Goal: Information Seeking & Learning: Find specific fact

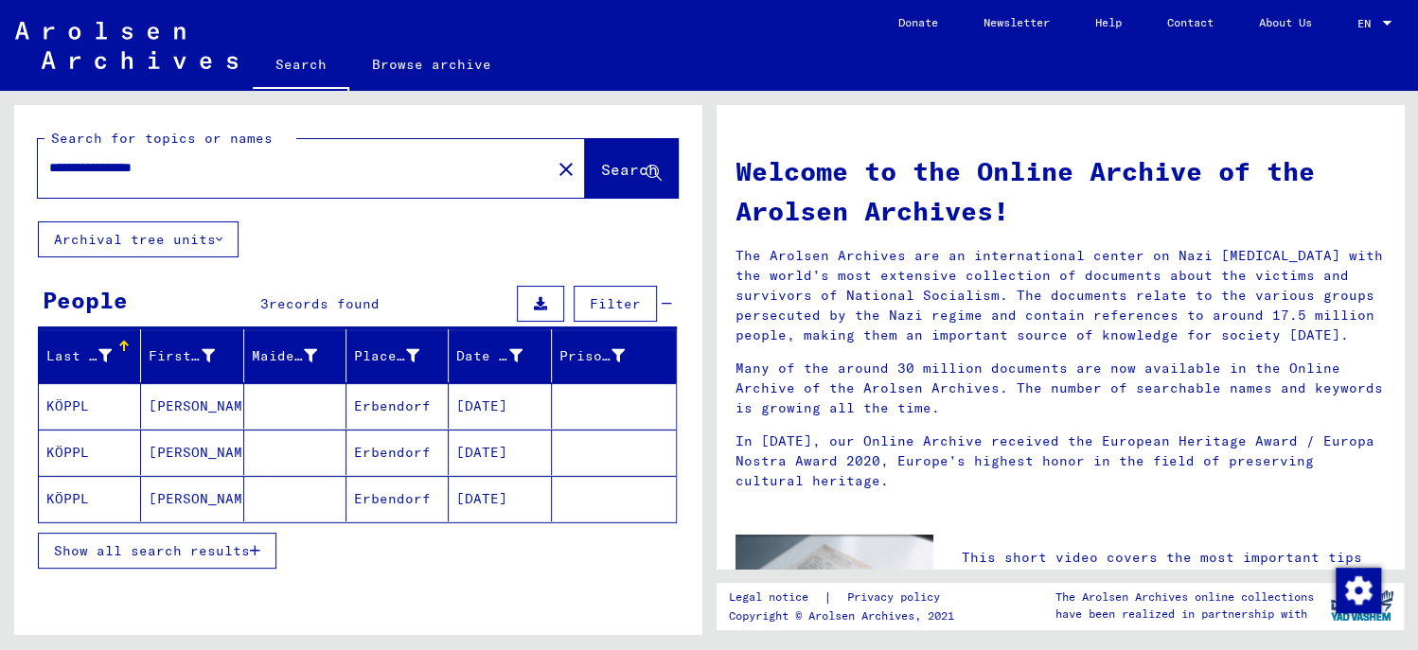
click at [279, 166] on input "**********" at bounding box center [288, 168] width 479 height 20
type input "*"
paste input "********"
paste input "*******"
type input "**********"
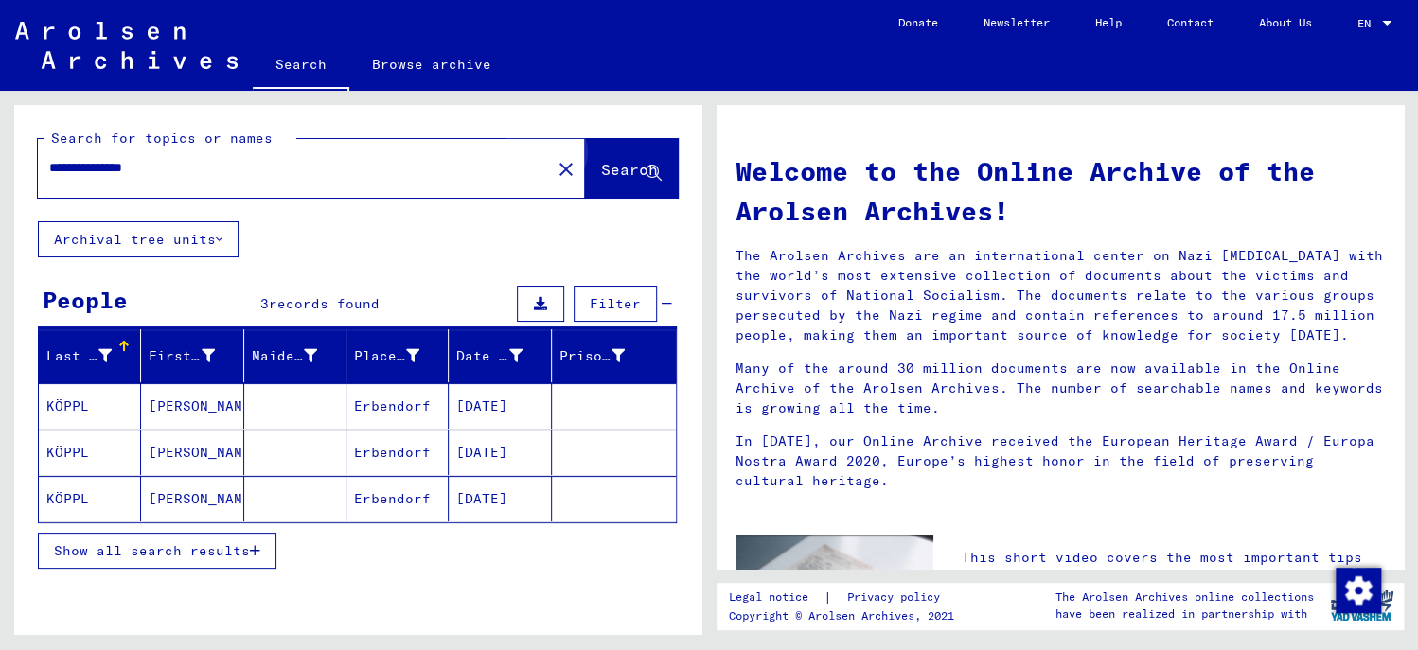
click at [608, 175] on span "Search" at bounding box center [629, 169] width 57 height 19
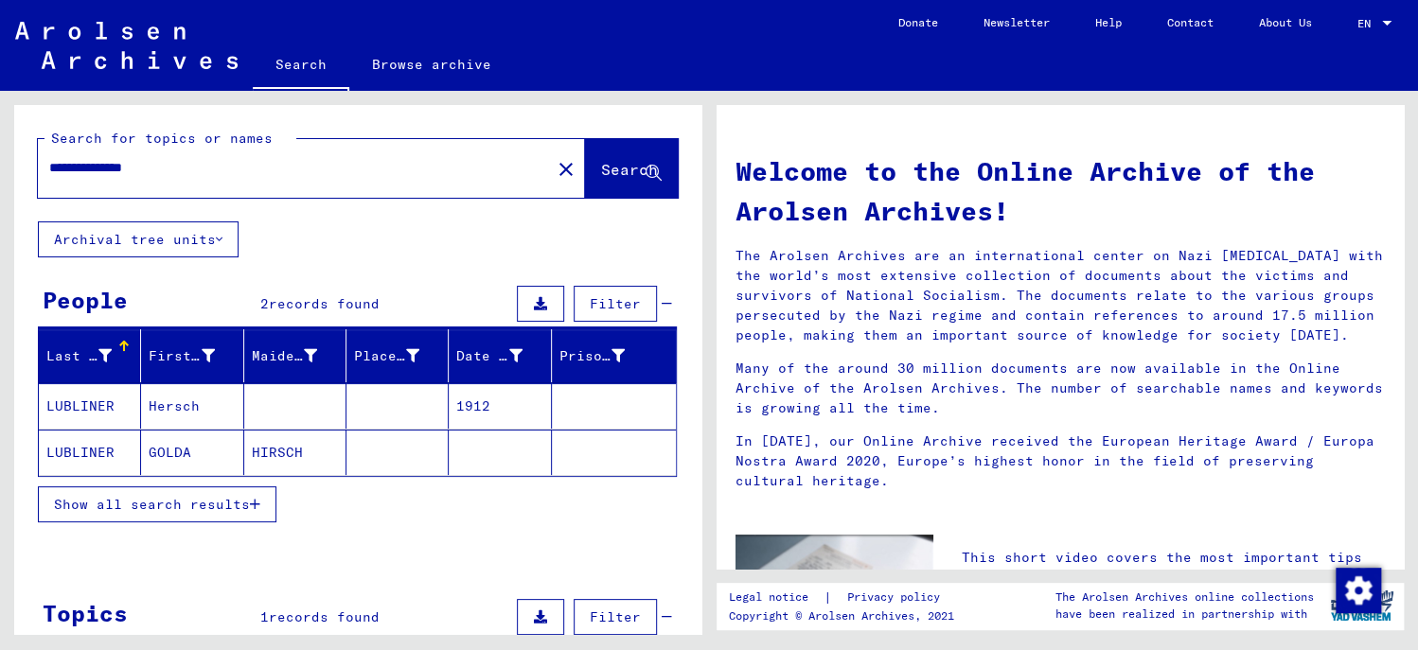
click at [90, 399] on mat-cell "LUBLINER" at bounding box center [90, 405] width 102 height 45
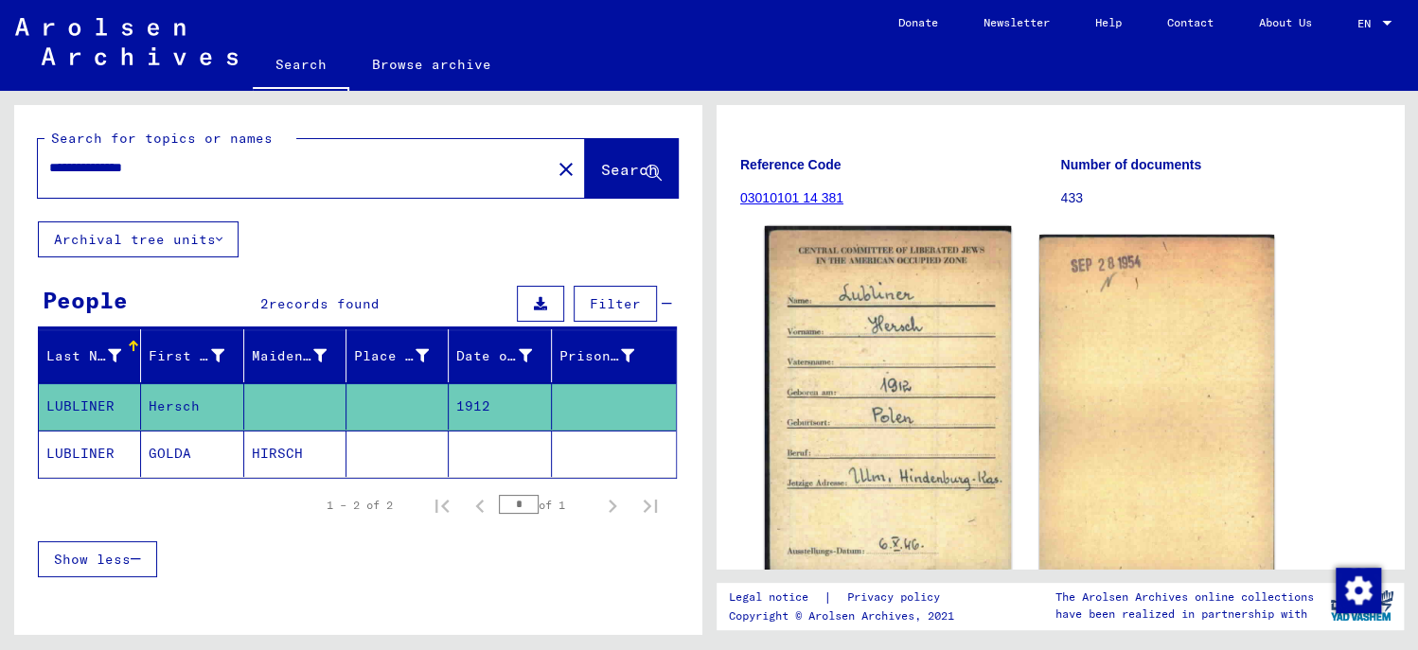
scroll to position [284, 0]
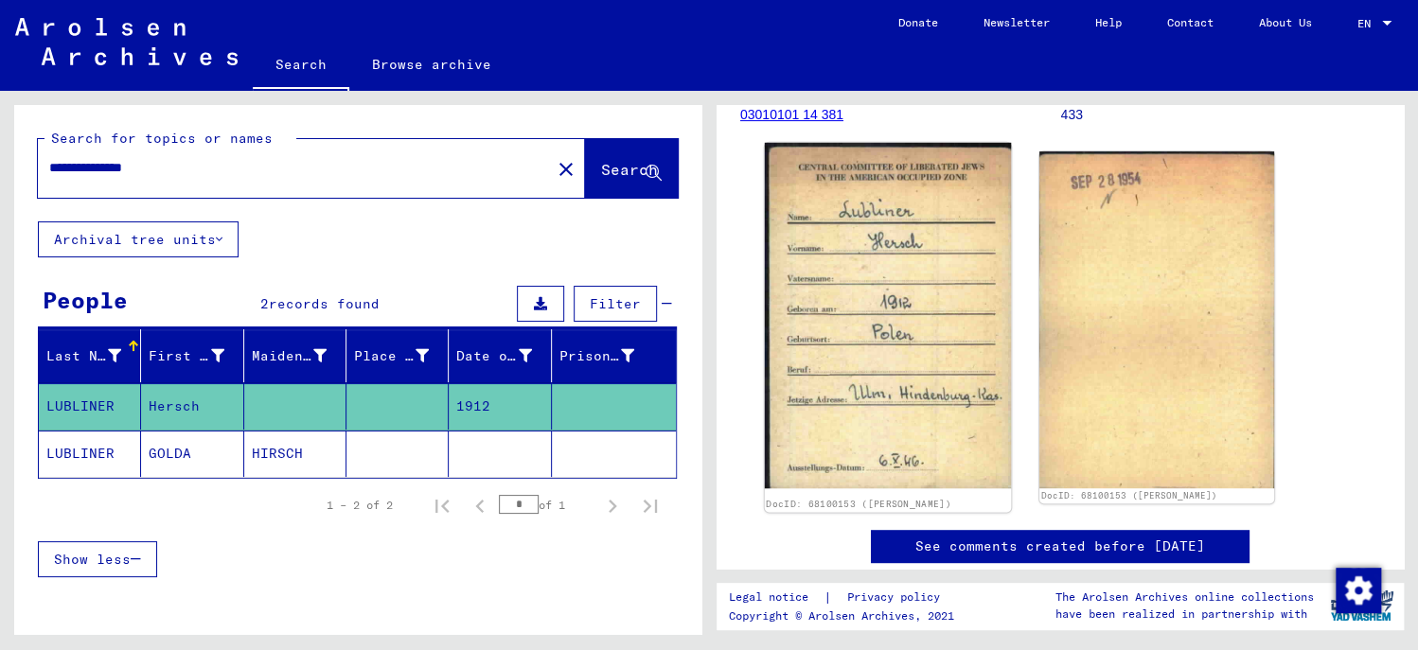
click at [856, 383] on img at bounding box center [888, 316] width 246 height 347
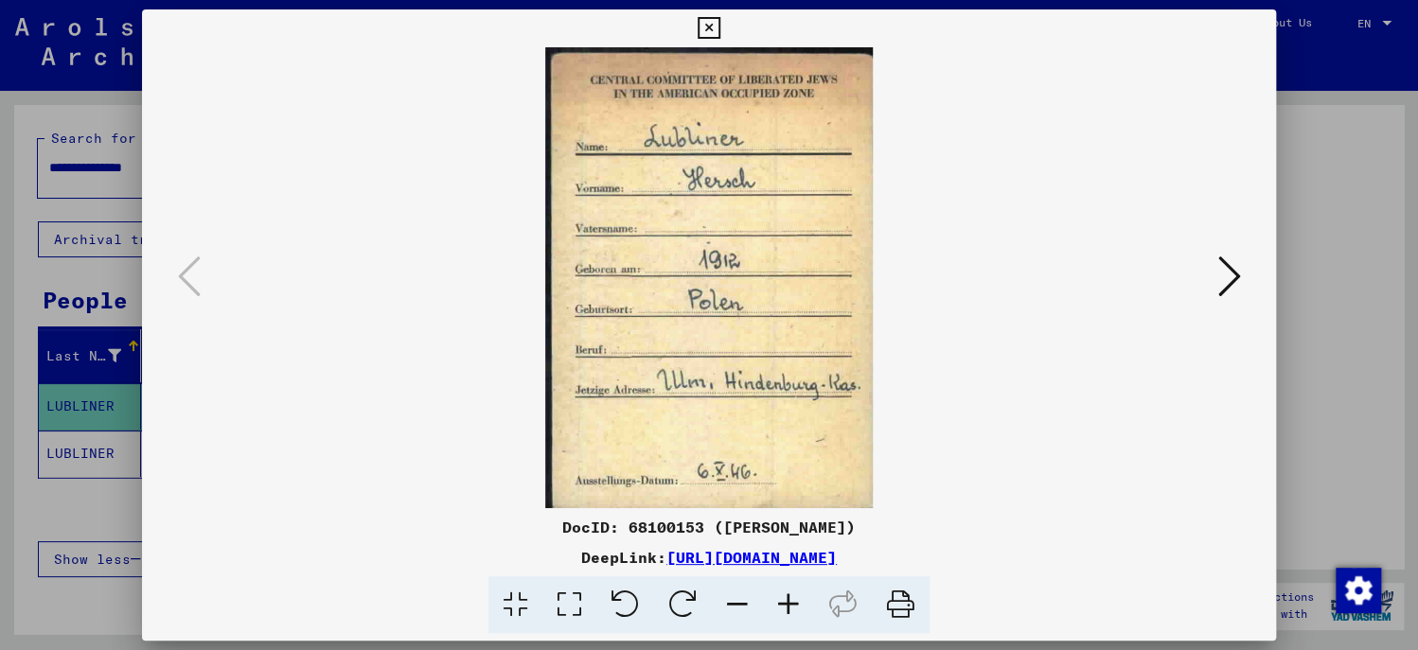
click at [803, 603] on icon at bounding box center [788, 606] width 51 height 58
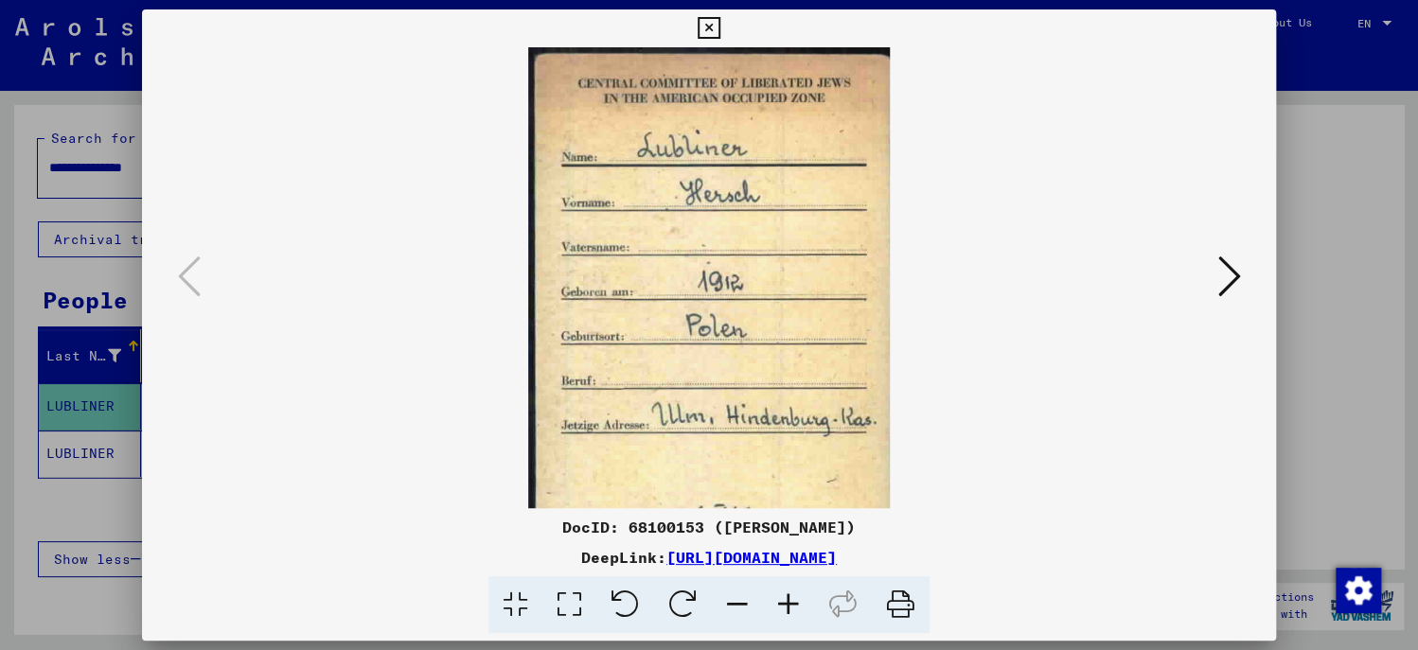
click at [803, 603] on icon at bounding box center [788, 606] width 51 height 58
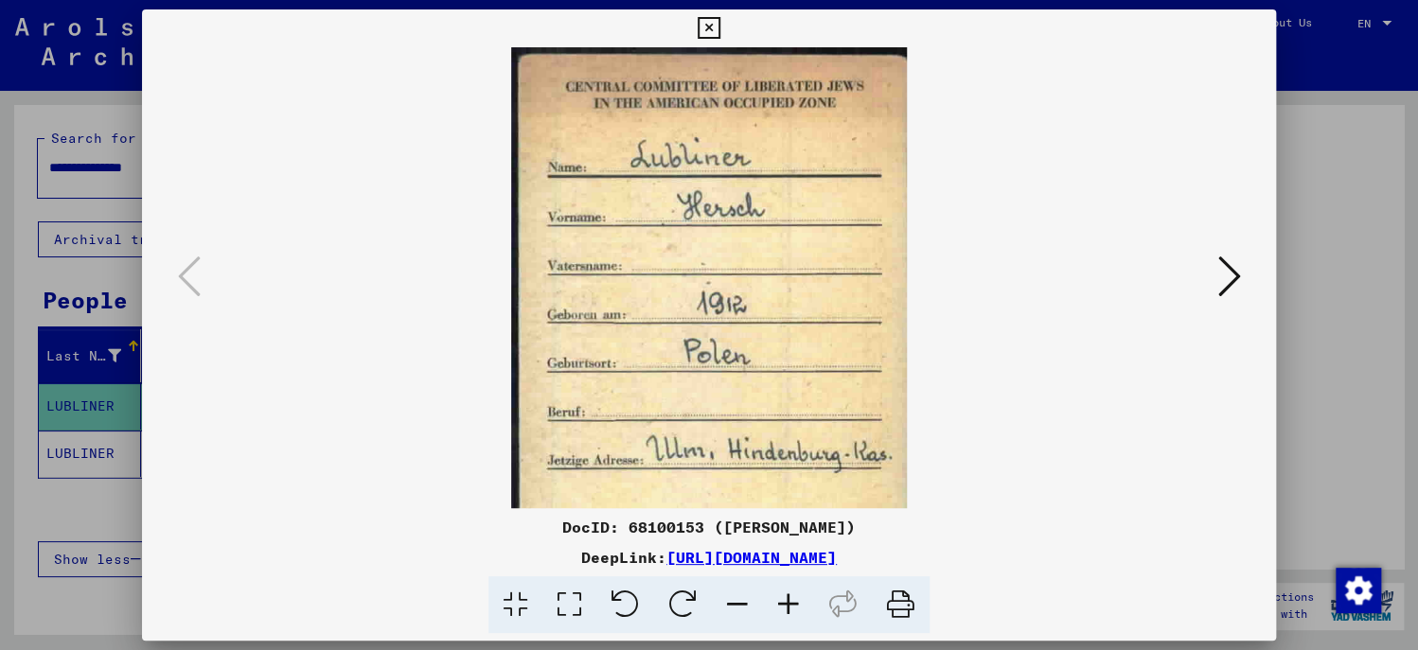
click at [803, 603] on icon at bounding box center [788, 606] width 51 height 58
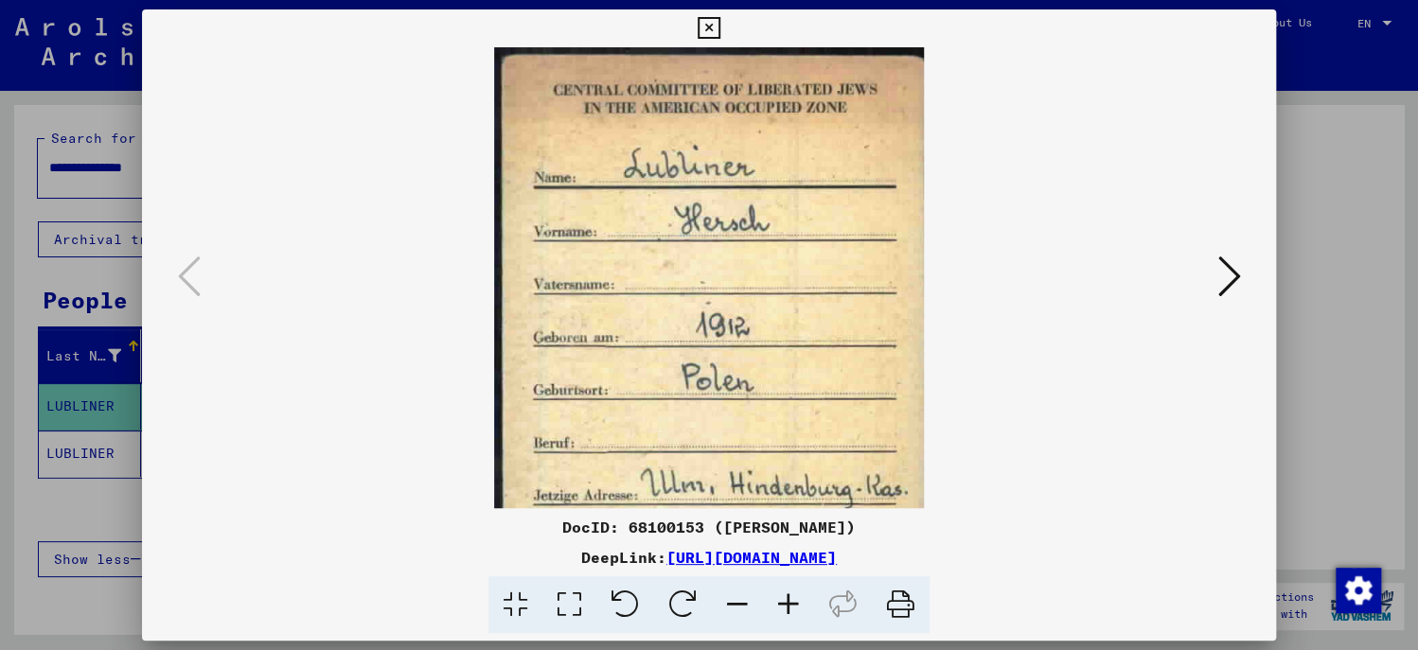
click at [803, 603] on icon at bounding box center [788, 606] width 51 height 58
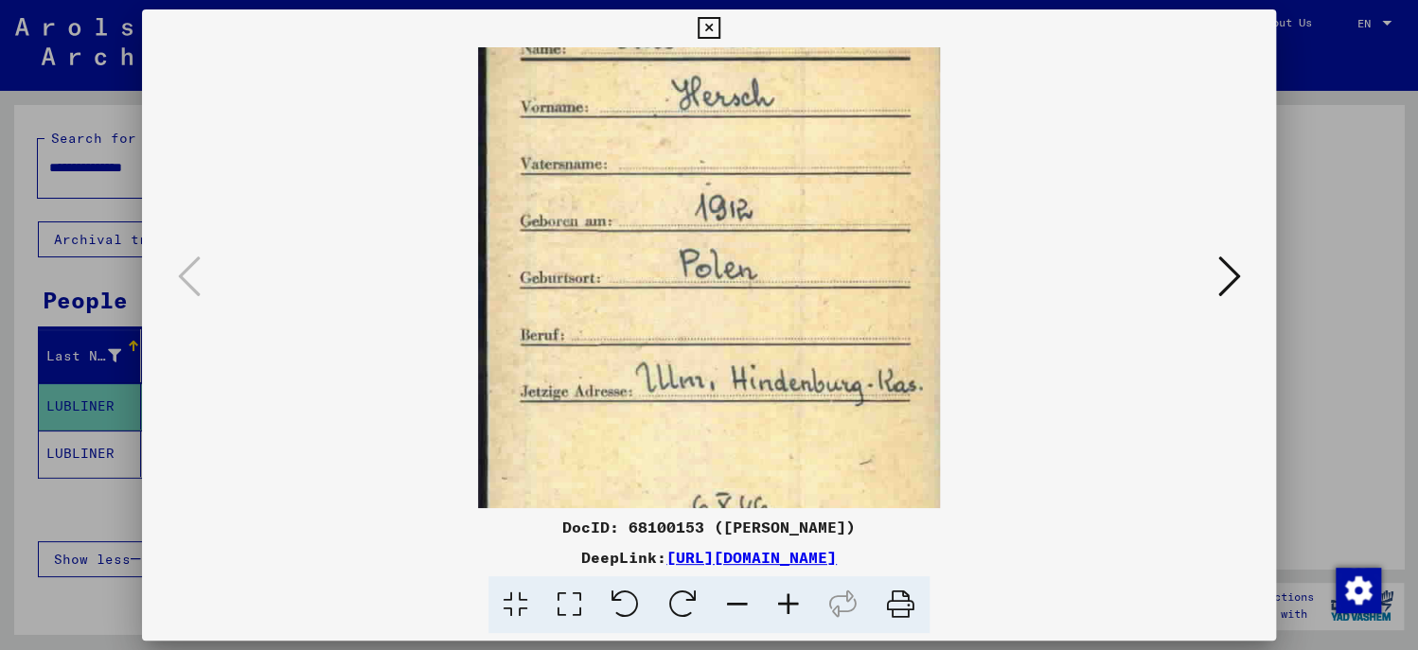
drag, startPoint x: 765, startPoint y: 443, endPoint x: 776, endPoint y: 302, distance: 141.5
click at [776, 303] on img at bounding box center [709, 233] width 463 height 650
click at [701, 32] on icon at bounding box center [709, 28] width 22 height 23
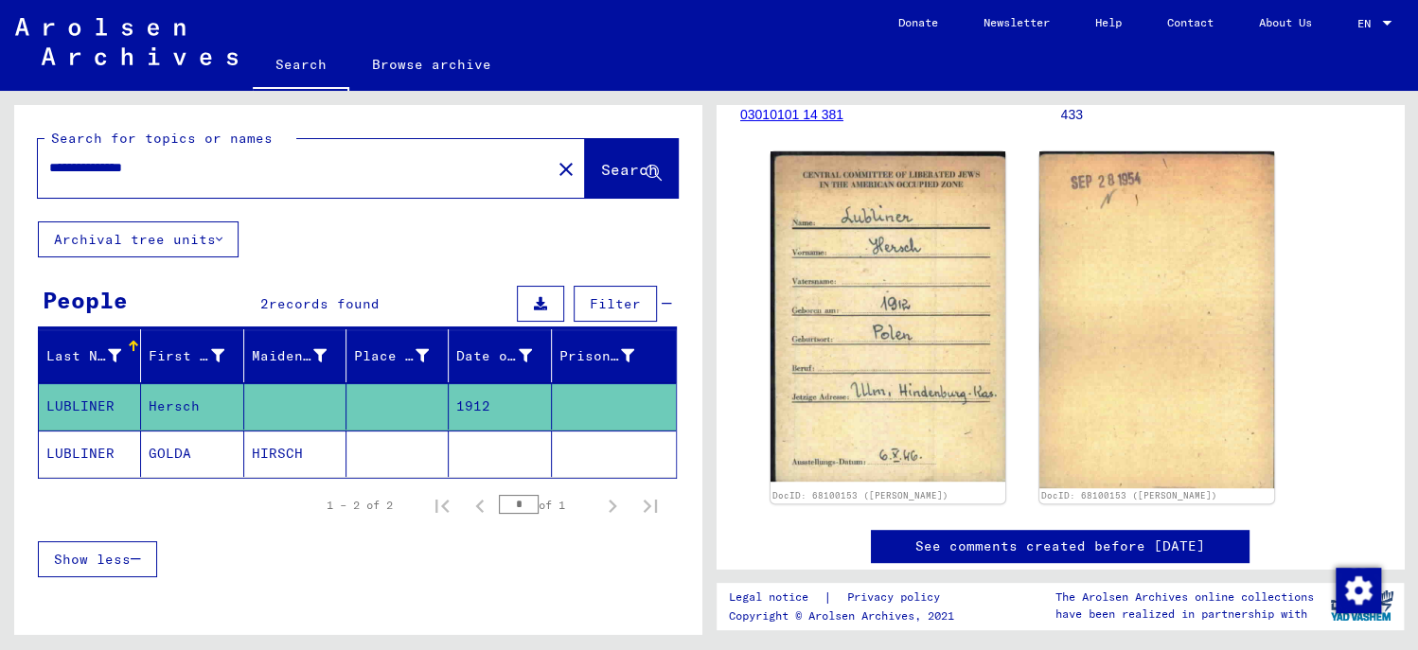
click at [80, 452] on mat-cell "LUBLINER" at bounding box center [90, 454] width 102 height 46
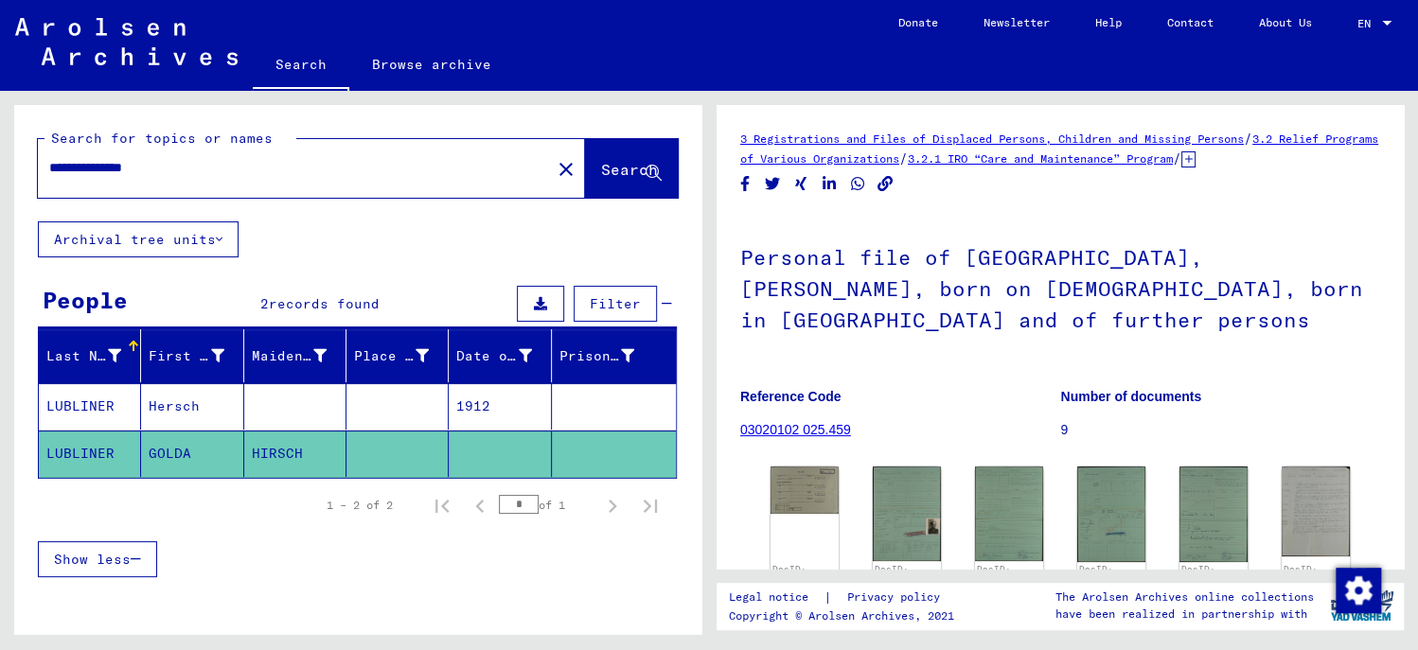
scroll to position [189, 0]
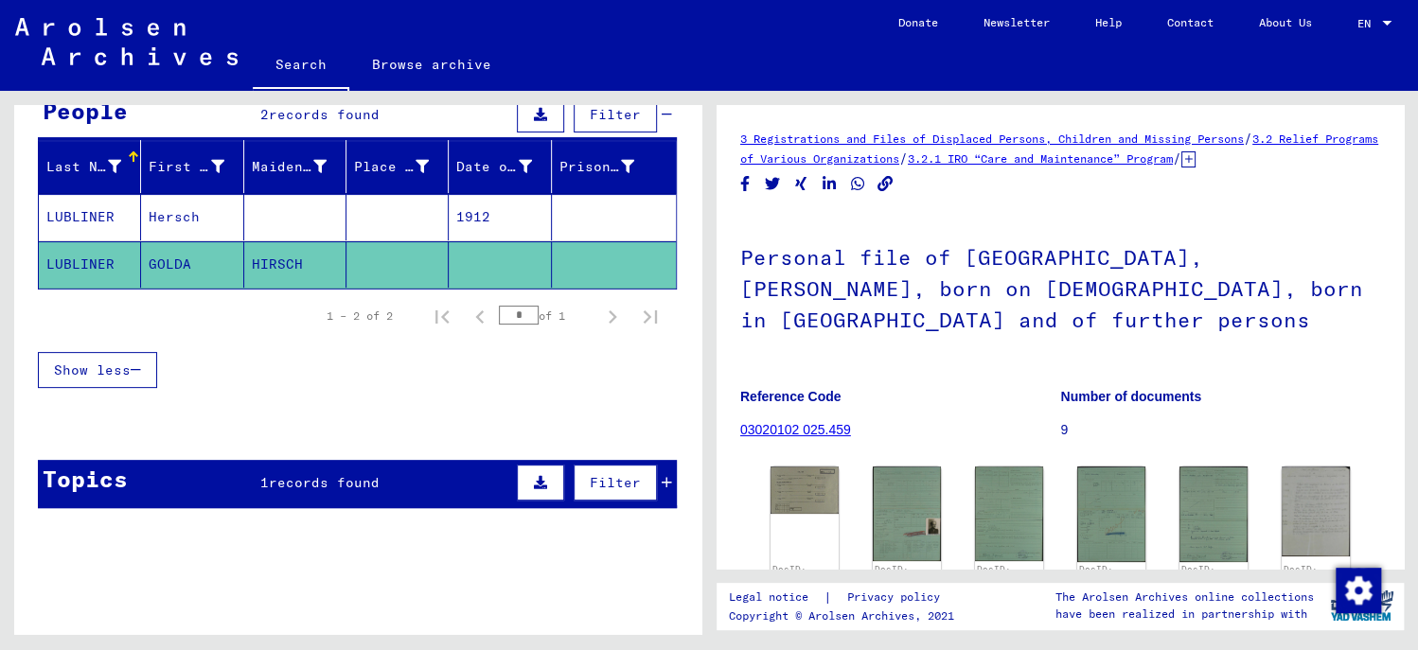
click at [137, 488] on div "Topics 1 records found Filter" at bounding box center [357, 484] width 639 height 48
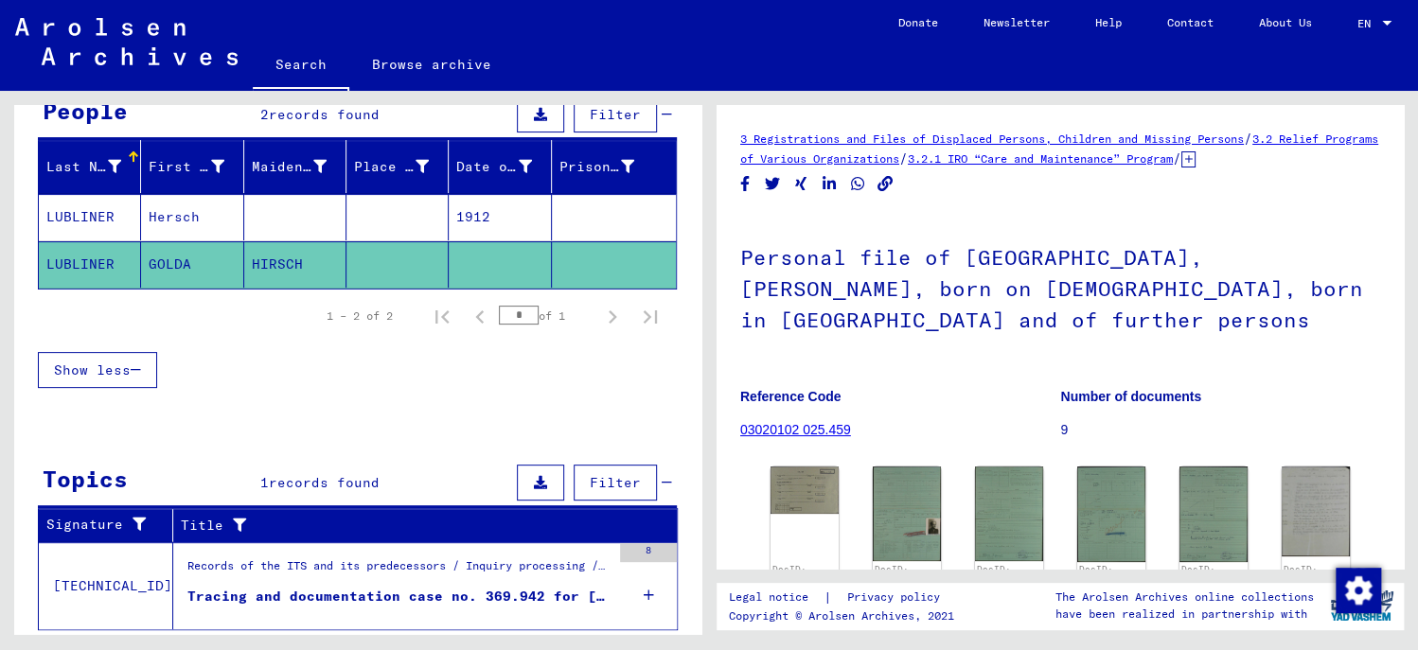
click at [137, 574] on td "[TECHNICAL_ID]" at bounding box center [106, 586] width 134 height 87
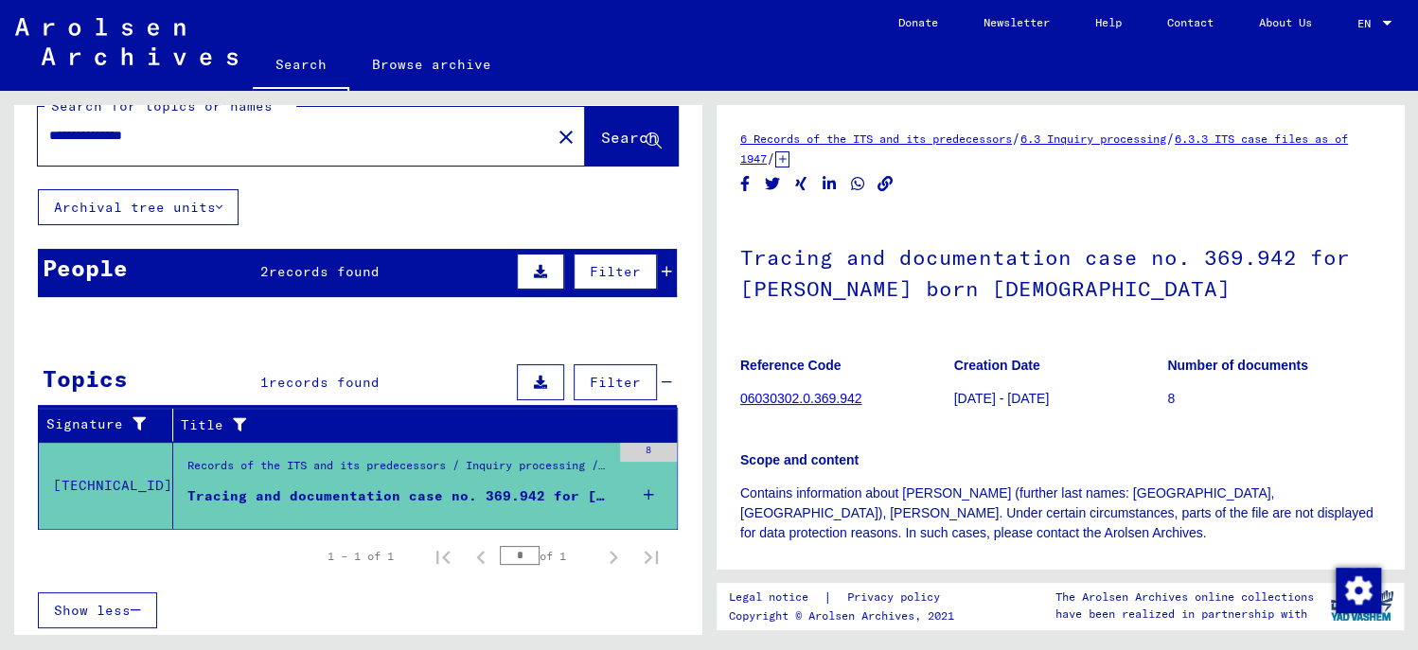
click at [354, 267] on span "records found" at bounding box center [324, 271] width 111 height 17
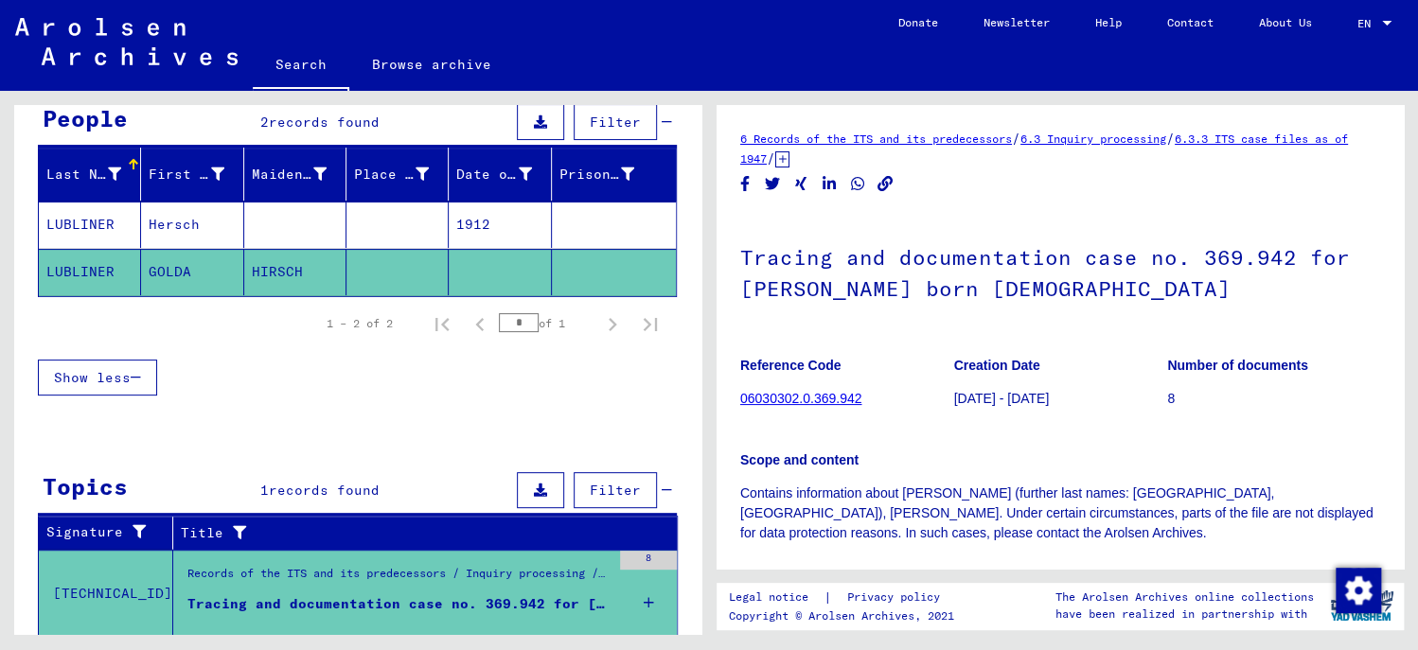
scroll to position [189, 0]
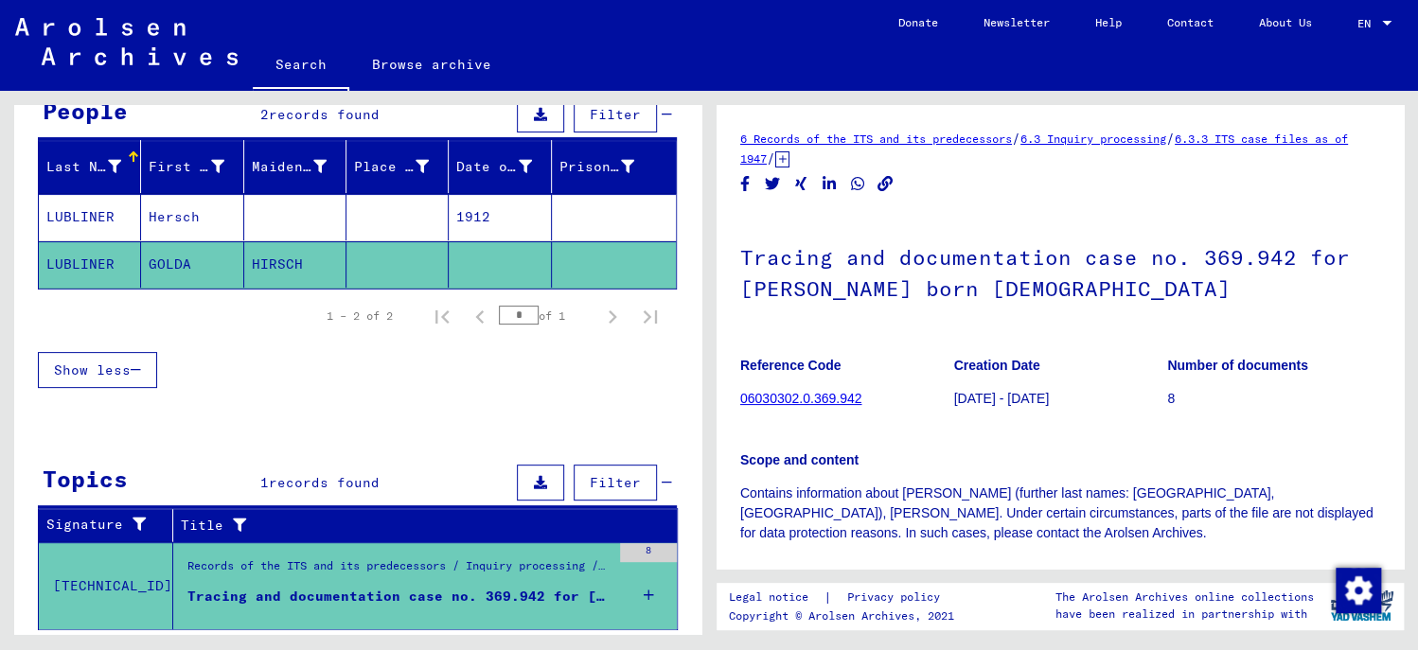
click at [214, 260] on mat-cell "GOLDA" at bounding box center [192, 264] width 102 height 46
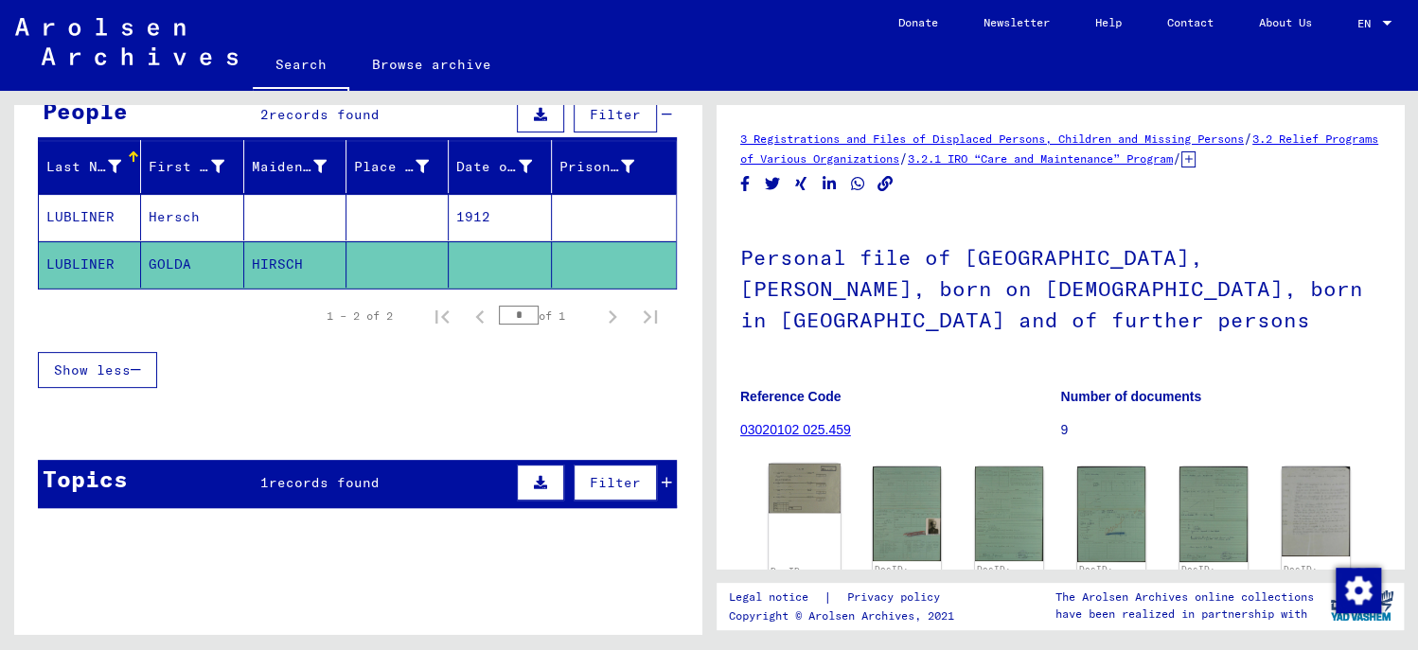
click at [803, 464] on img at bounding box center [805, 488] width 72 height 49
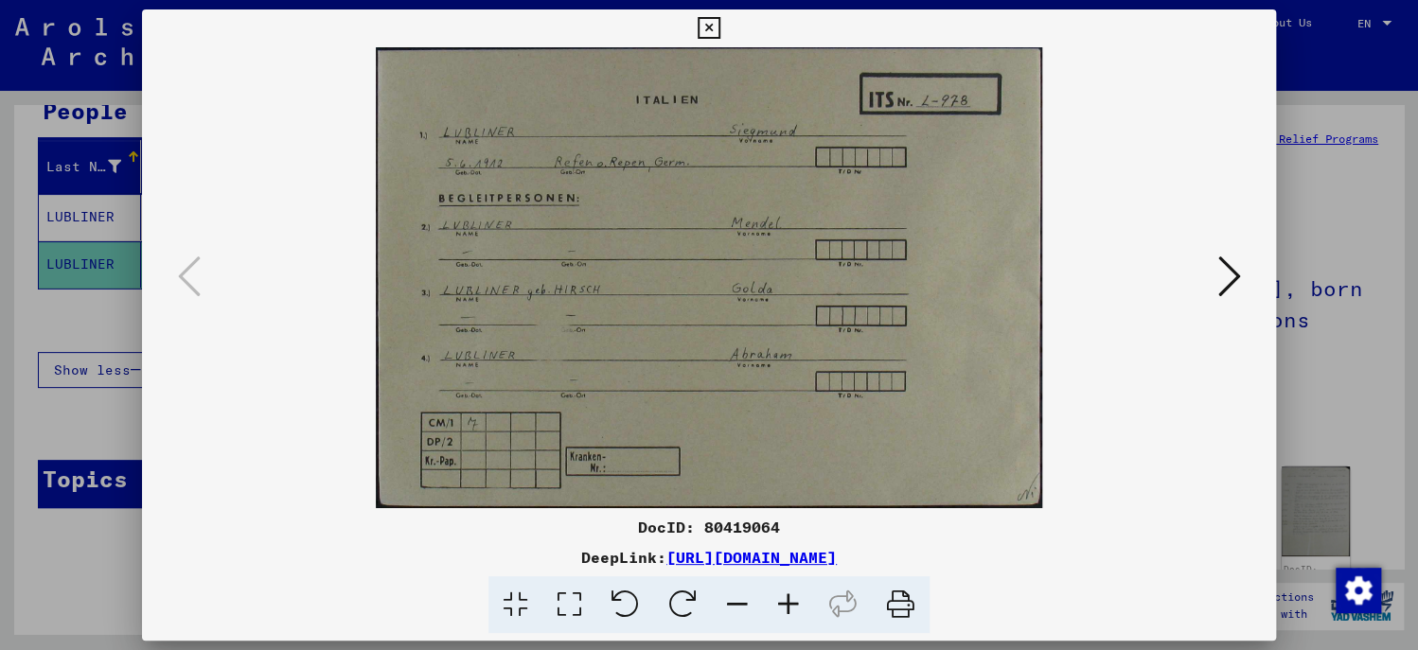
click at [792, 601] on icon at bounding box center [788, 606] width 51 height 58
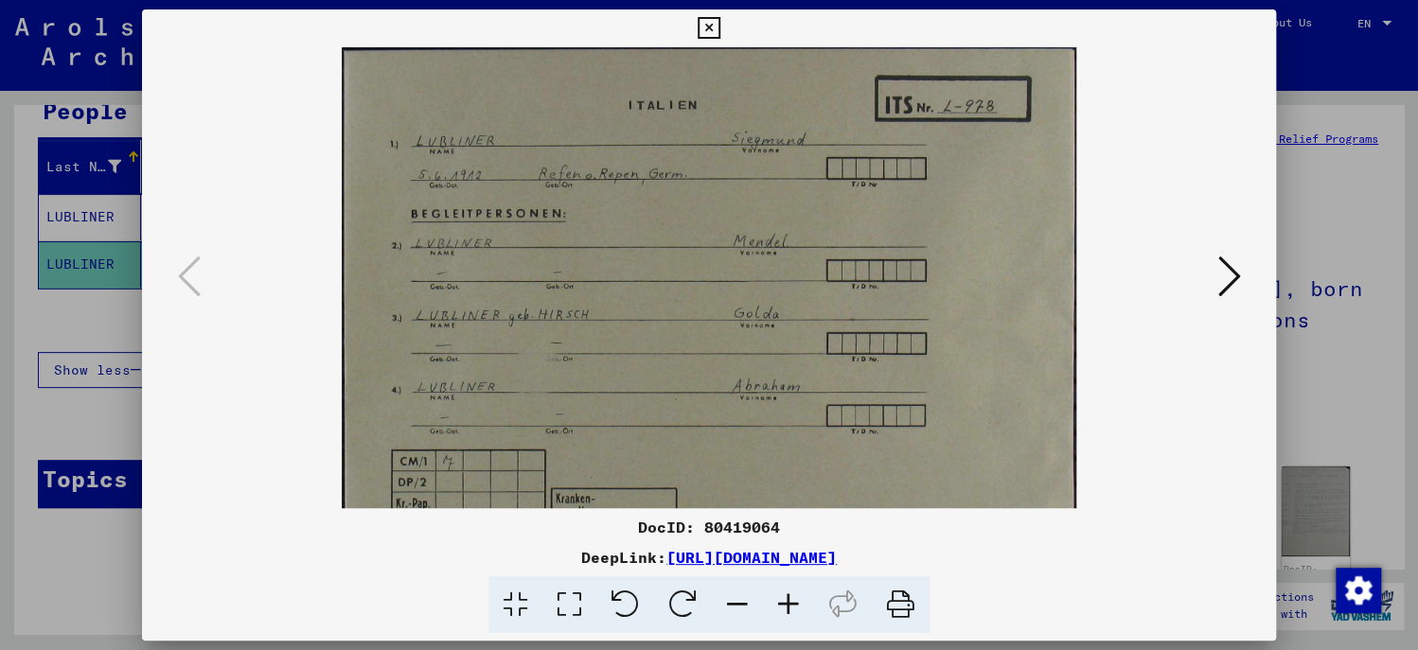
click at [792, 601] on icon at bounding box center [788, 606] width 51 height 58
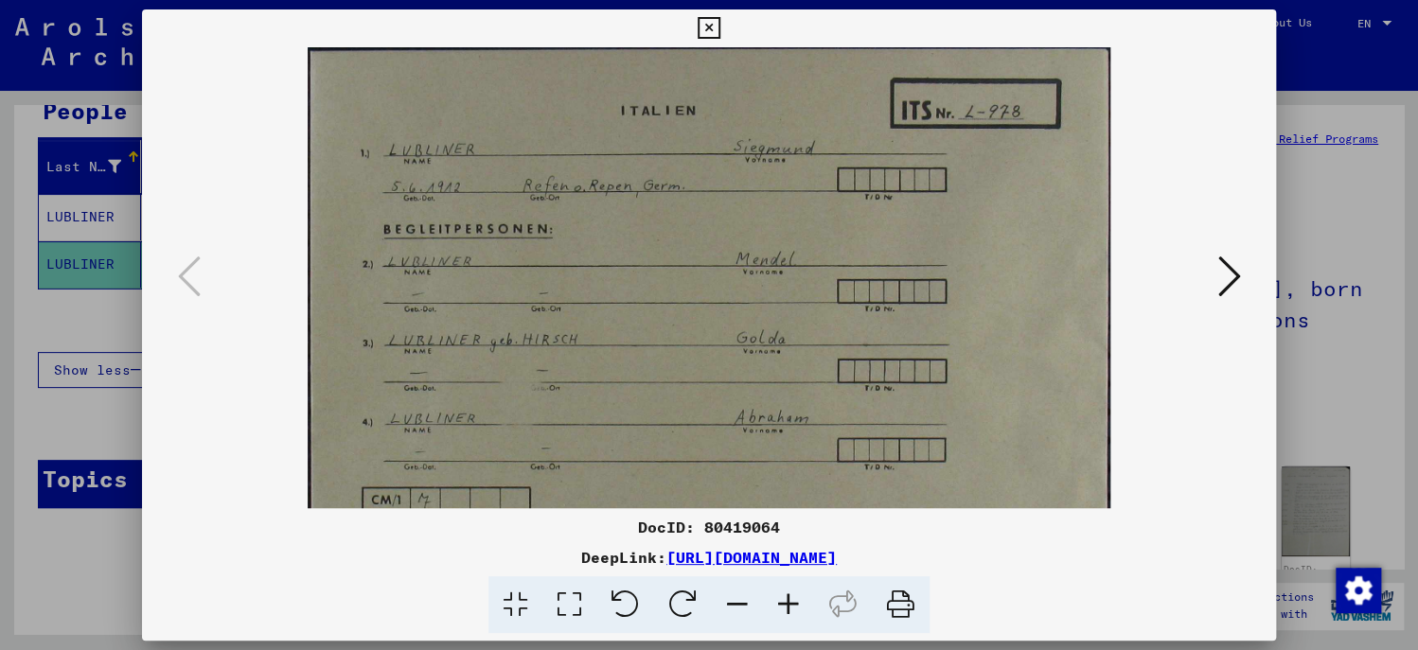
click at [792, 601] on icon at bounding box center [788, 606] width 51 height 58
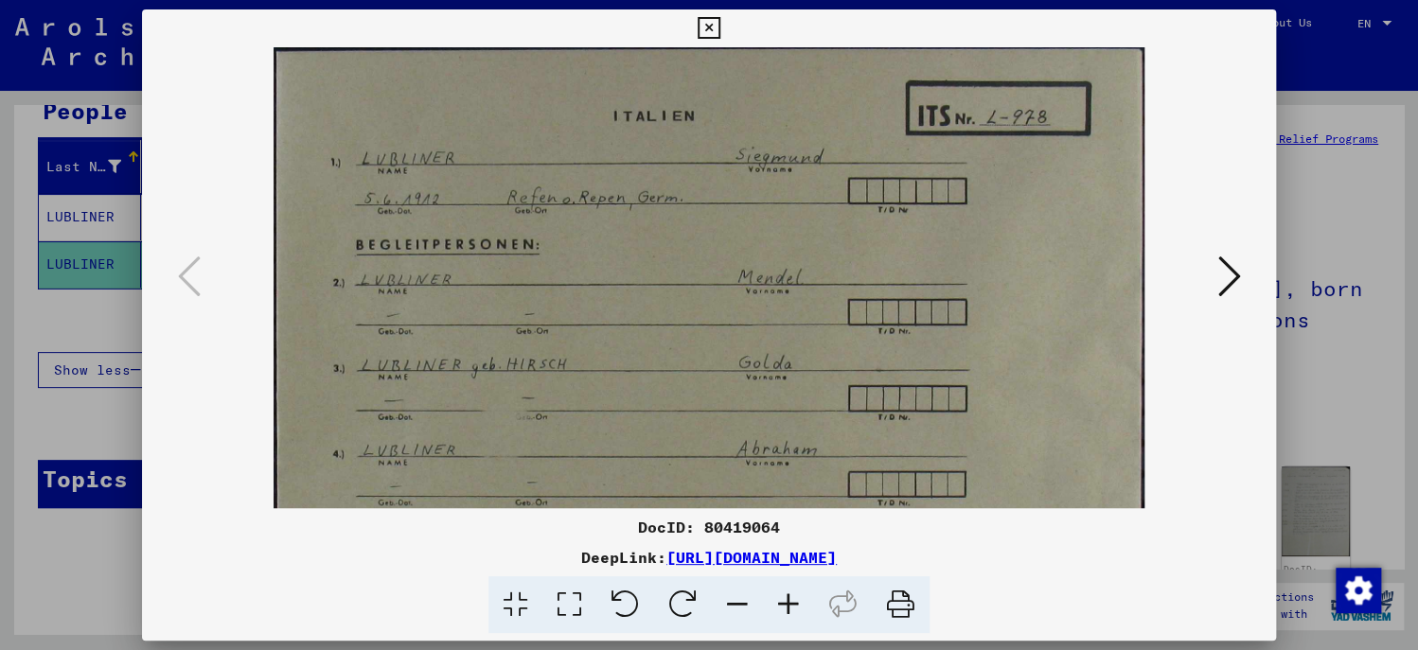
click at [792, 601] on icon at bounding box center [788, 606] width 51 height 58
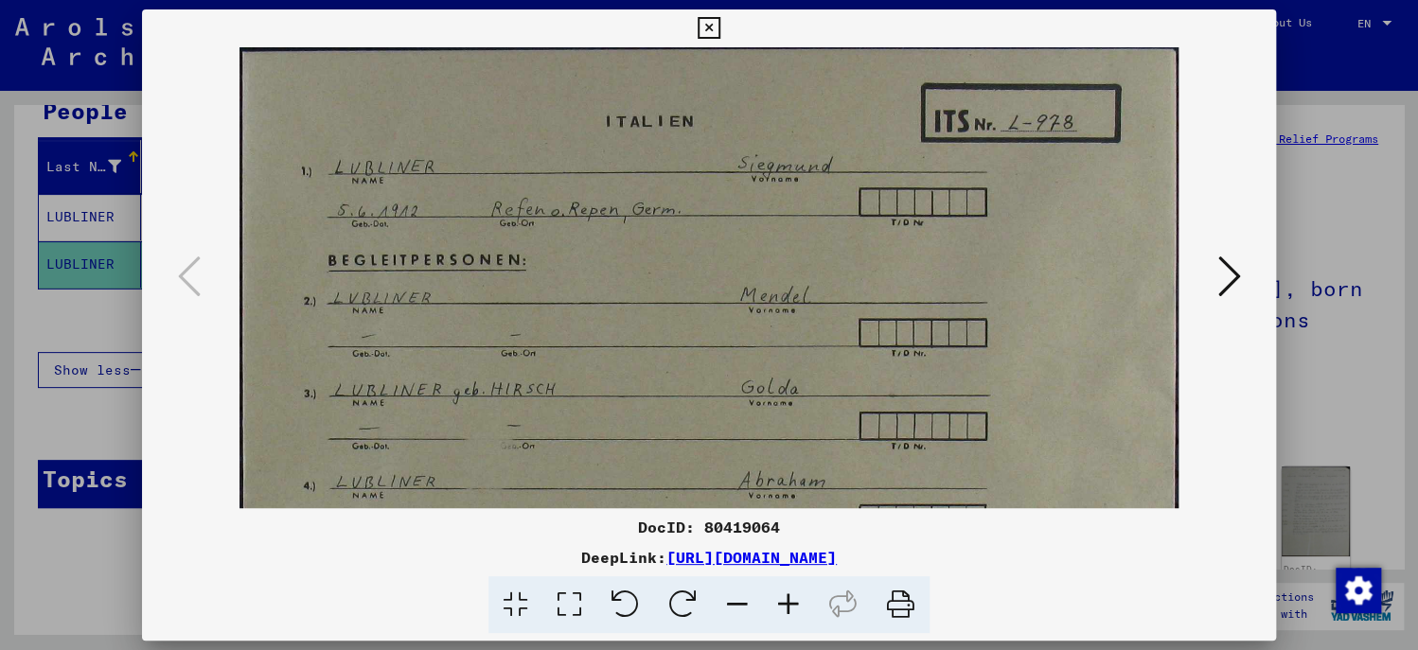
click at [792, 601] on icon at bounding box center [788, 606] width 51 height 58
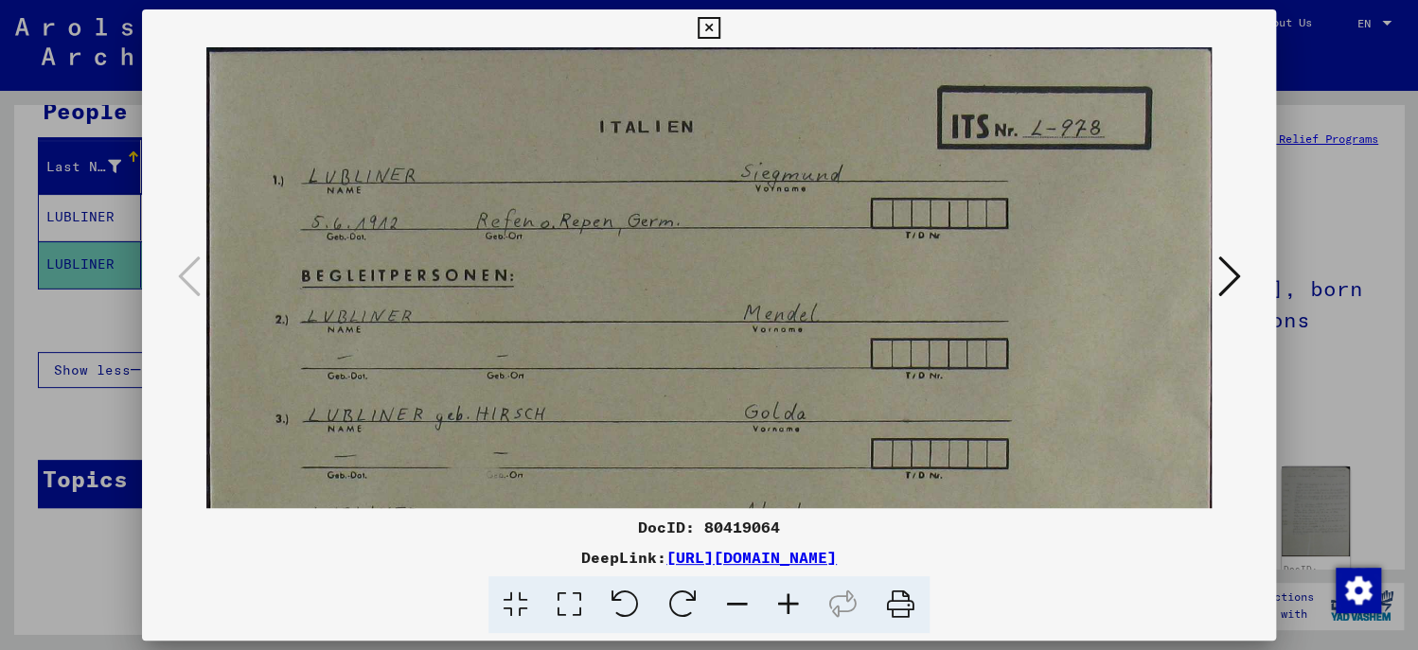
click at [792, 601] on icon at bounding box center [788, 606] width 51 height 58
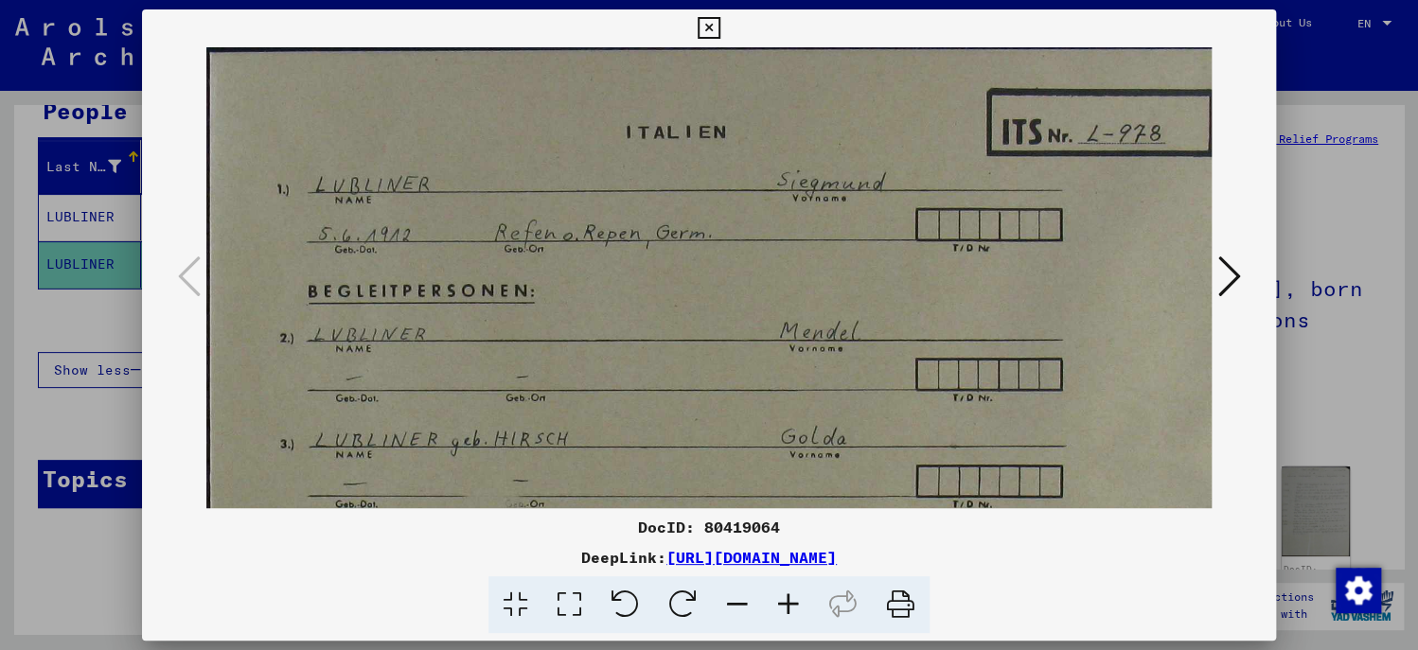
click at [774, 595] on icon at bounding box center [788, 606] width 51 height 58
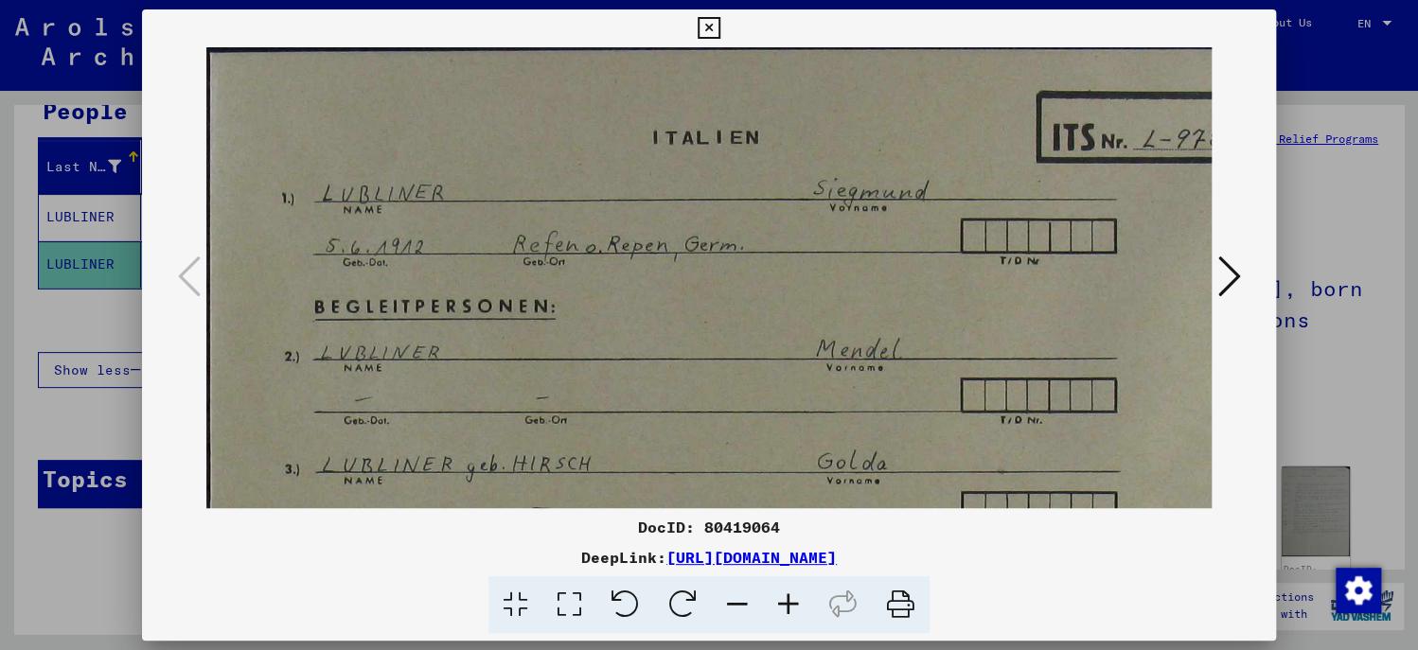
click at [774, 595] on icon at bounding box center [788, 606] width 51 height 58
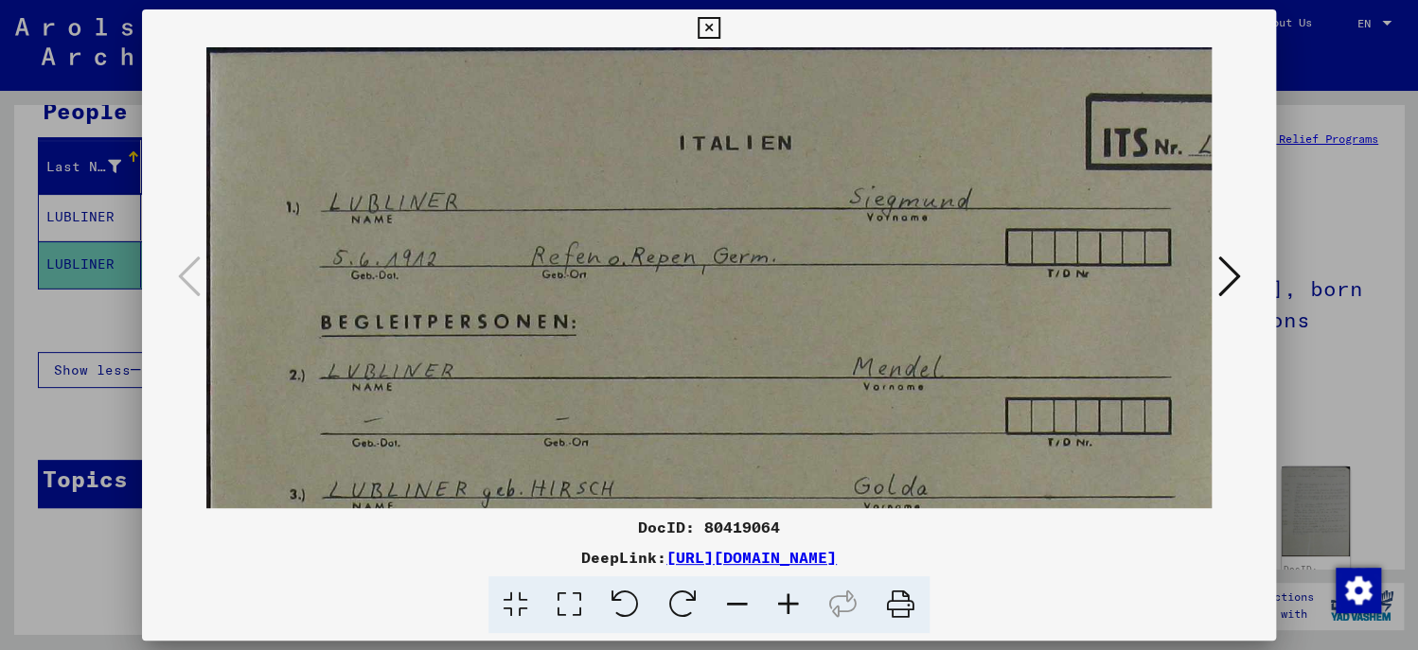
click at [774, 595] on icon at bounding box center [788, 606] width 51 height 58
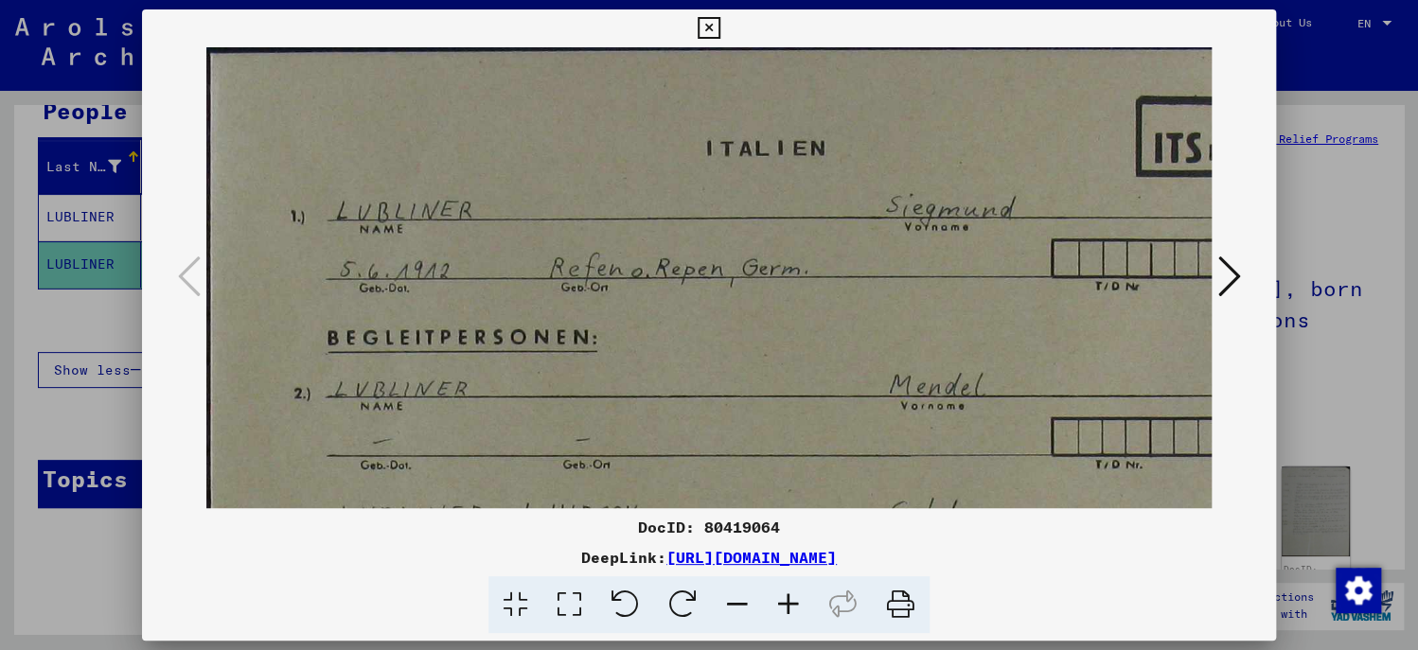
click at [774, 595] on icon at bounding box center [788, 606] width 51 height 58
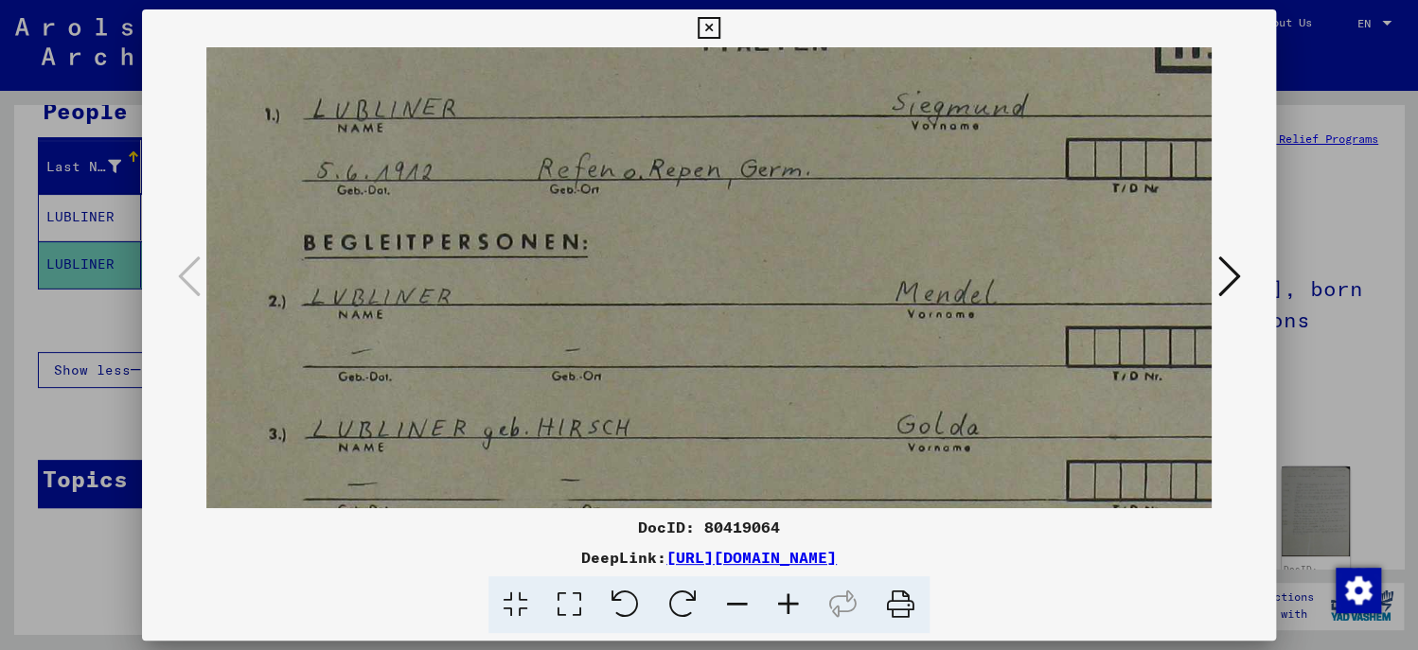
scroll to position [114, 30]
drag, startPoint x: 807, startPoint y: 454, endPoint x: 781, endPoint y: 340, distance: 117.4
click at [781, 340] on img at bounding box center [850, 401] width 1349 height 934
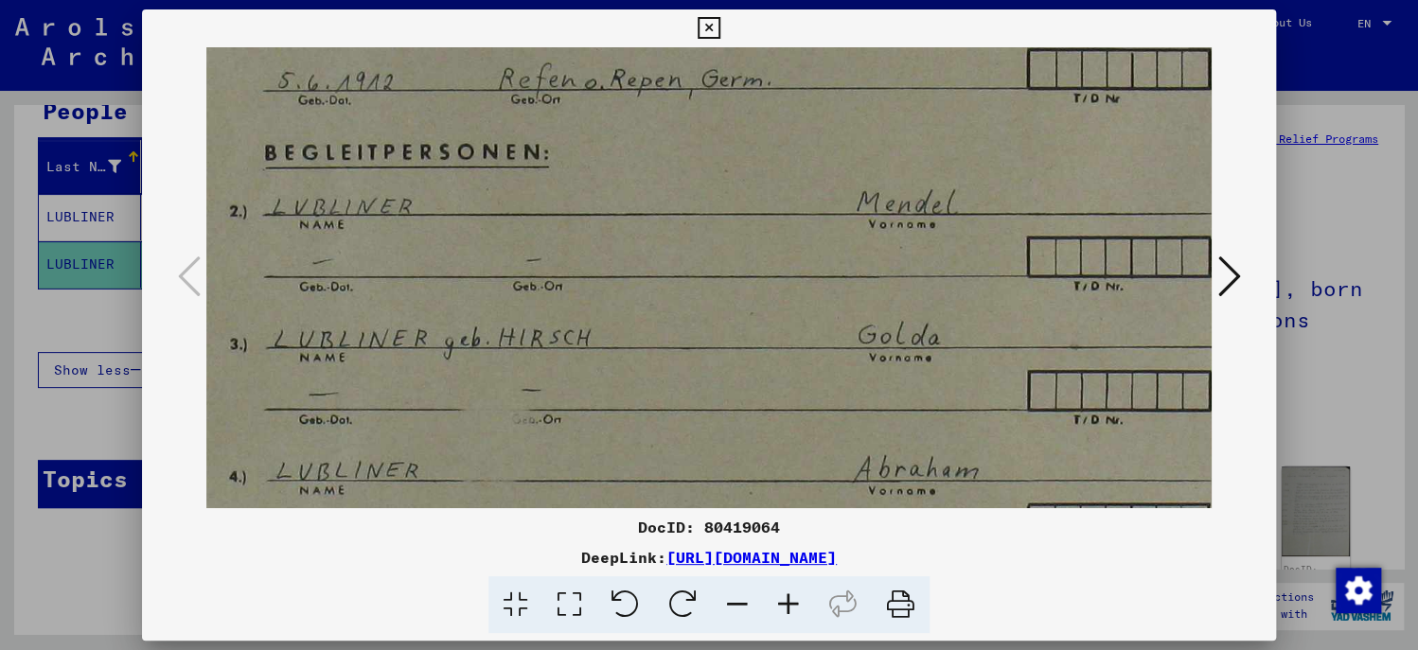
drag, startPoint x: 840, startPoint y: 400, endPoint x: 800, endPoint y: 316, distance: 93.2
click at [800, 316] on img at bounding box center [811, 314] width 1349 height 934
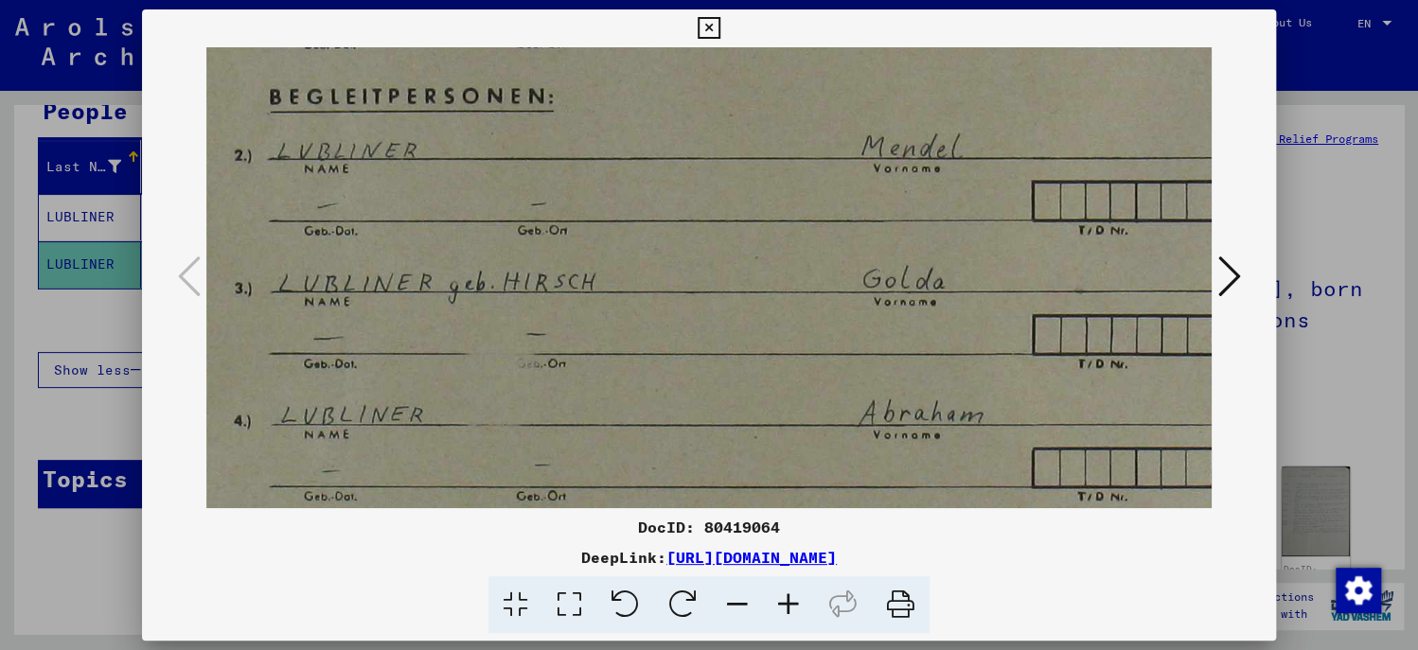
scroll to position [329, 76]
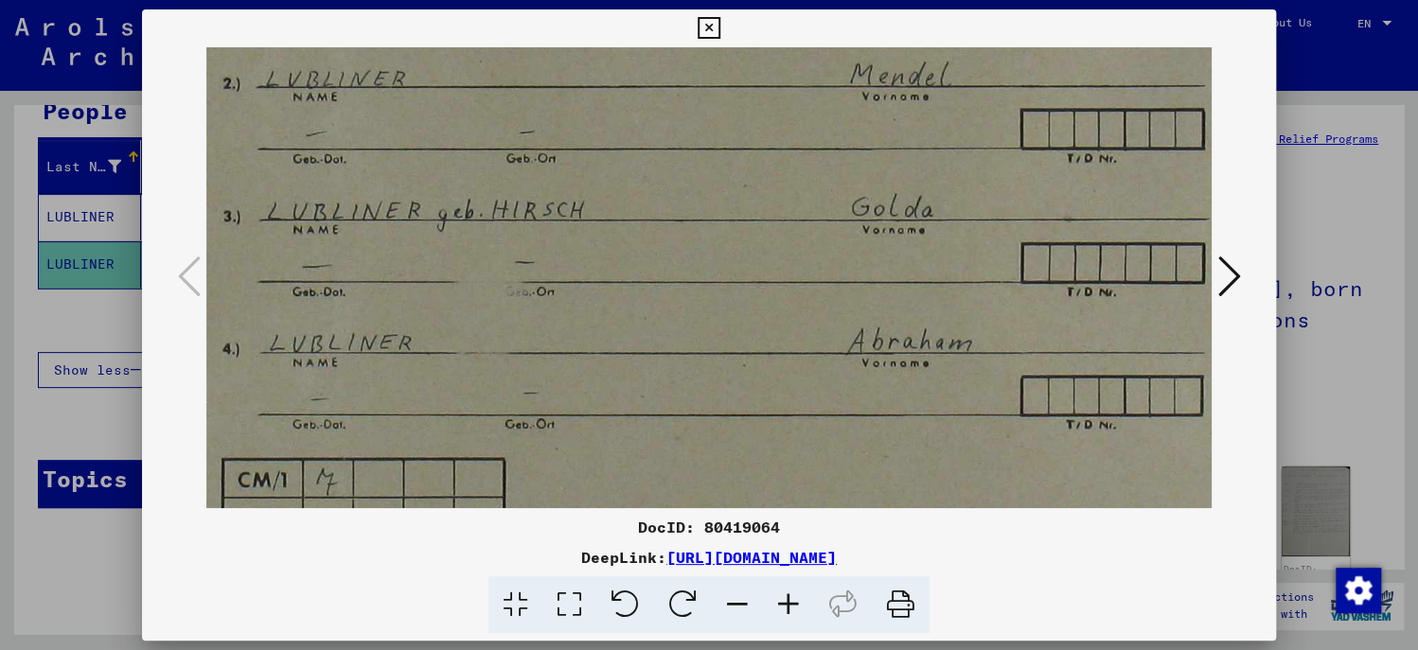
drag, startPoint x: 793, startPoint y: 389, endPoint x: 786, endPoint y: 260, distance: 129.0
click at [786, 260] on img at bounding box center [805, 186] width 1349 height 934
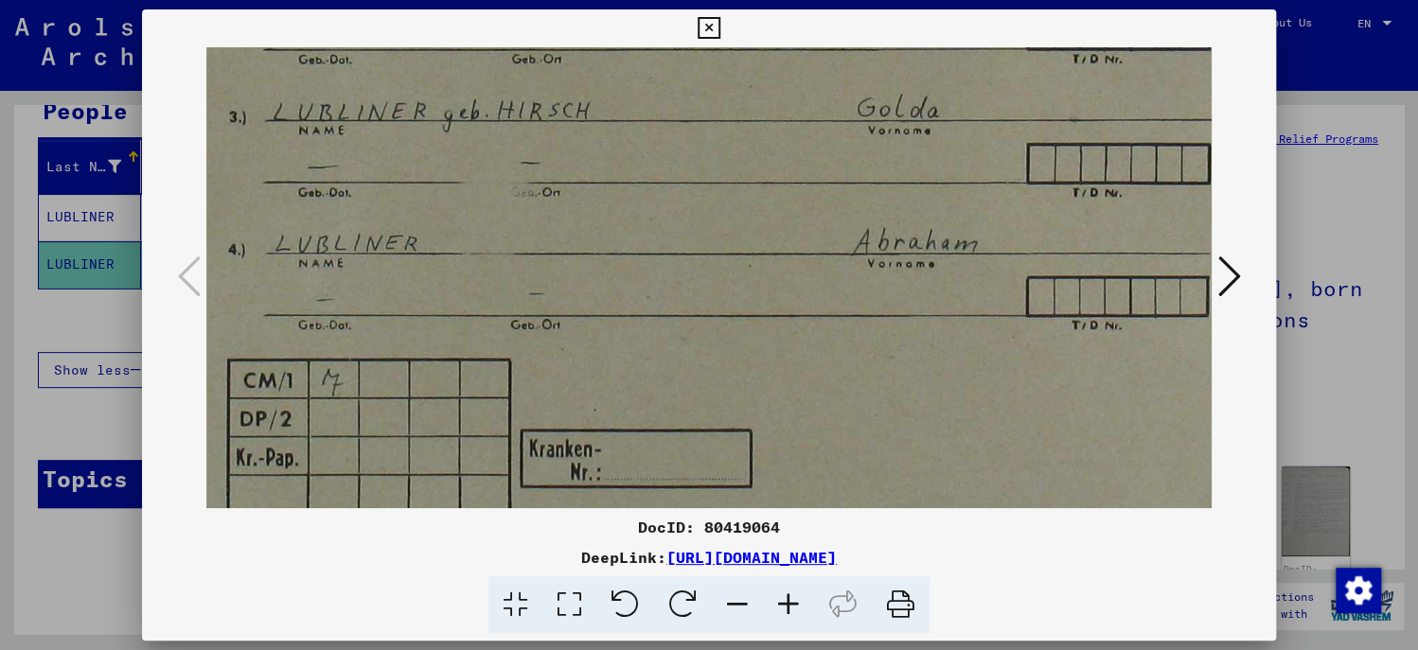
scroll to position [432, 68]
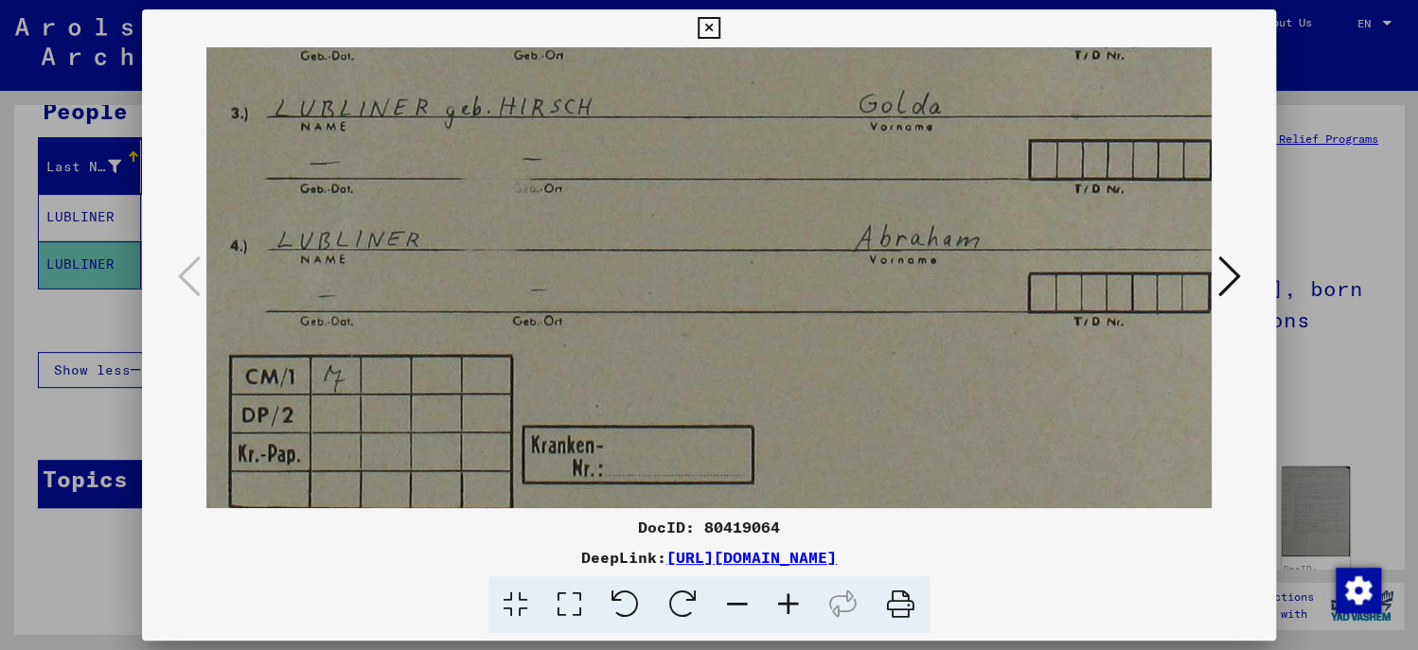
drag, startPoint x: 782, startPoint y: 428, endPoint x: 792, endPoint y: 326, distance: 102.7
click at [792, 326] on img at bounding box center [812, 83] width 1349 height 934
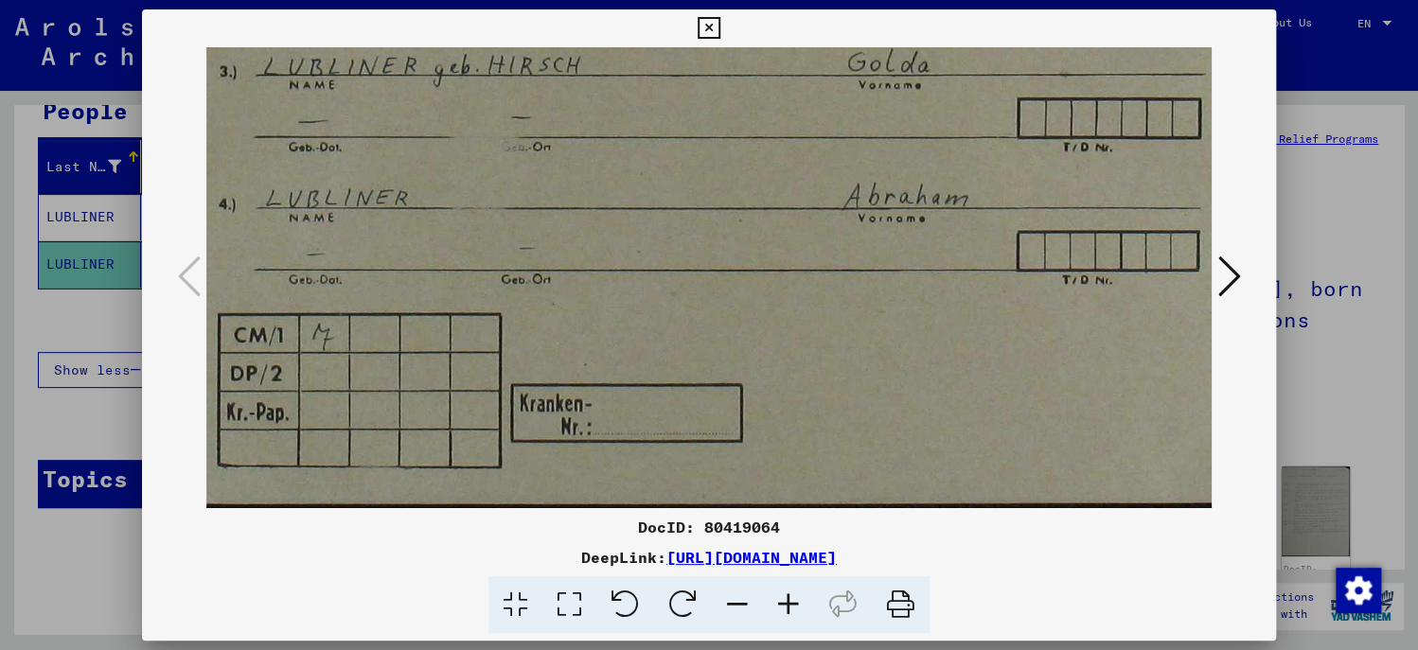
drag, startPoint x: 772, startPoint y: 393, endPoint x: 760, endPoint y: 302, distance: 91.6
click at [760, 302] on img at bounding box center [801, 41] width 1349 height 934
click at [1224, 279] on icon at bounding box center [1229, 276] width 23 height 45
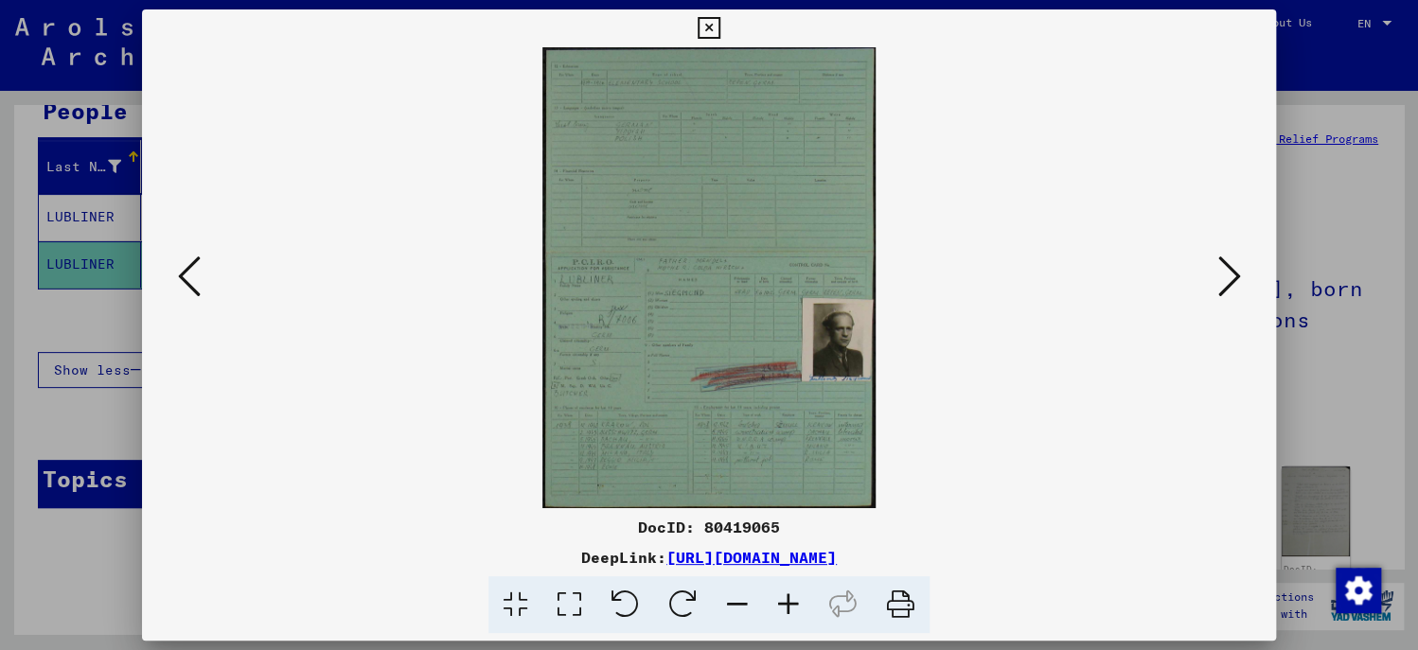
click at [788, 596] on icon at bounding box center [788, 606] width 51 height 58
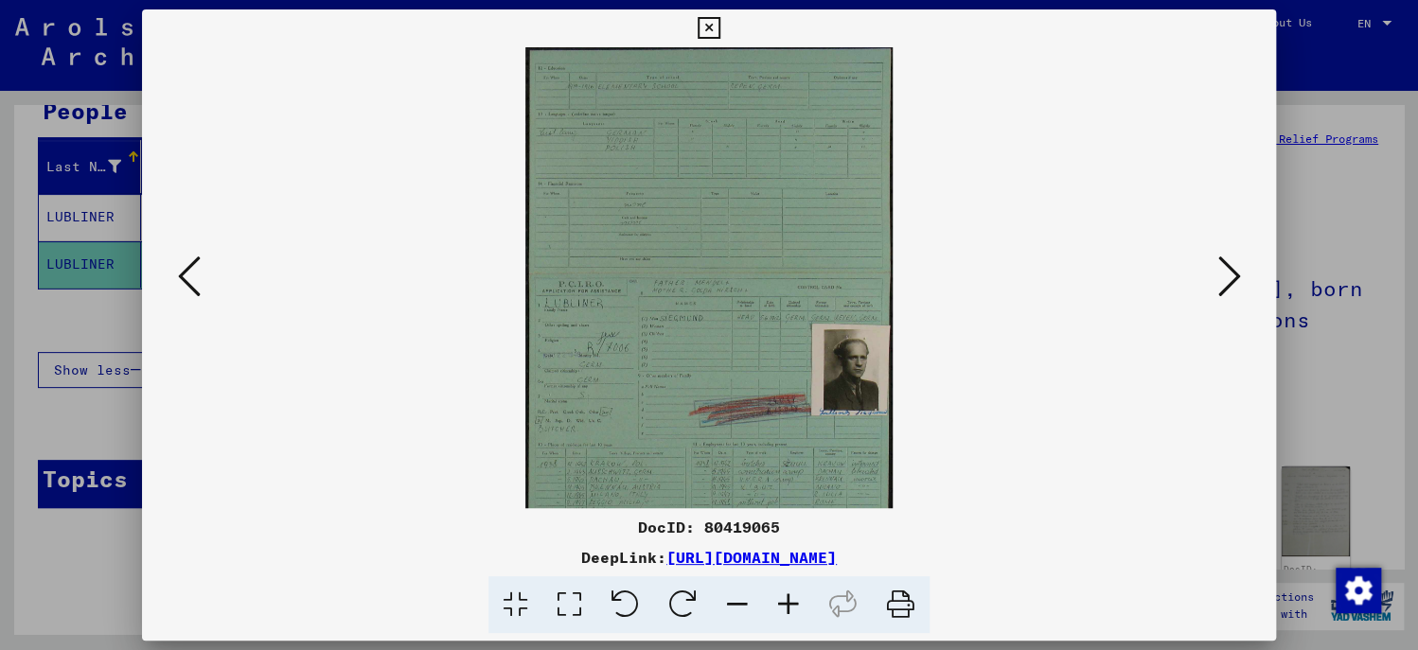
click at [788, 596] on icon at bounding box center [788, 606] width 51 height 58
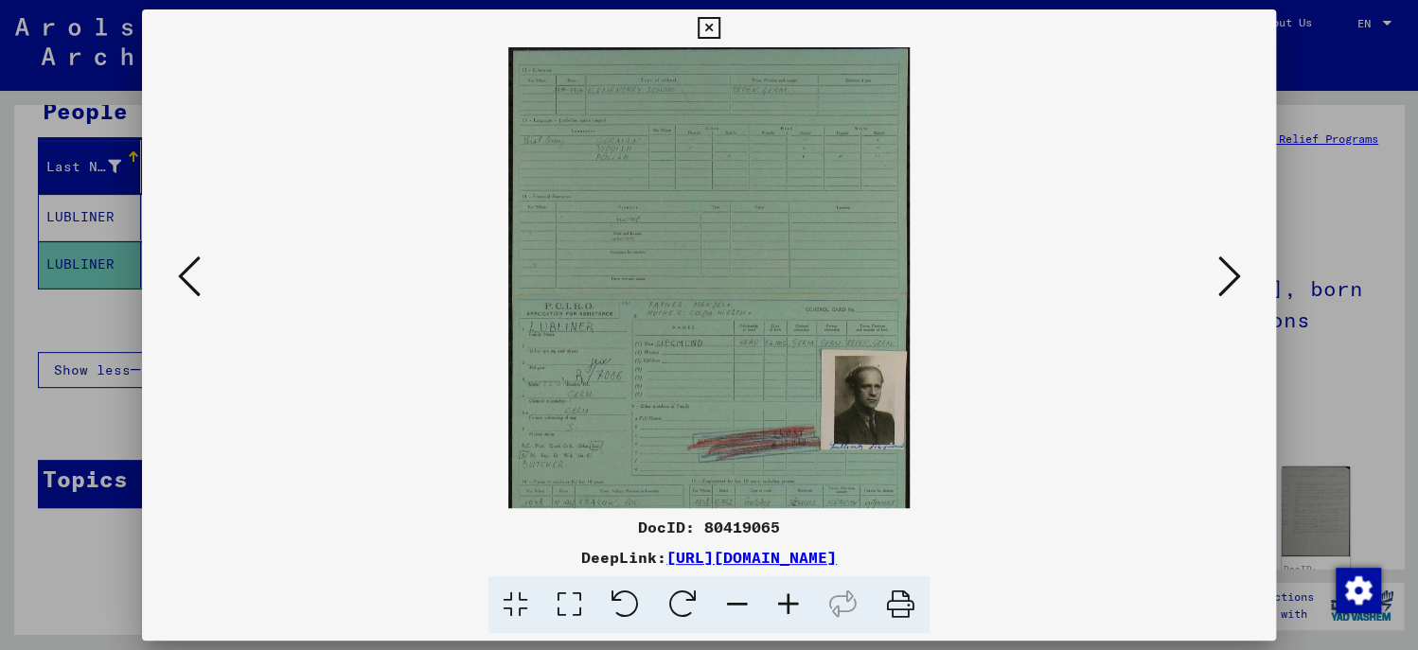
click at [788, 596] on icon at bounding box center [788, 606] width 51 height 58
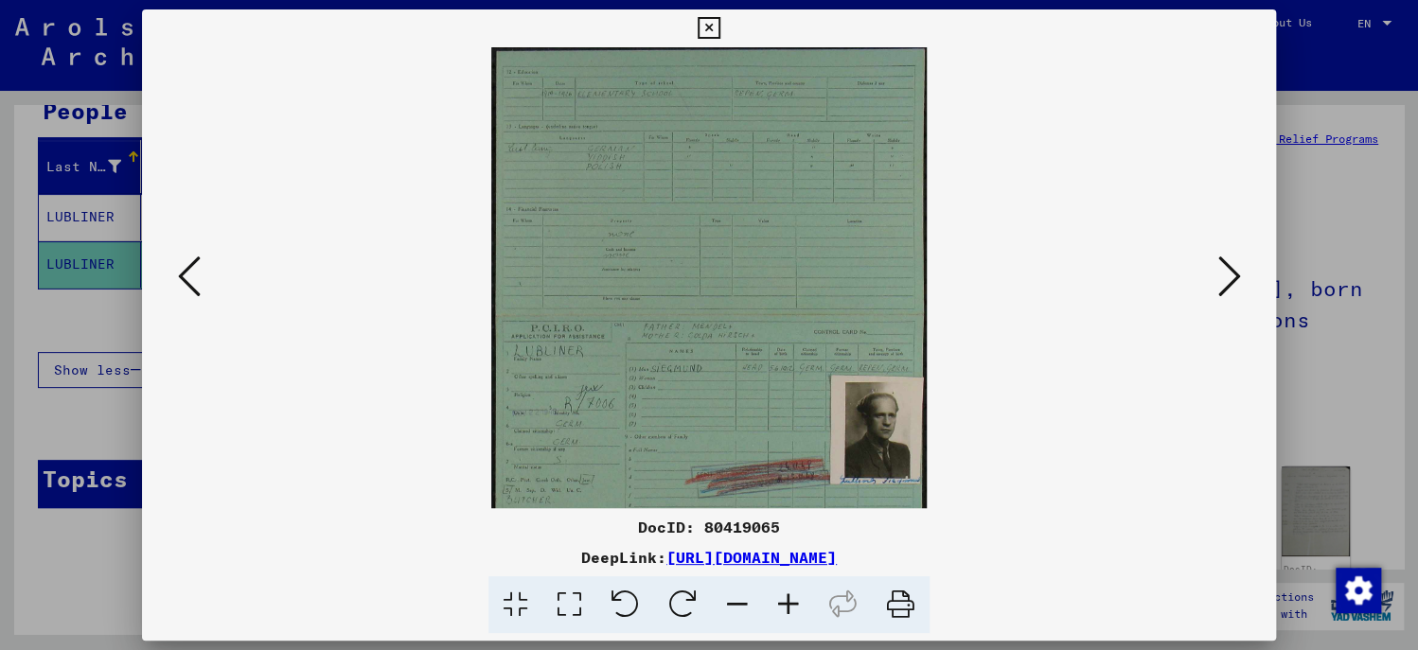
click at [788, 596] on icon at bounding box center [788, 606] width 51 height 58
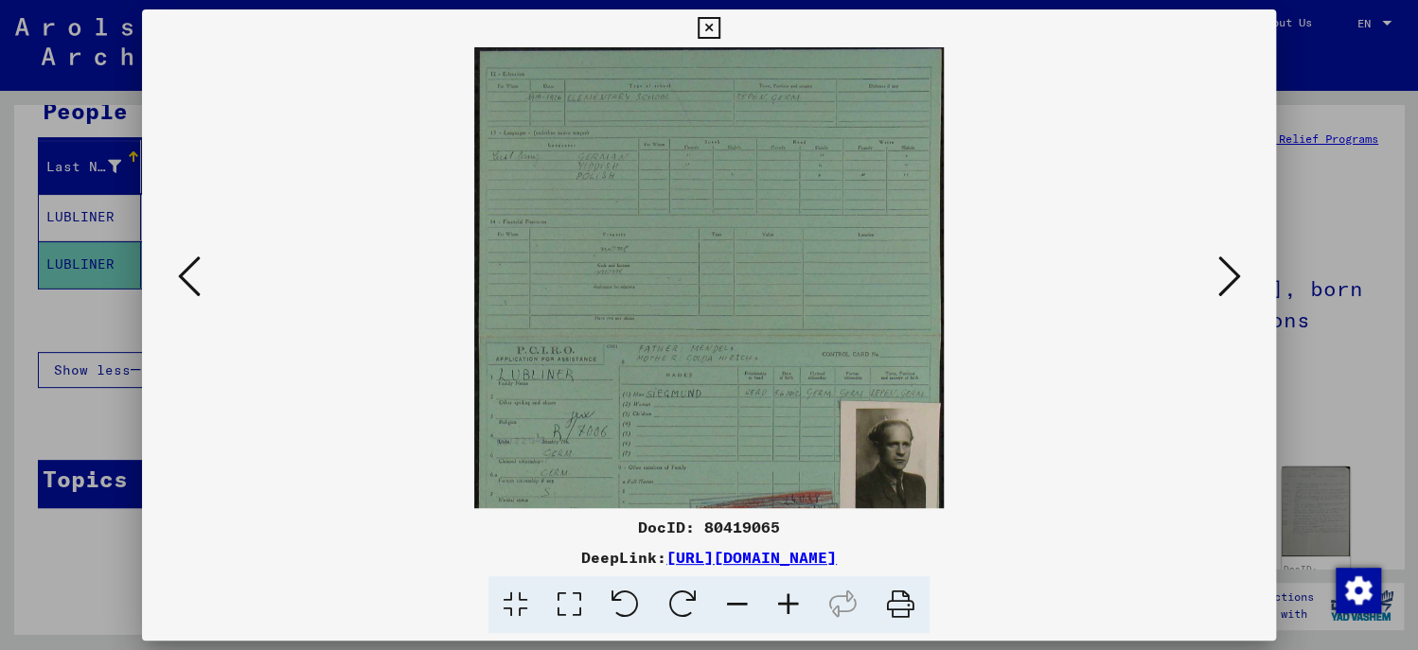
click at [788, 596] on icon at bounding box center [788, 606] width 51 height 58
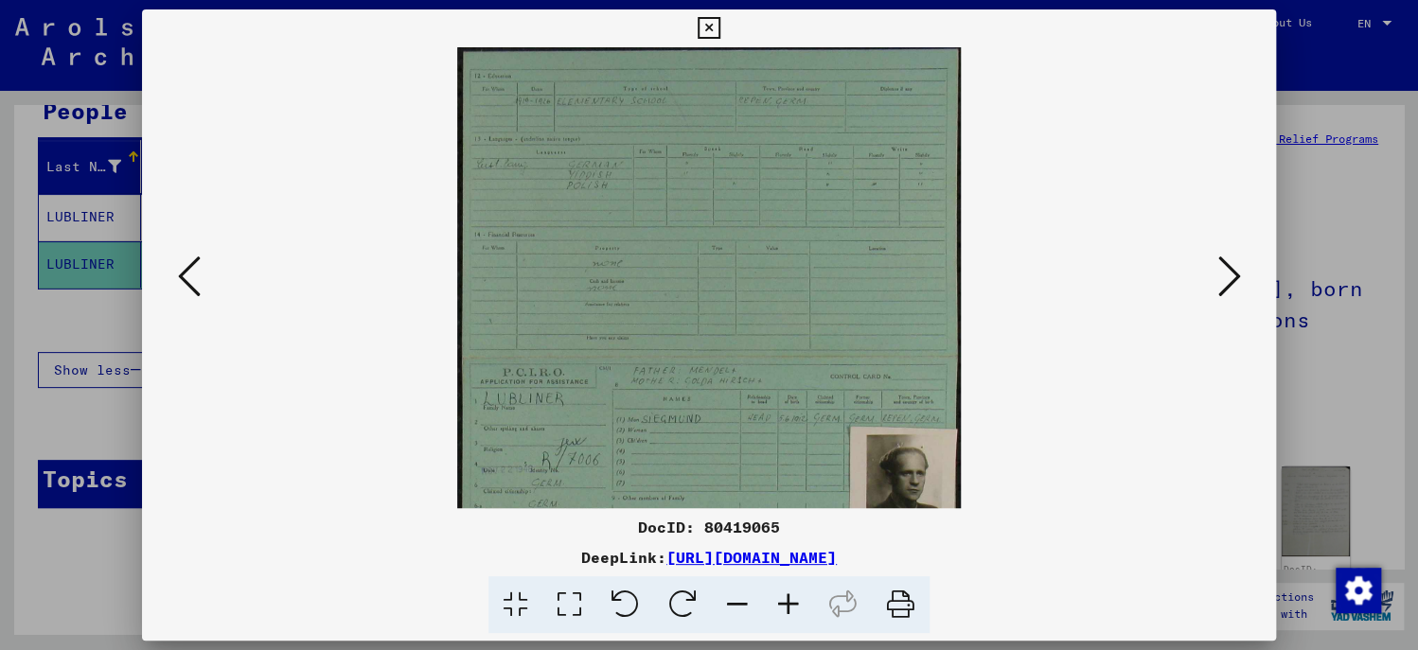
click at [788, 596] on icon at bounding box center [788, 606] width 51 height 58
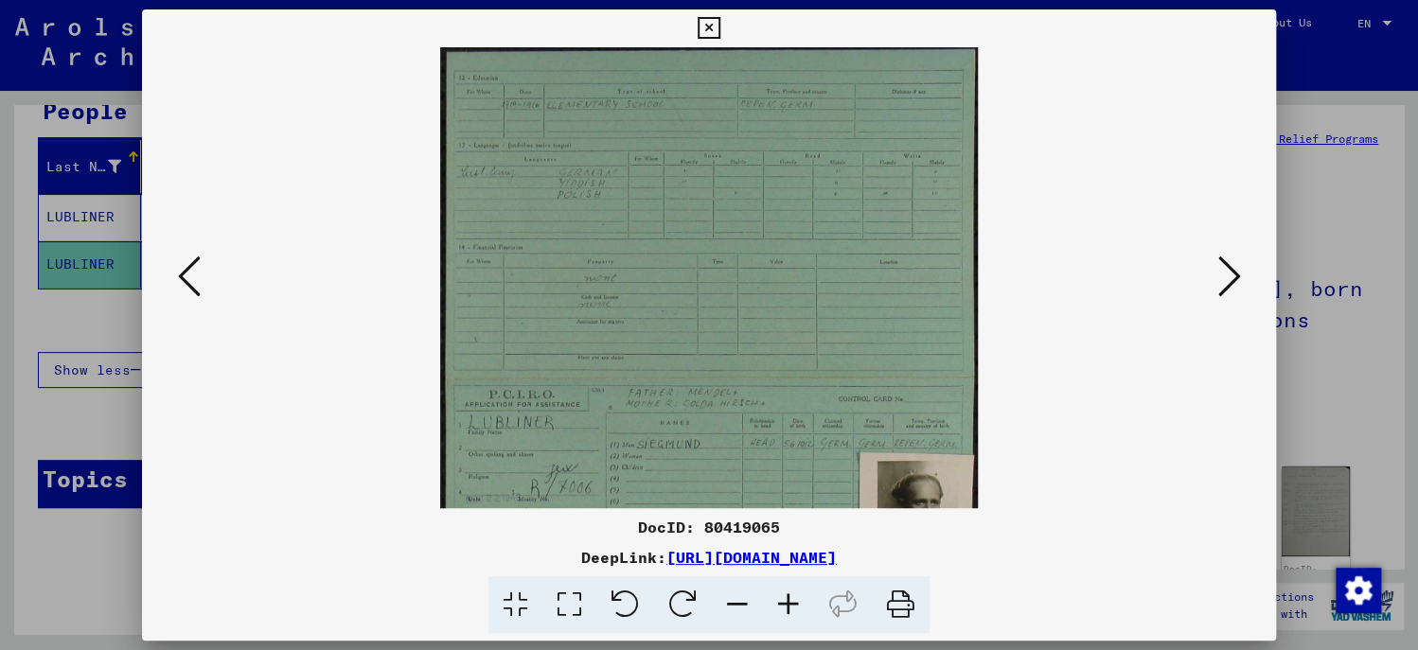
click at [788, 596] on icon at bounding box center [788, 606] width 51 height 58
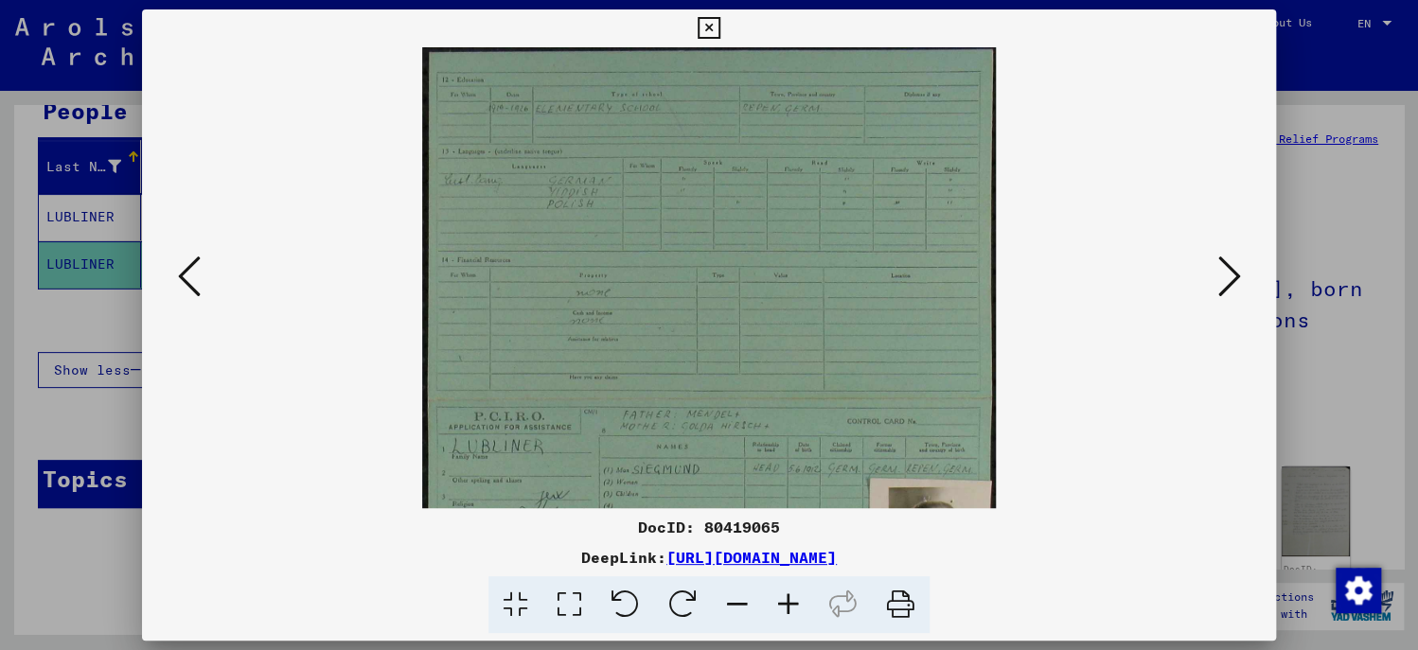
click at [788, 596] on icon at bounding box center [788, 606] width 51 height 58
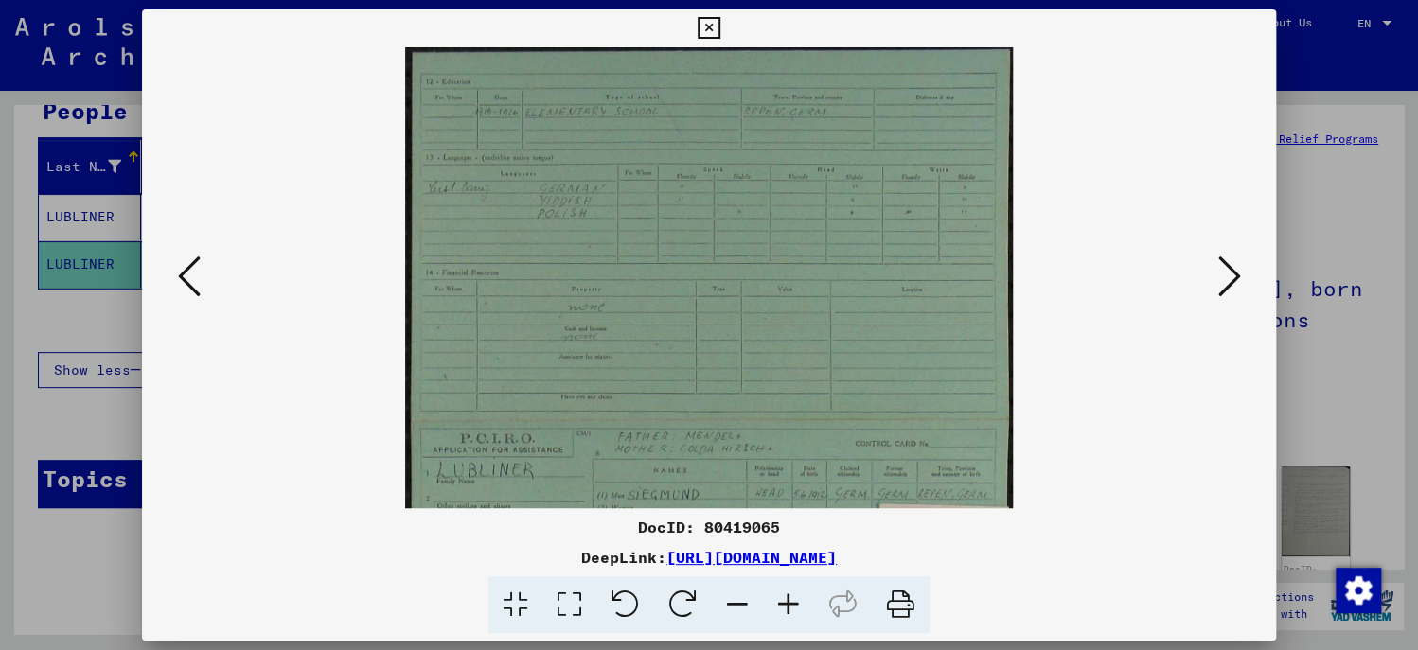
click at [788, 596] on icon at bounding box center [788, 606] width 51 height 58
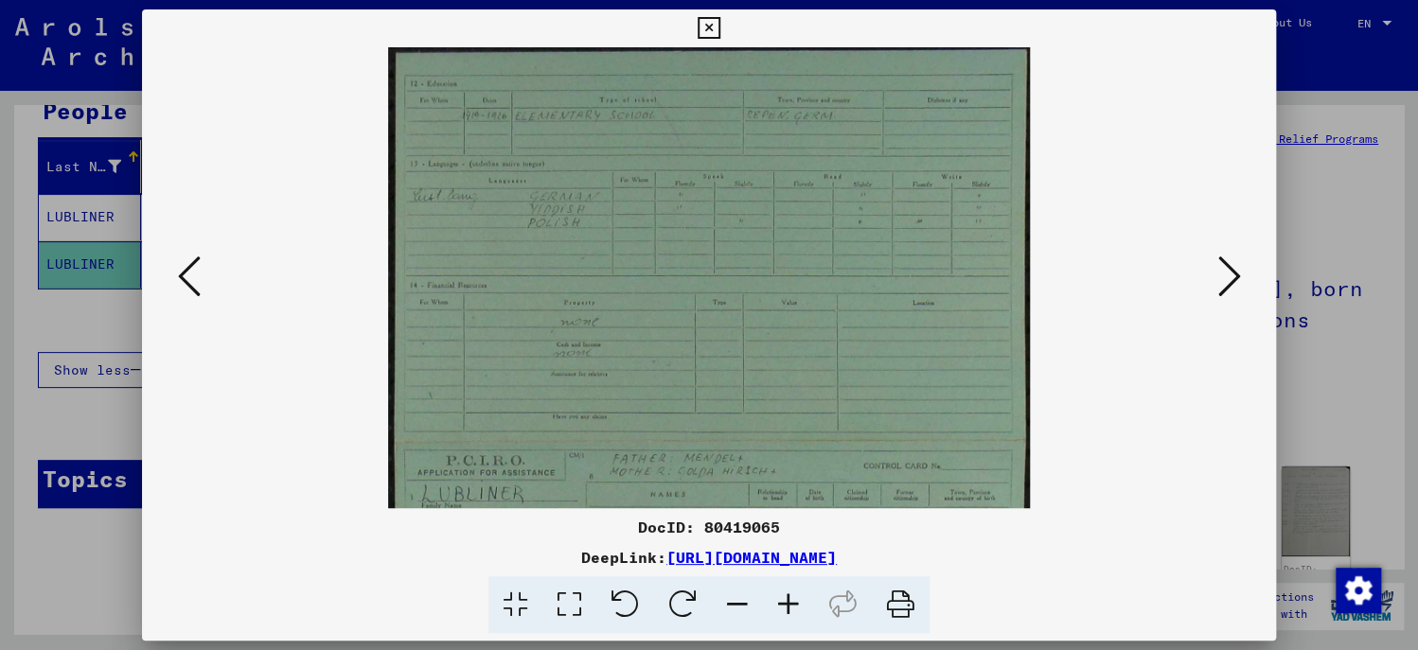
click at [788, 596] on icon at bounding box center [788, 606] width 51 height 58
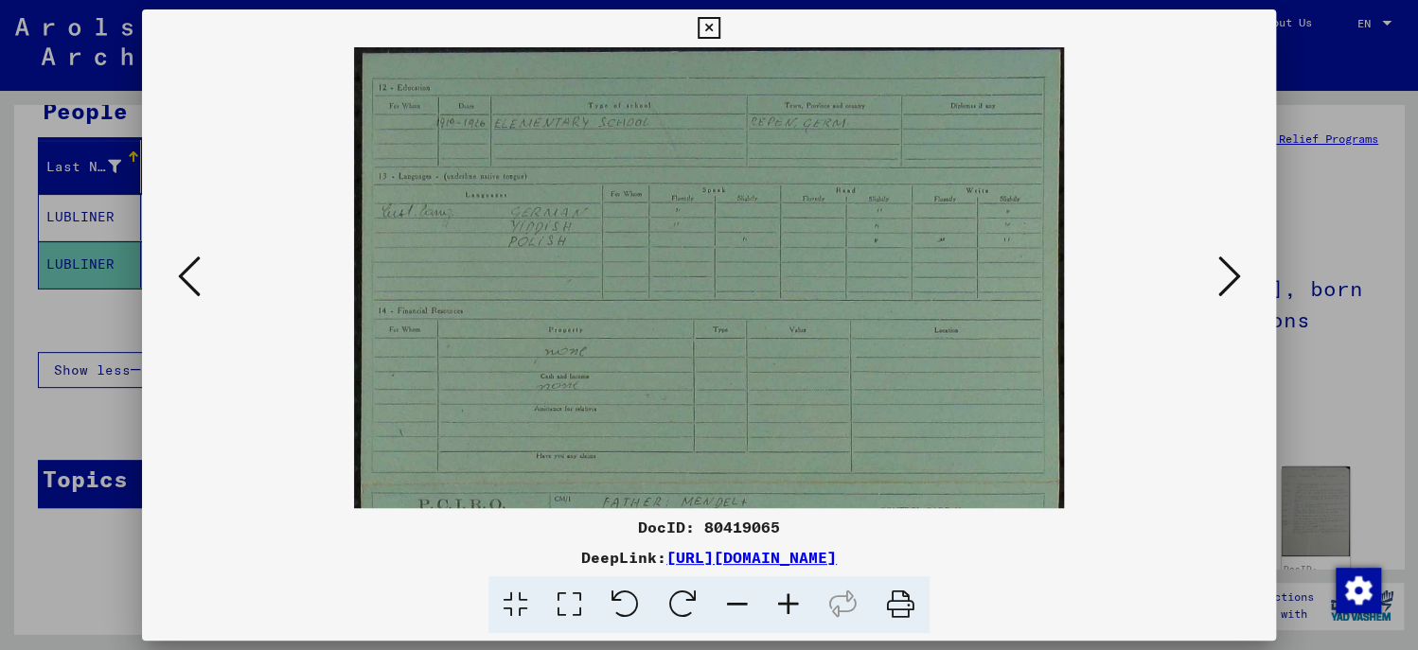
click at [788, 596] on icon at bounding box center [788, 606] width 51 height 58
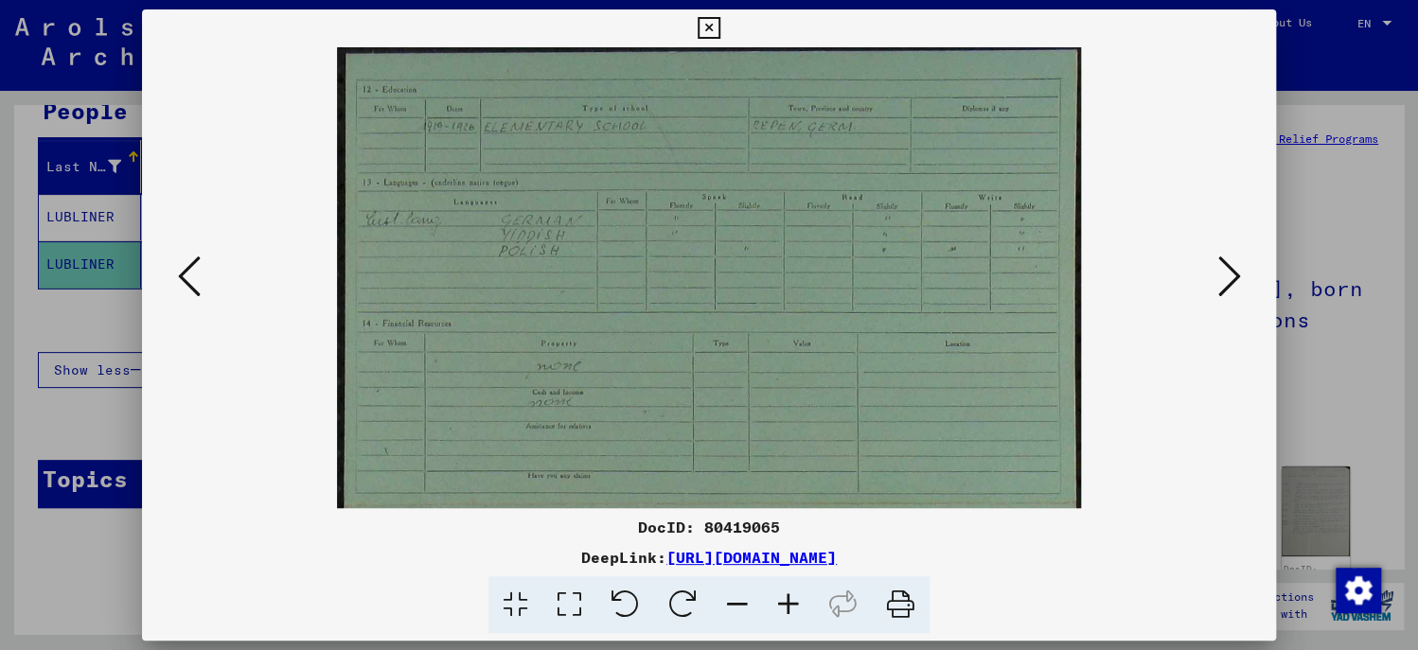
click at [788, 596] on icon at bounding box center [788, 606] width 51 height 58
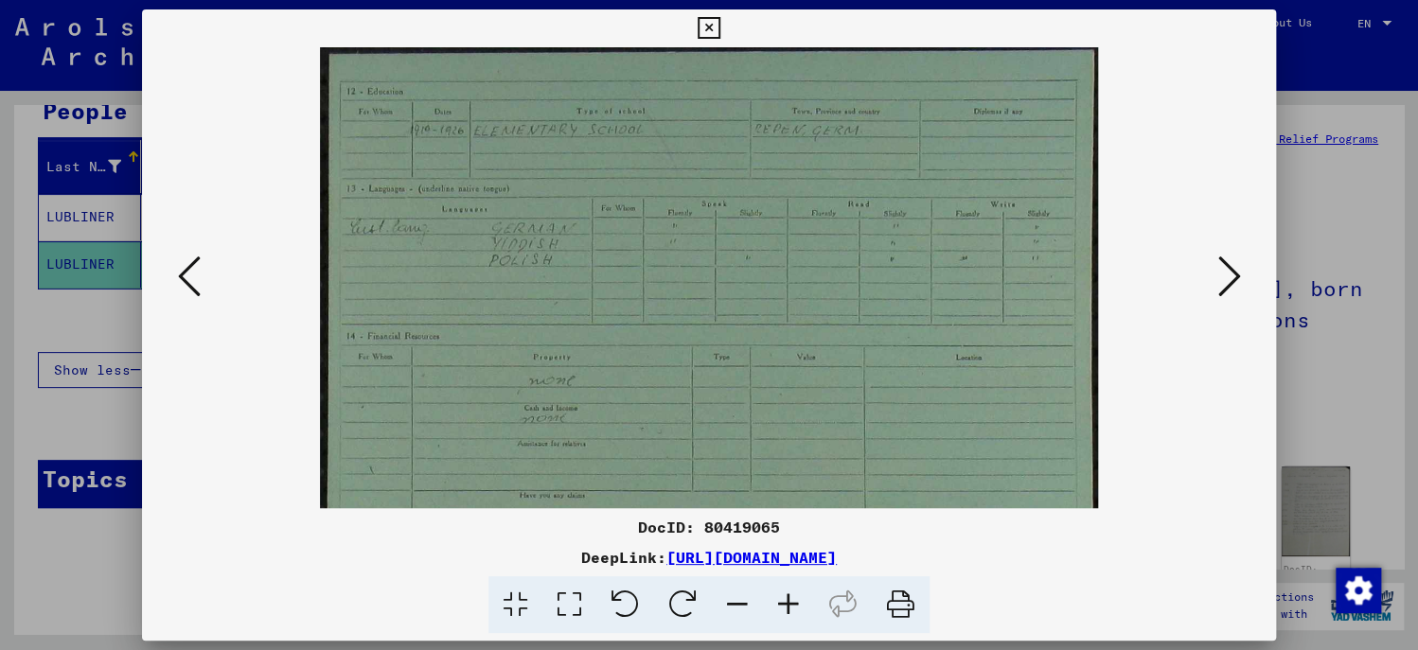
click at [788, 596] on icon at bounding box center [788, 606] width 51 height 58
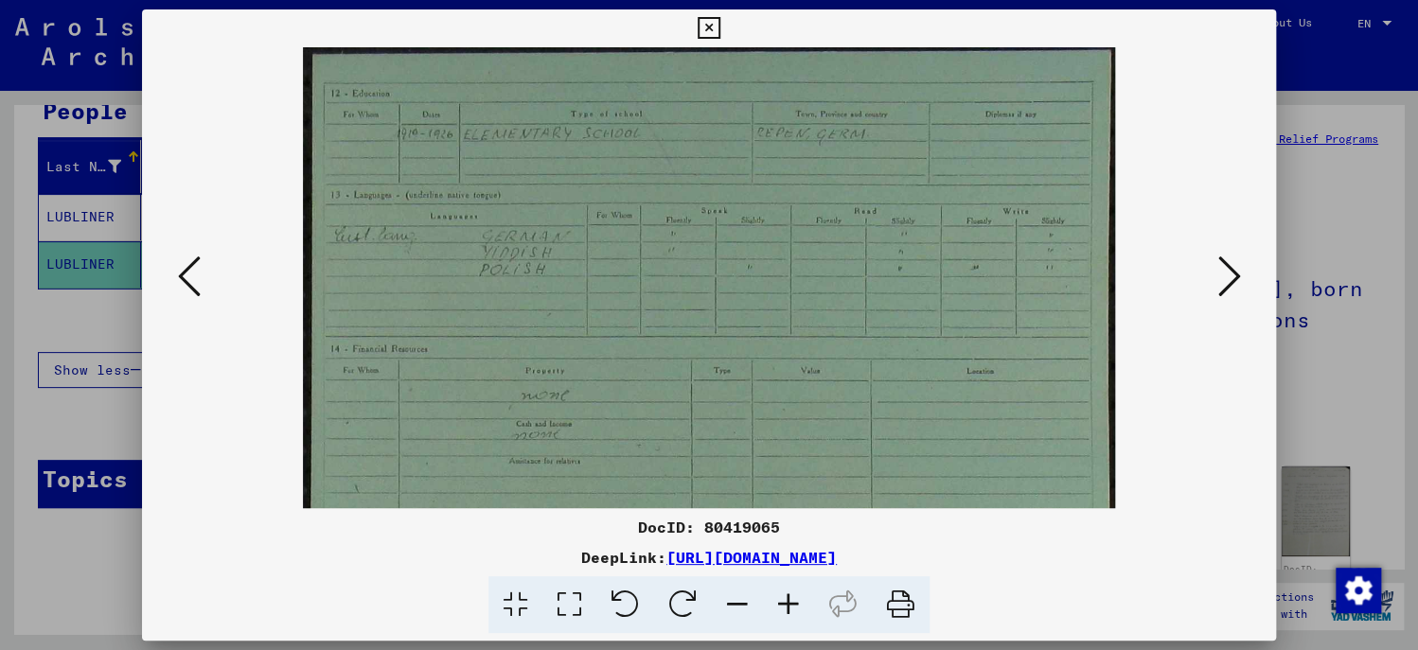
click at [788, 596] on icon at bounding box center [788, 606] width 51 height 58
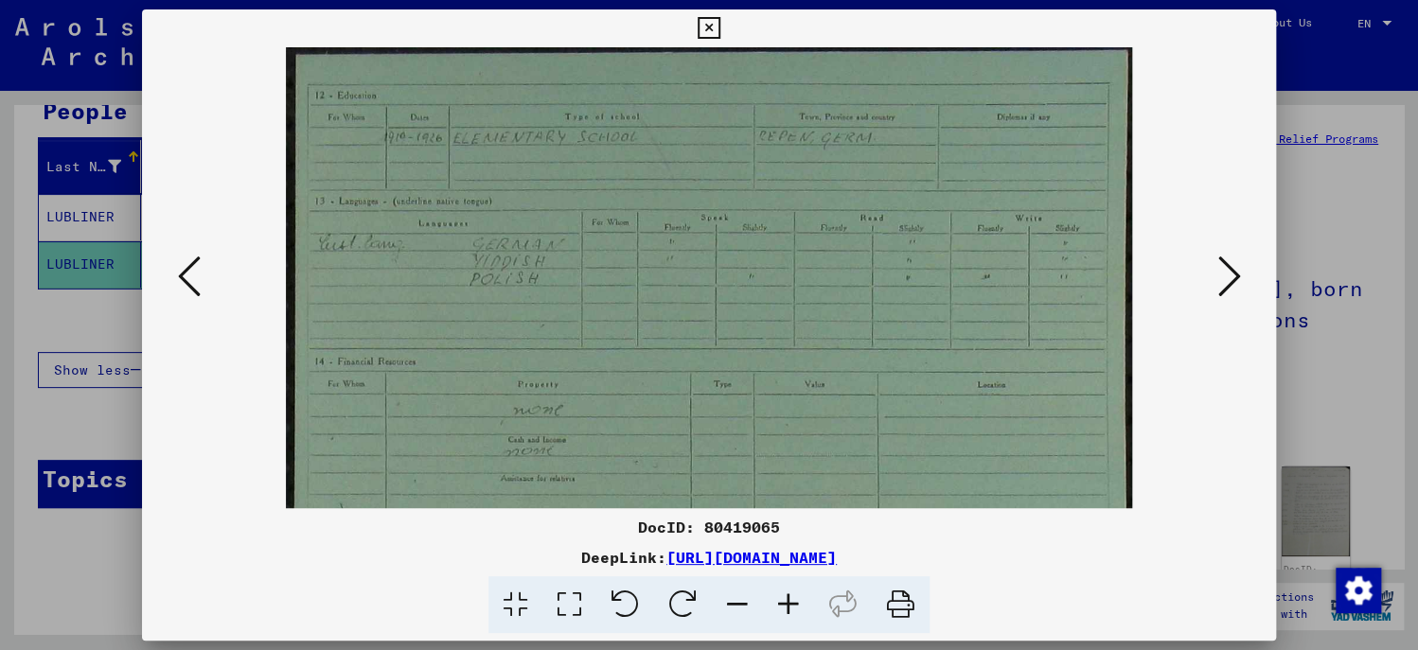
click at [788, 596] on icon at bounding box center [788, 606] width 51 height 58
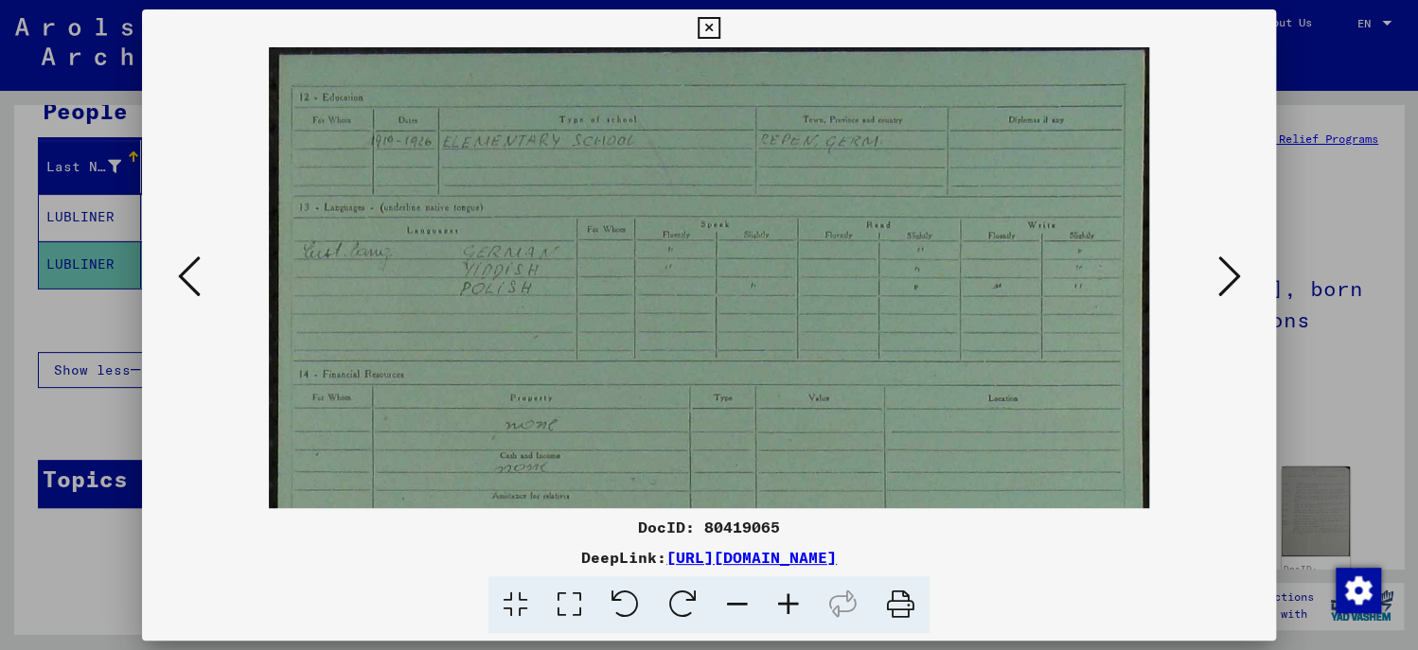
click at [788, 596] on icon at bounding box center [788, 606] width 51 height 58
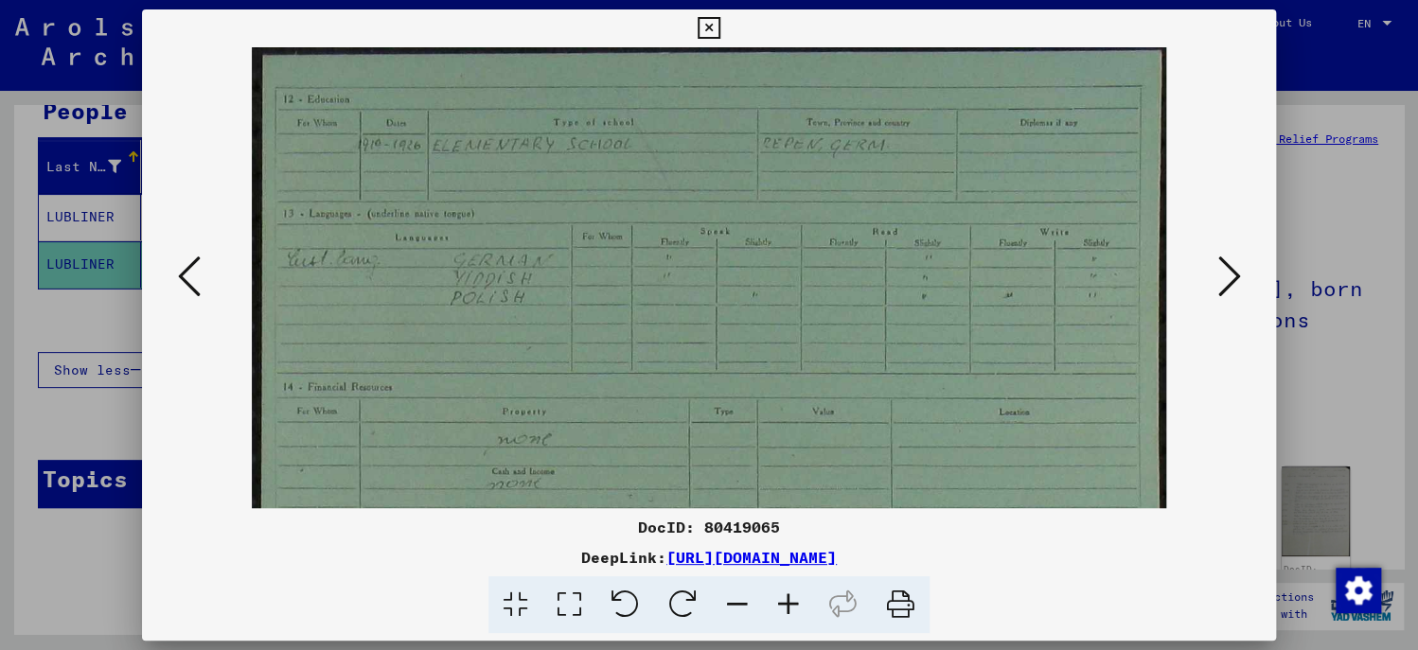
click at [788, 596] on icon at bounding box center [788, 606] width 51 height 58
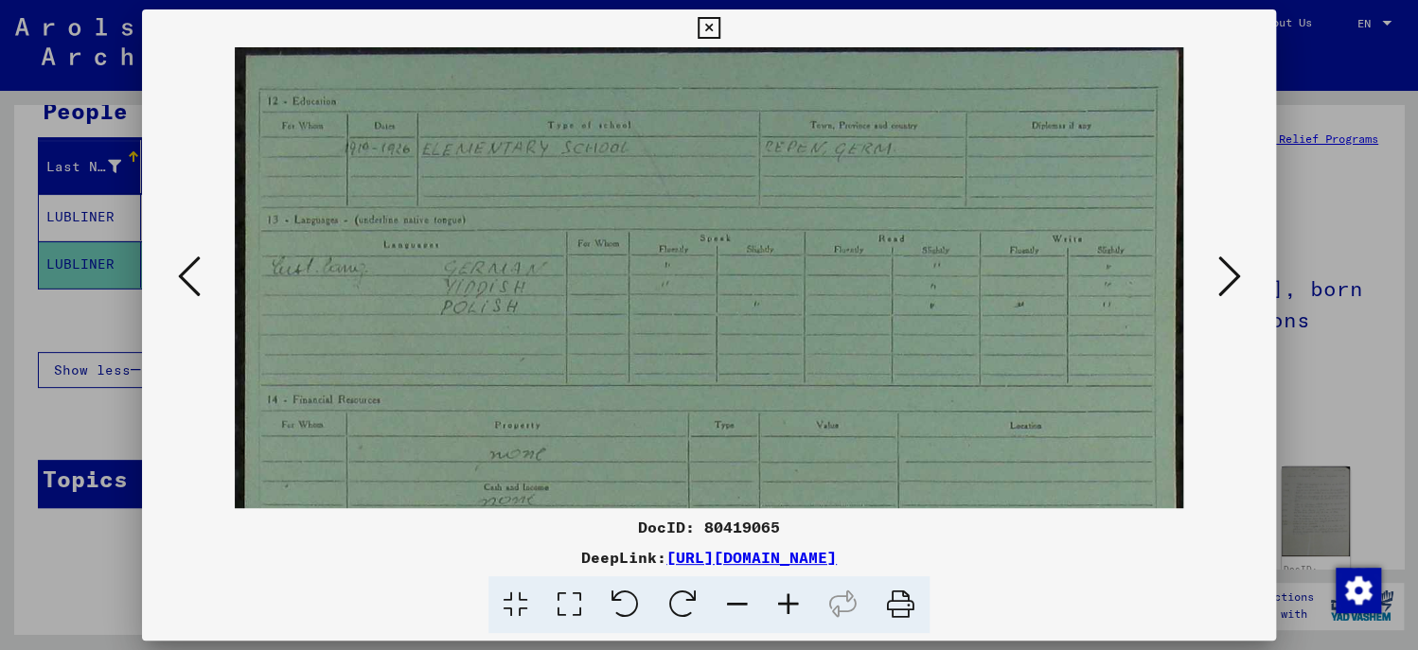
click at [788, 596] on icon at bounding box center [788, 606] width 51 height 58
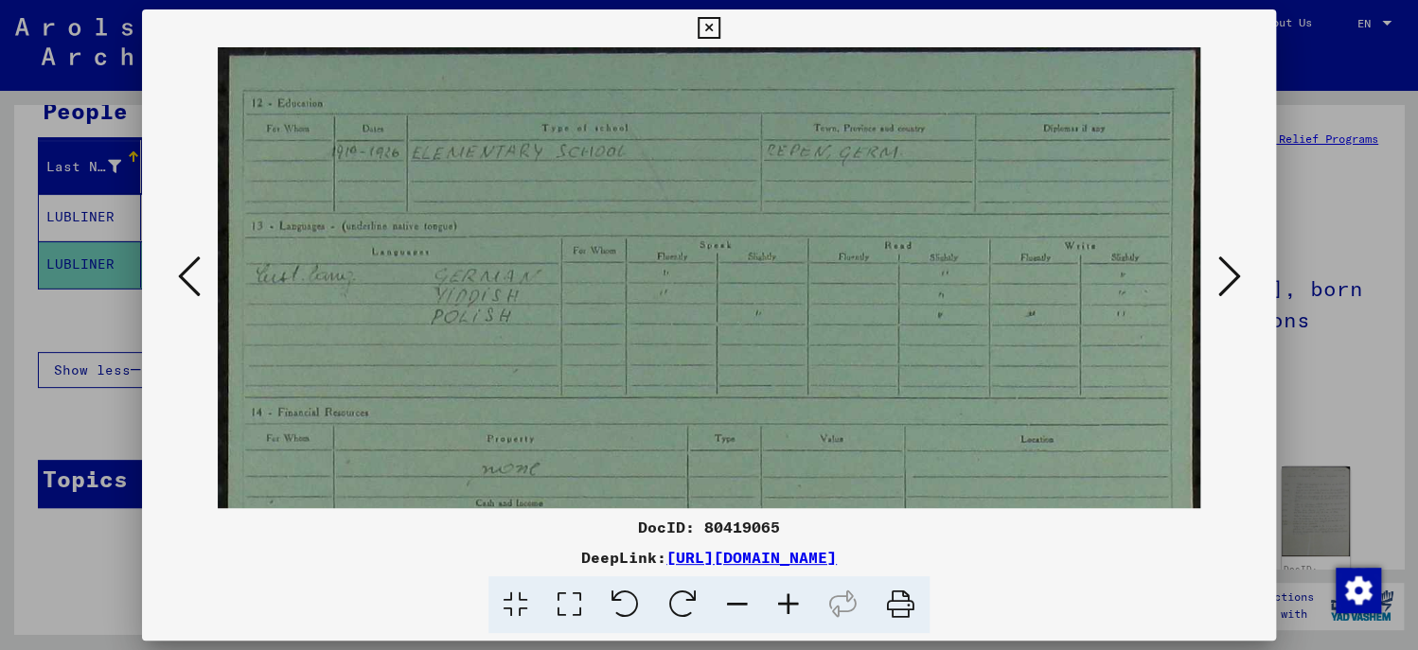
click at [788, 596] on icon at bounding box center [788, 606] width 51 height 58
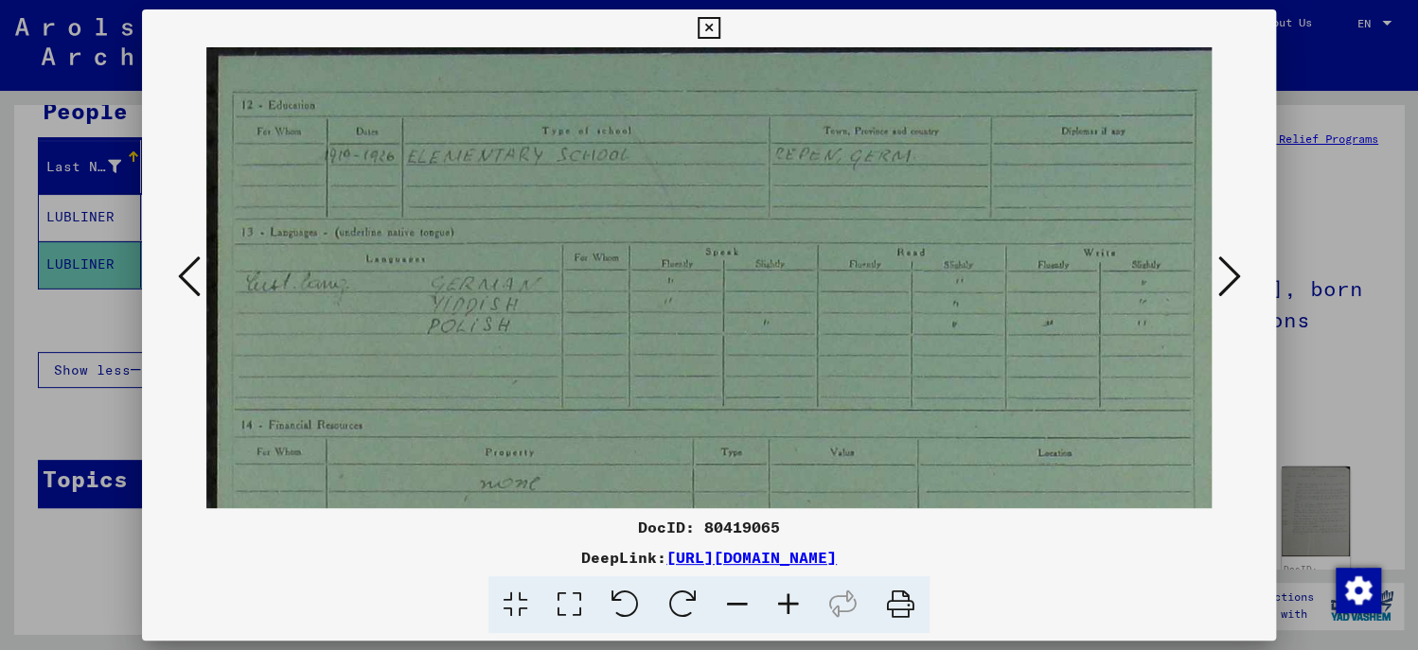
click at [788, 596] on icon at bounding box center [788, 606] width 51 height 58
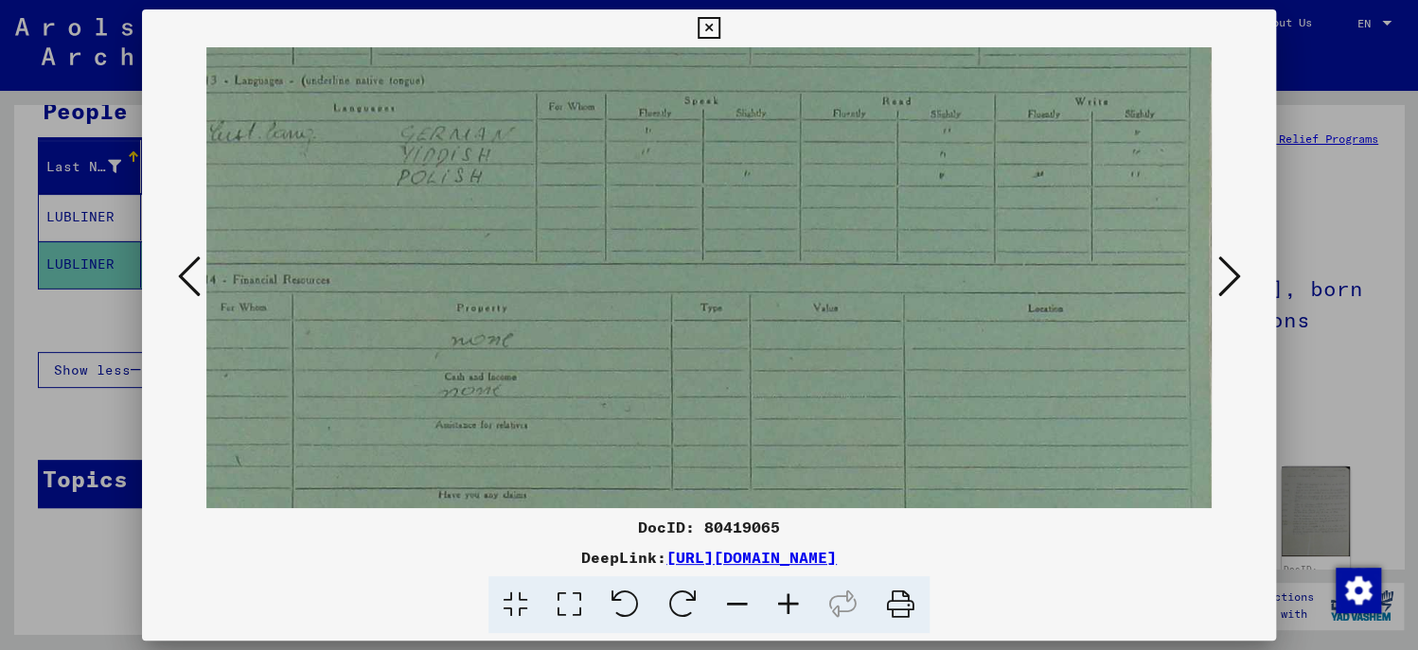
drag, startPoint x: 790, startPoint y: 463, endPoint x: 754, endPoint y: 305, distance: 162.2
click at [754, 305] on img at bounding box center [695, 616] width 1052 height 1455
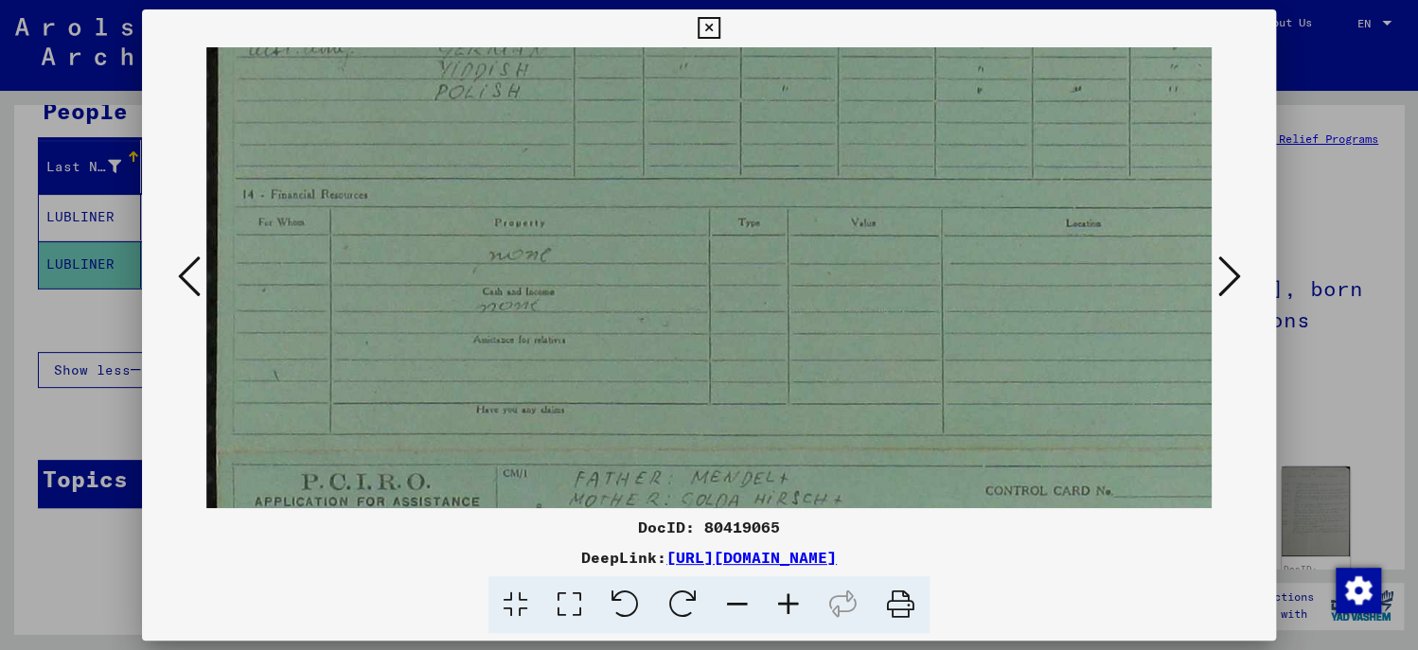
scroll to position [355, 0]
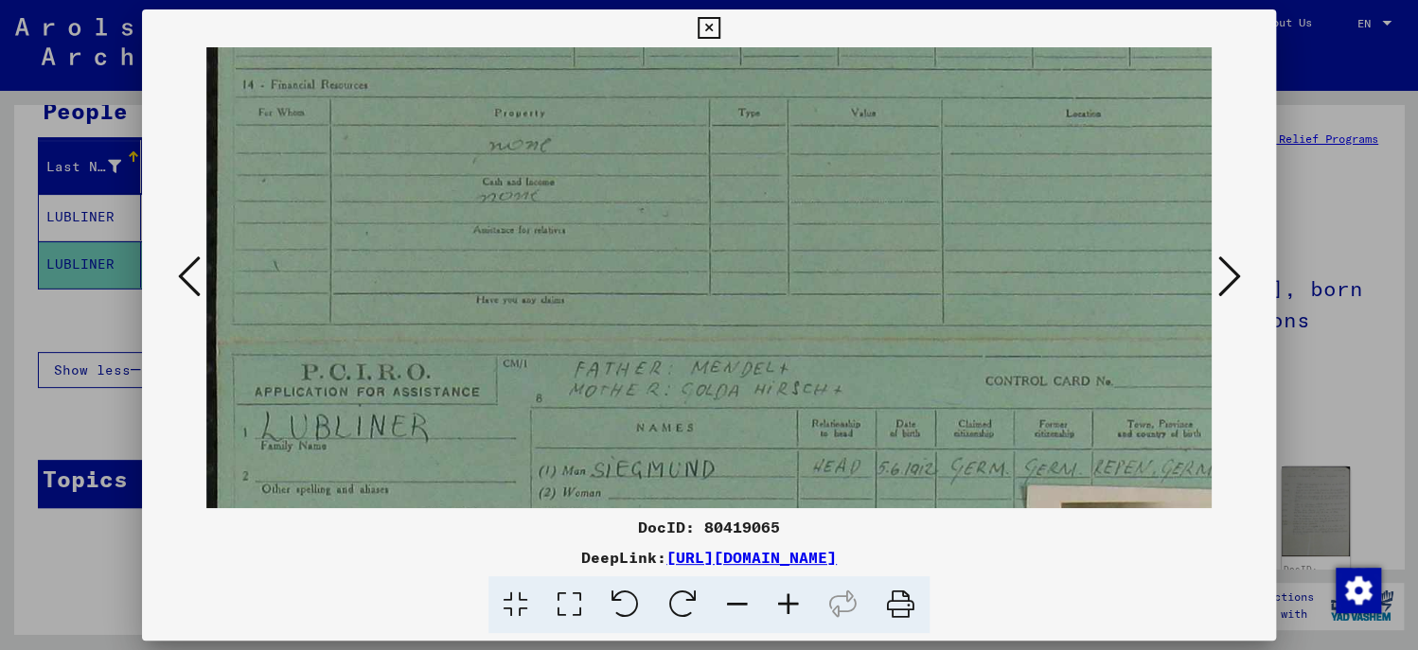
drag, startPoint x: 770, startPoint y: 380, endPoint x: 916, endPoint y: 188, distance: 240.5
click at [916, 188] on img at bounding box center [732, 421] width 1052 height 1455
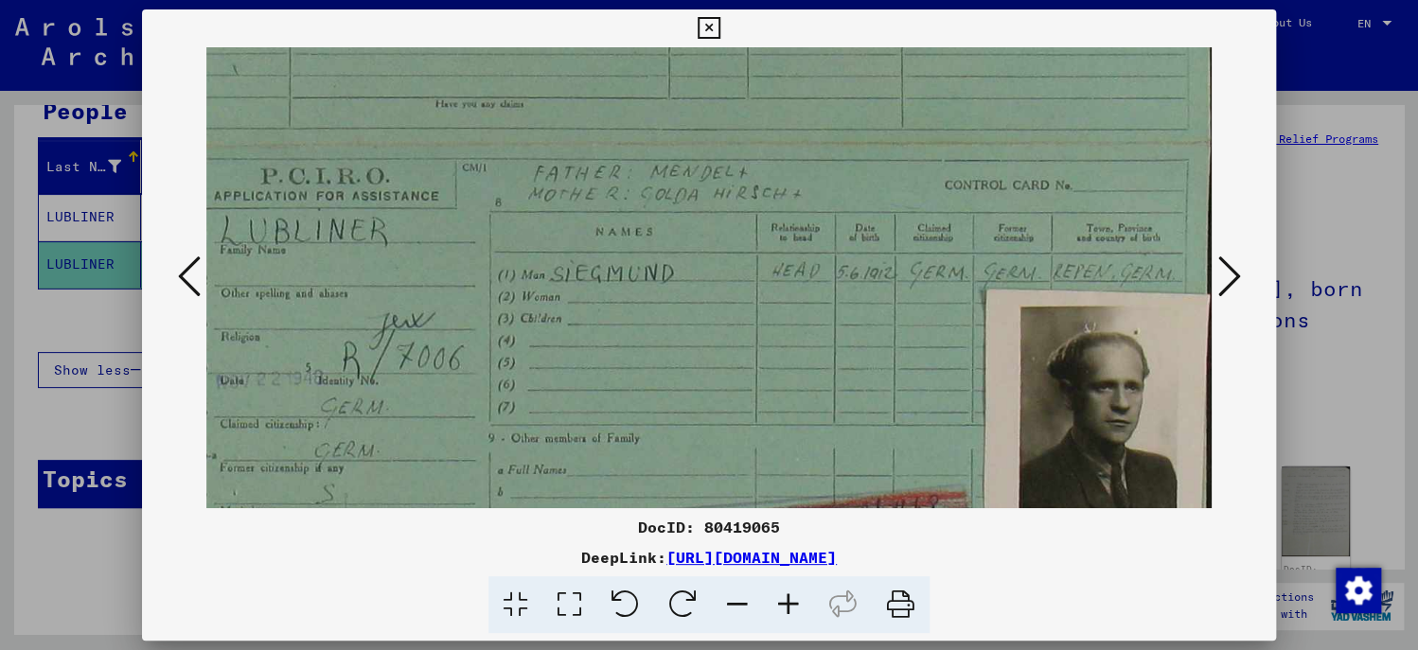
drag, startPoint x: 916, startPoint y: 394, endPoint x: 896, endPoint y: 200, distance: 195.1
click at [896, 200] on img at bounding box center [692, 225] width 1052 height 1455
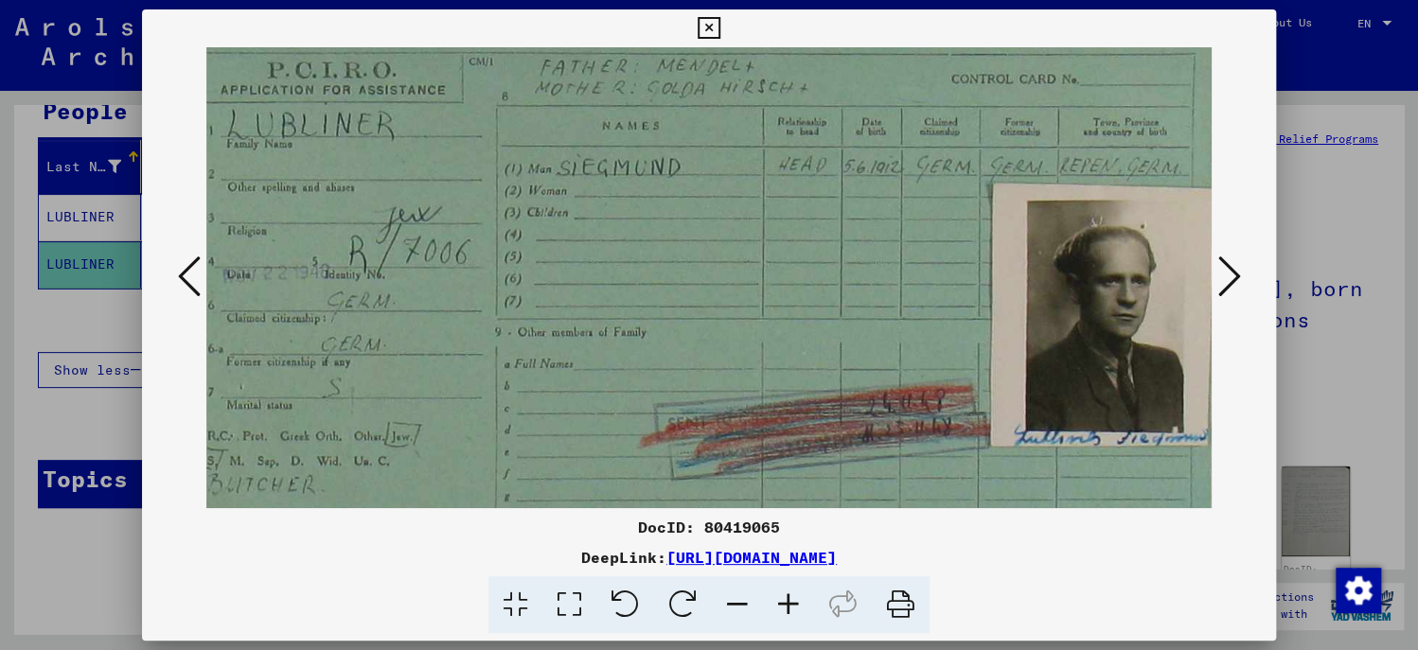
scroll to position [647, 45]
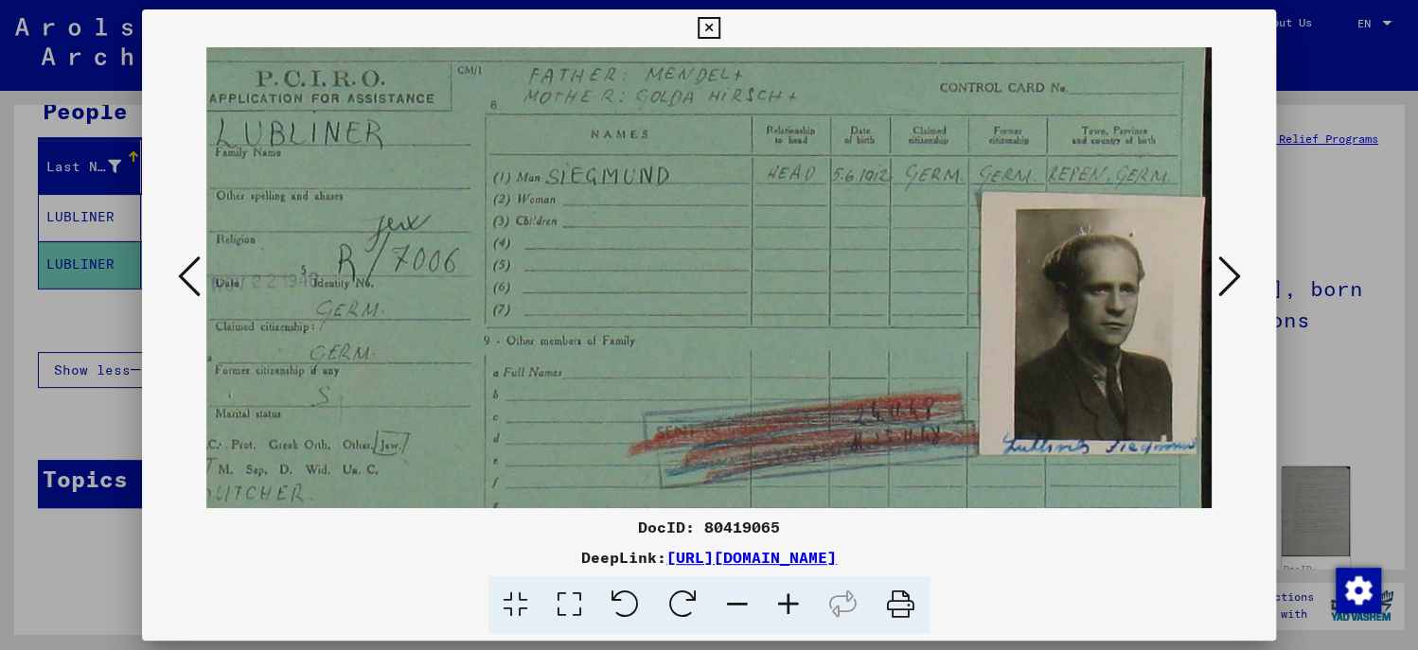
drag, startPoint x: 827, startPoint y: 403, endPoint x: 738, endPoint y: 311, distance: 129.2
click at [738, 311] on img at bounding box center [687, 128] width 1052 height 1455
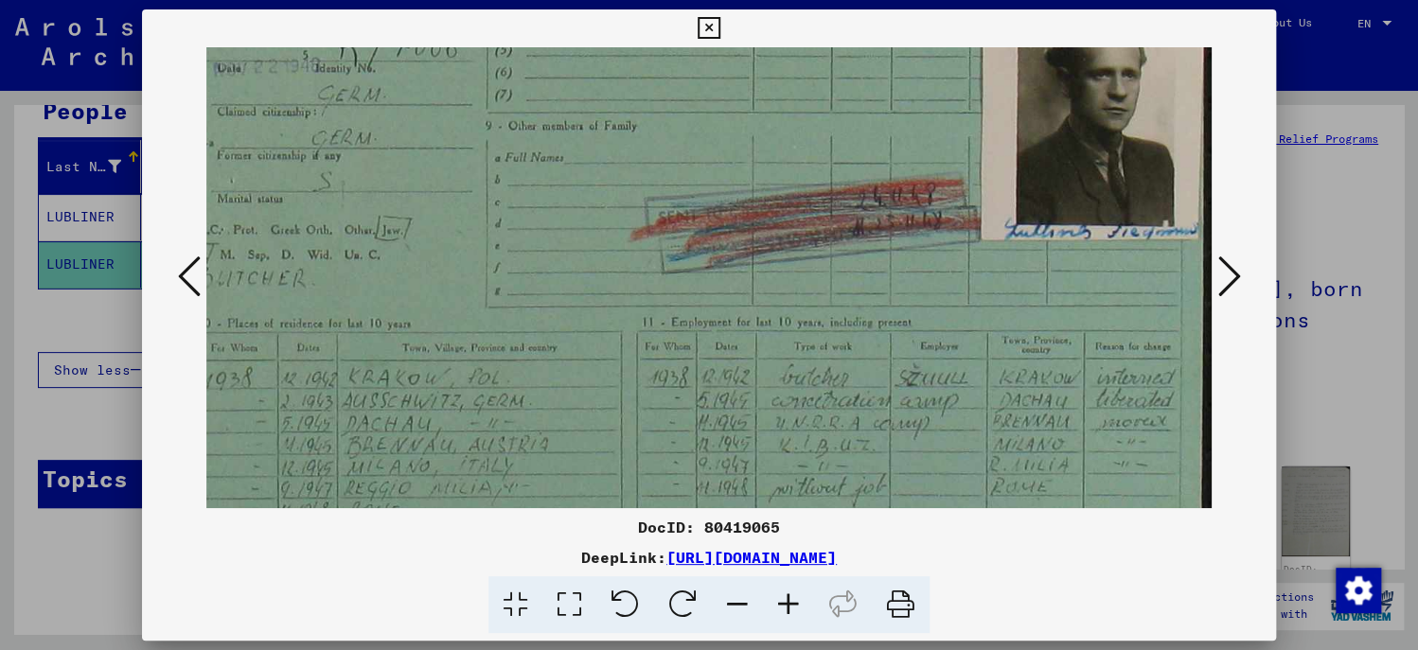
drag, startPoint x: 678, startPoint y: 412, endPoint x: 648, endPoint y: 199, distance: 215.2
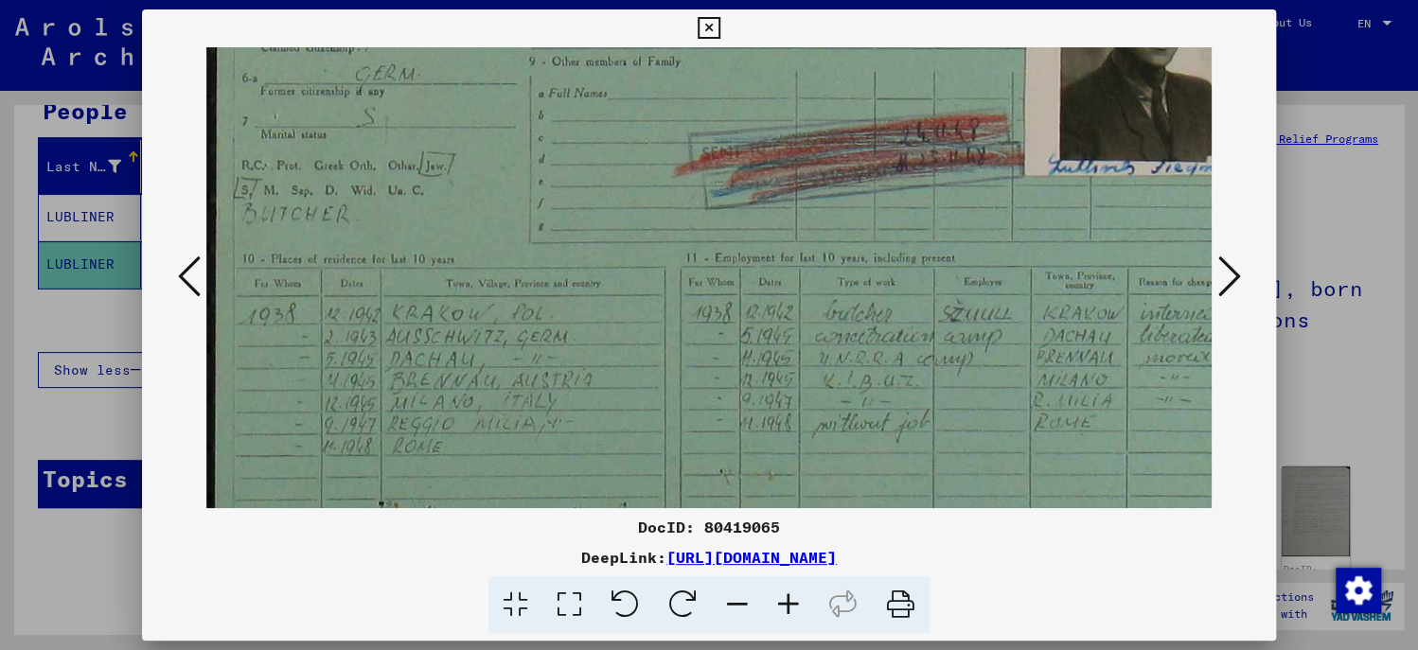
scroll to position [925, 0]
drag, startPoint x: 699, startPoint y: 339, endPoint x: 858, endPoint y: 299, distance: 164.0
drag, startPoint x: 708, startPoint y: 439, endPoint x: 712, endPoint y: 329, distance: 110.8
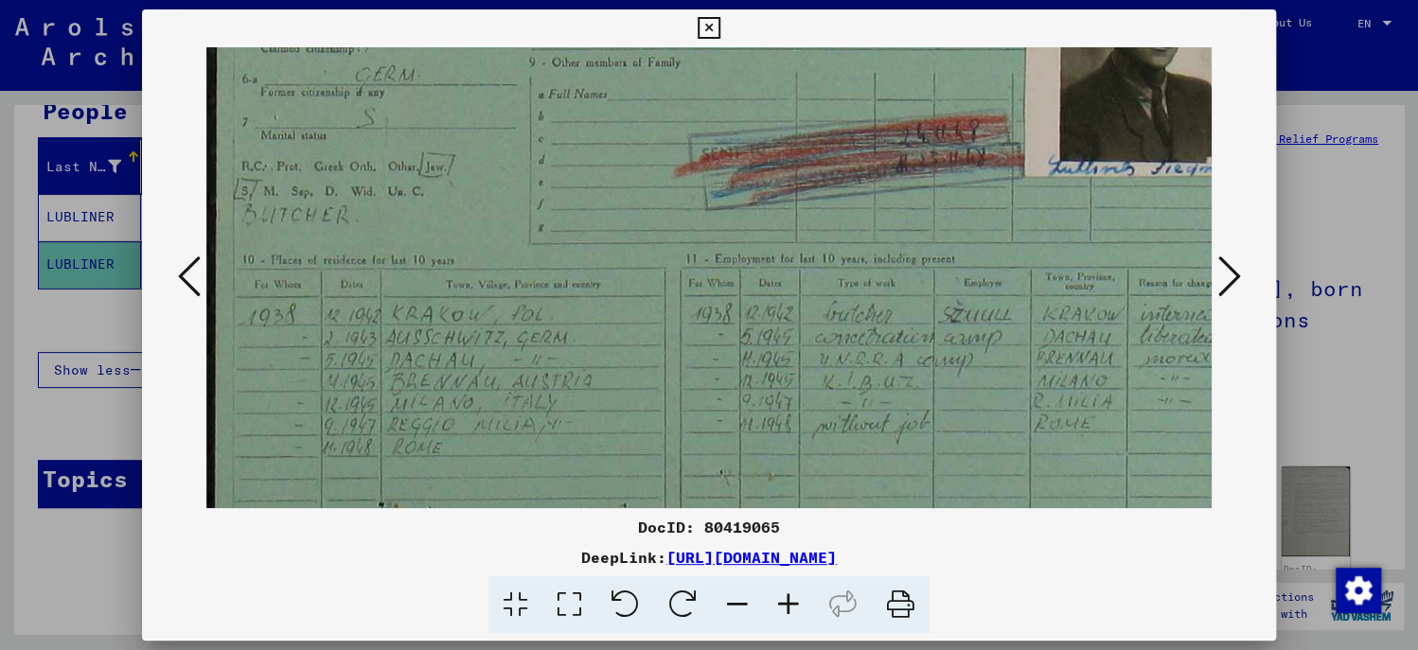
scroll to position [993, 0]
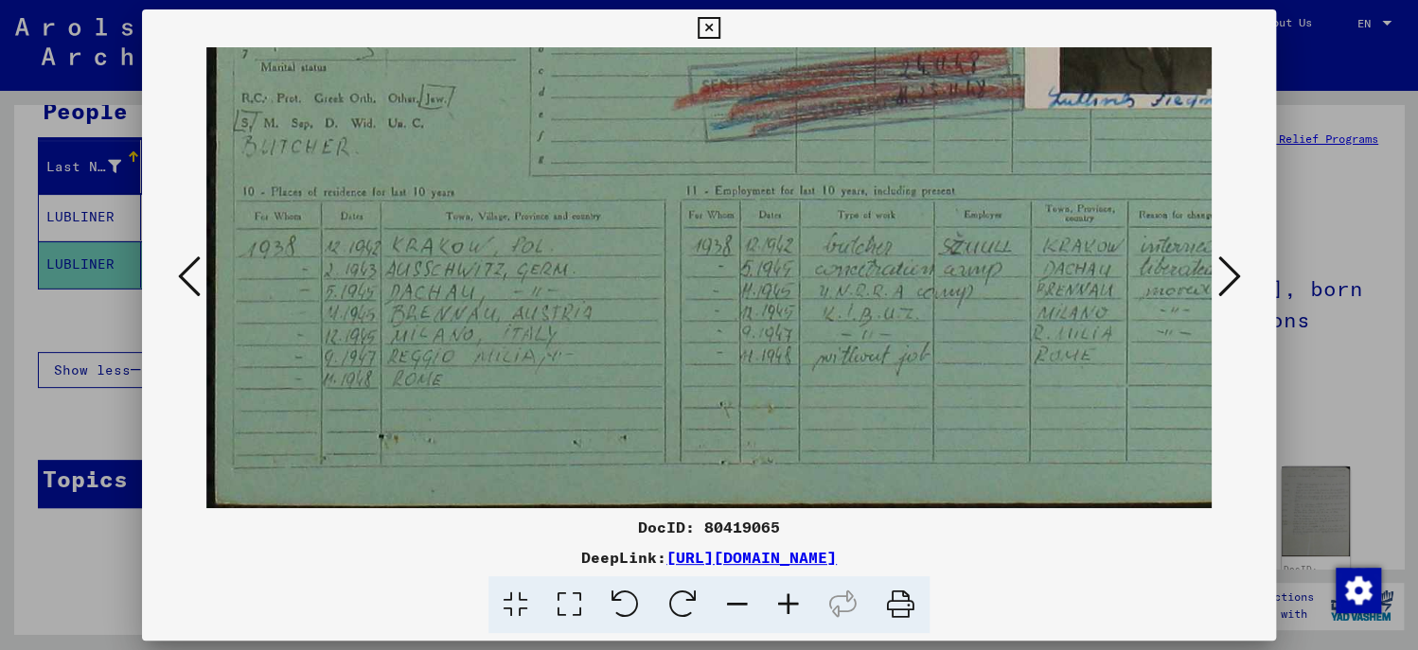
drag, startPoint x: 700, startPoint y: 446, endPoint x: 792, endPoint y: 341, distance: 140.2
click at [1222, 272] on icon at bounding box center [1229, 276] width 23 height 45
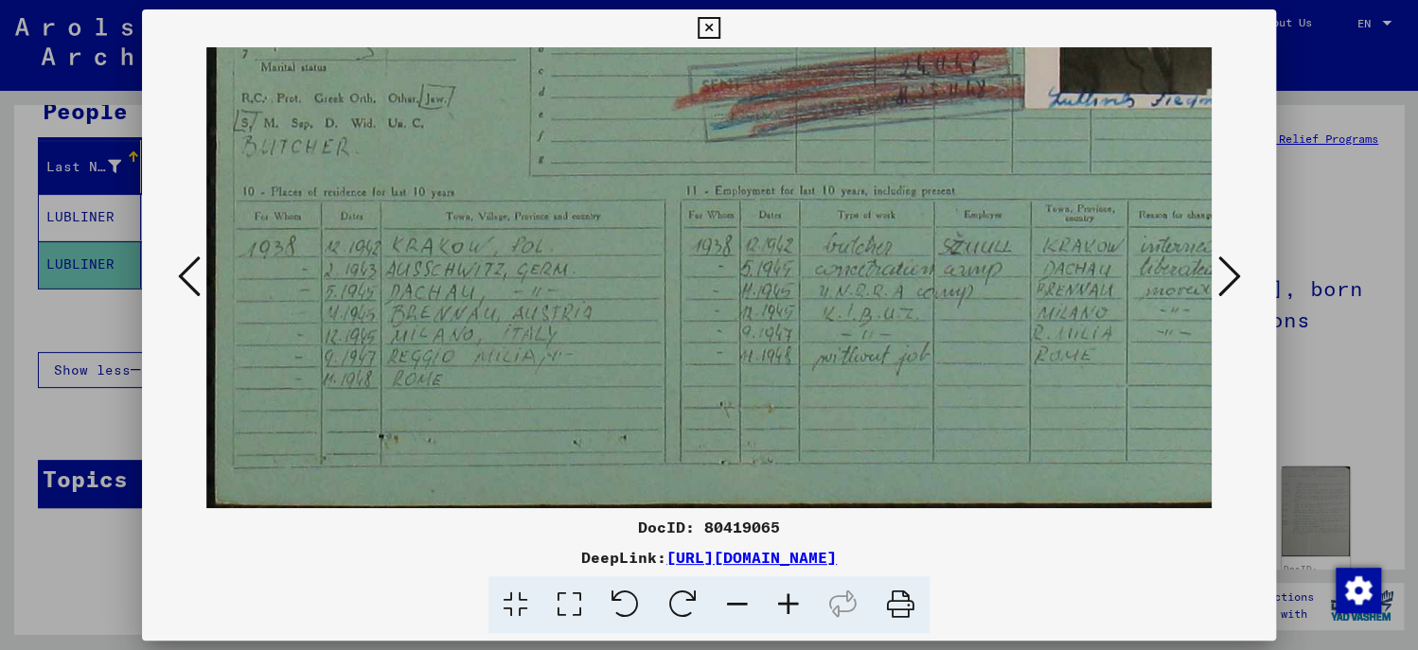
scroll to position [0, 0]
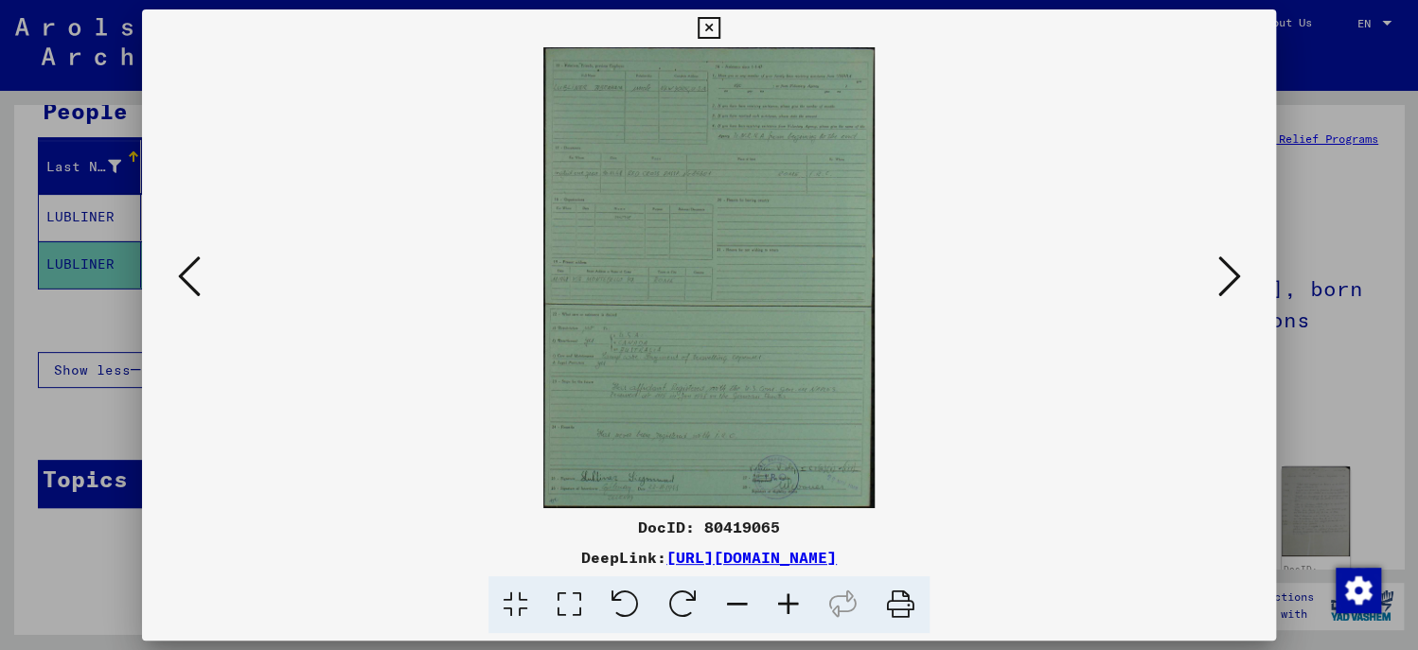
click at [781, 604] on icon at bounding box center [788, 606] width 51 height 58
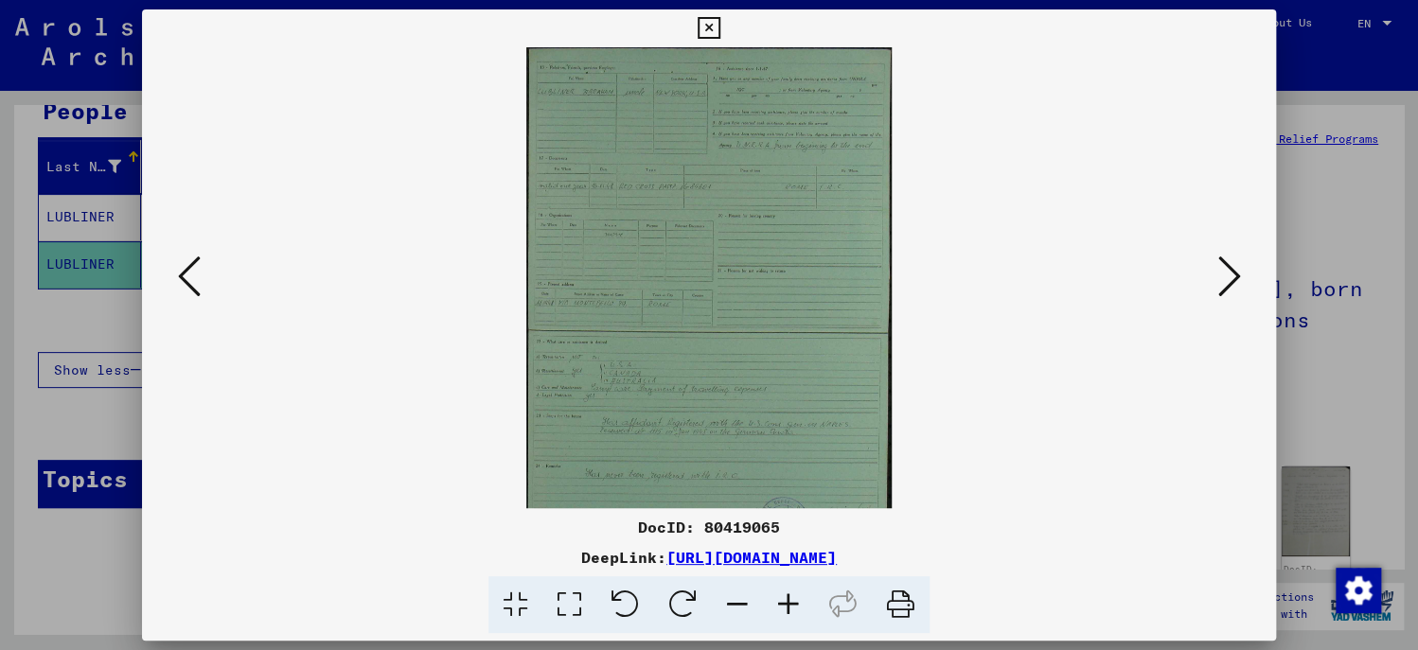
click at [781, 604] on icon at bounding box center [788, 606] width 51 height 58
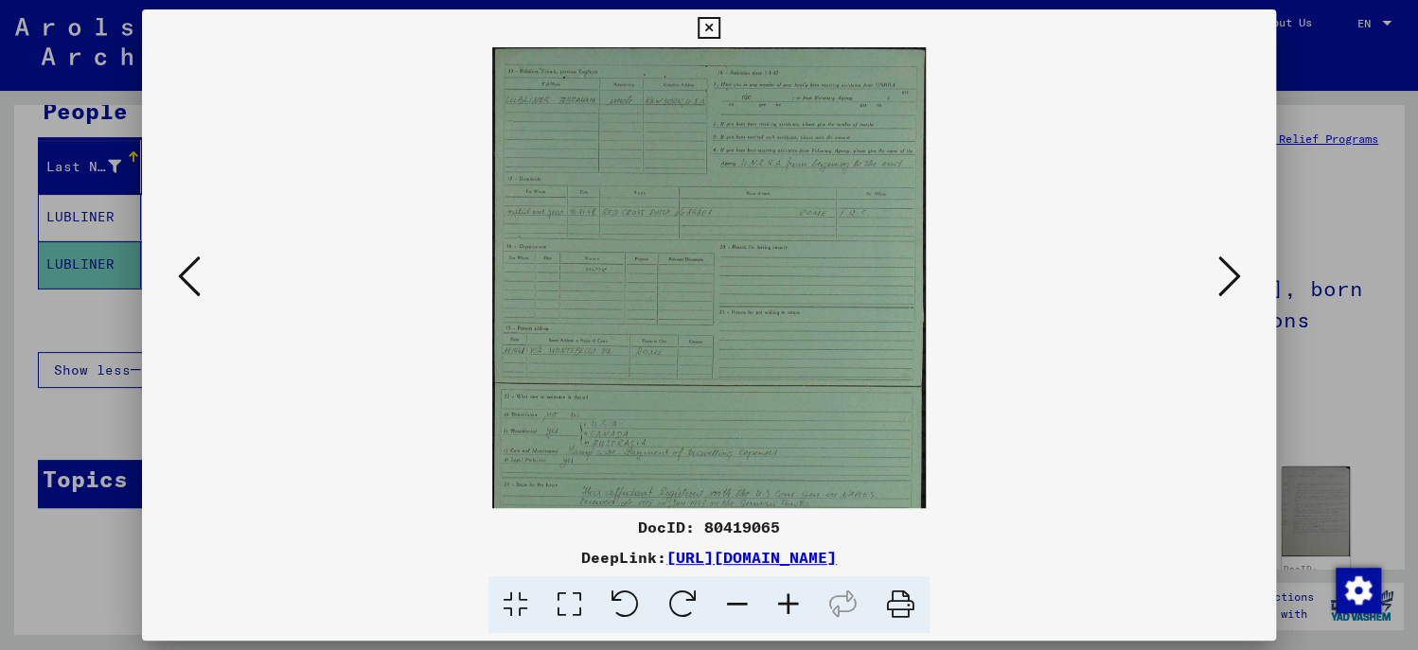
click at [781, 604] on icon at bounding box center [788, 606] width 51 height 58
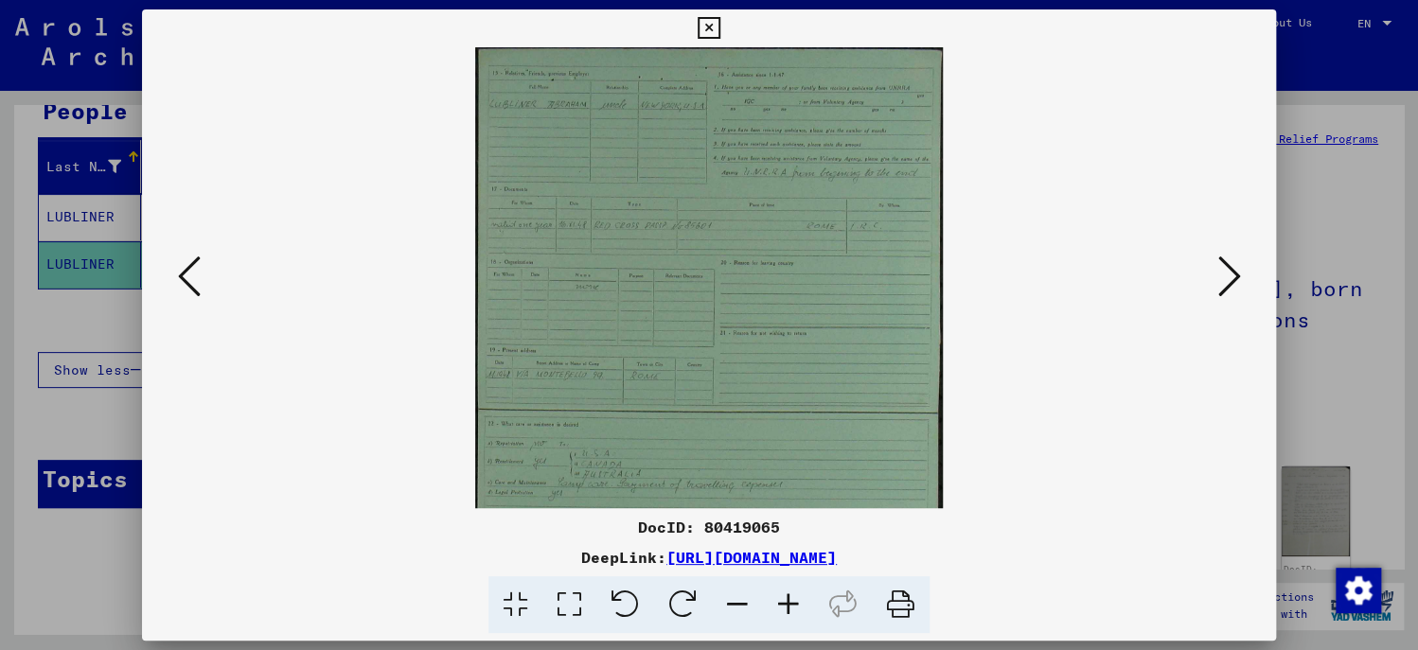
click at [781, 604] on icon at bounding box center [788, 606] width 51 height 58
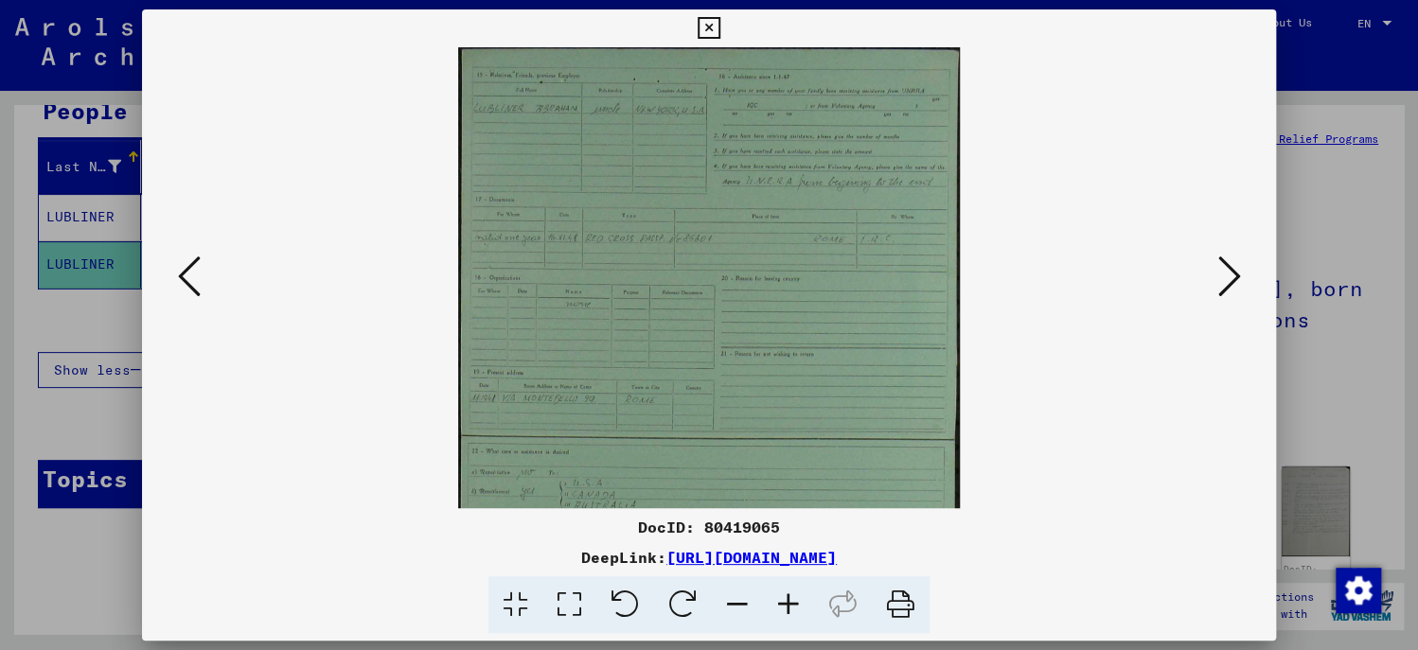
click at [781, 604] on icon at bounding box center [788, 606] width 51 height 58
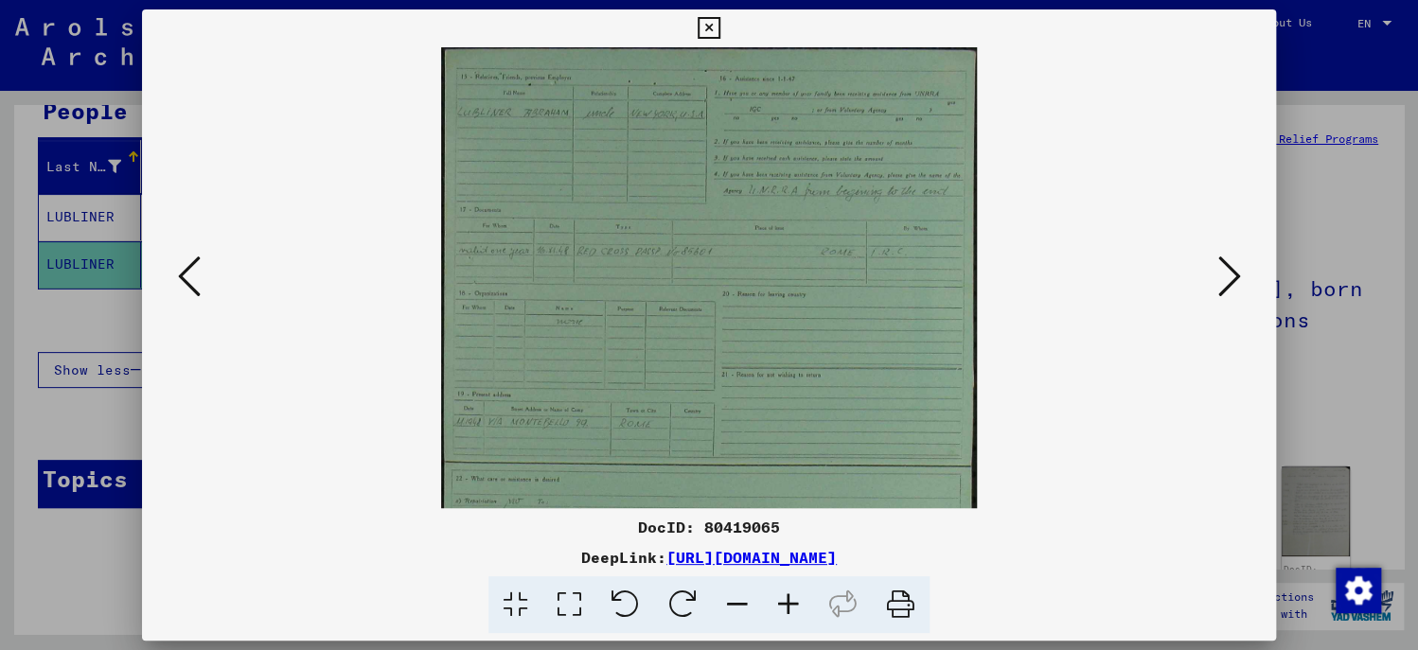
click at [781, 604] on icon at bounding box center [788, 606] width 51 height 58
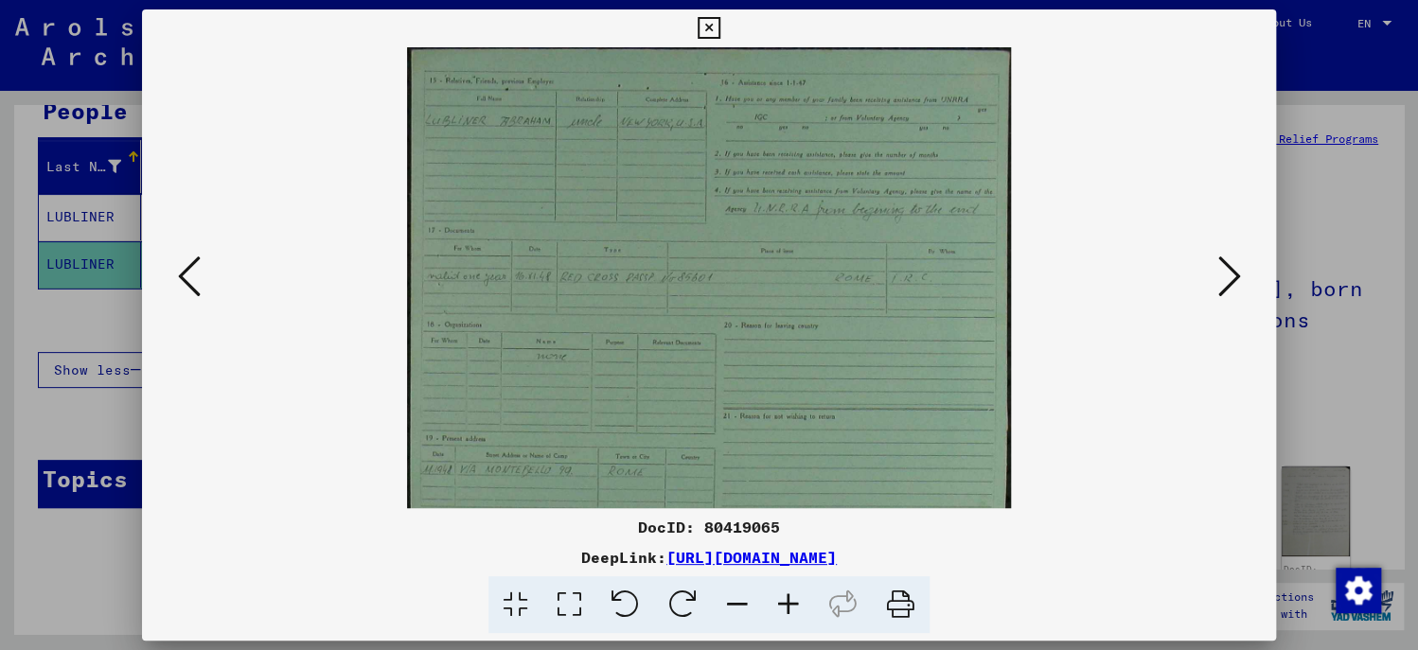
click at [781, 604] on icon at bounding box center [788, 606] width 51 height 58
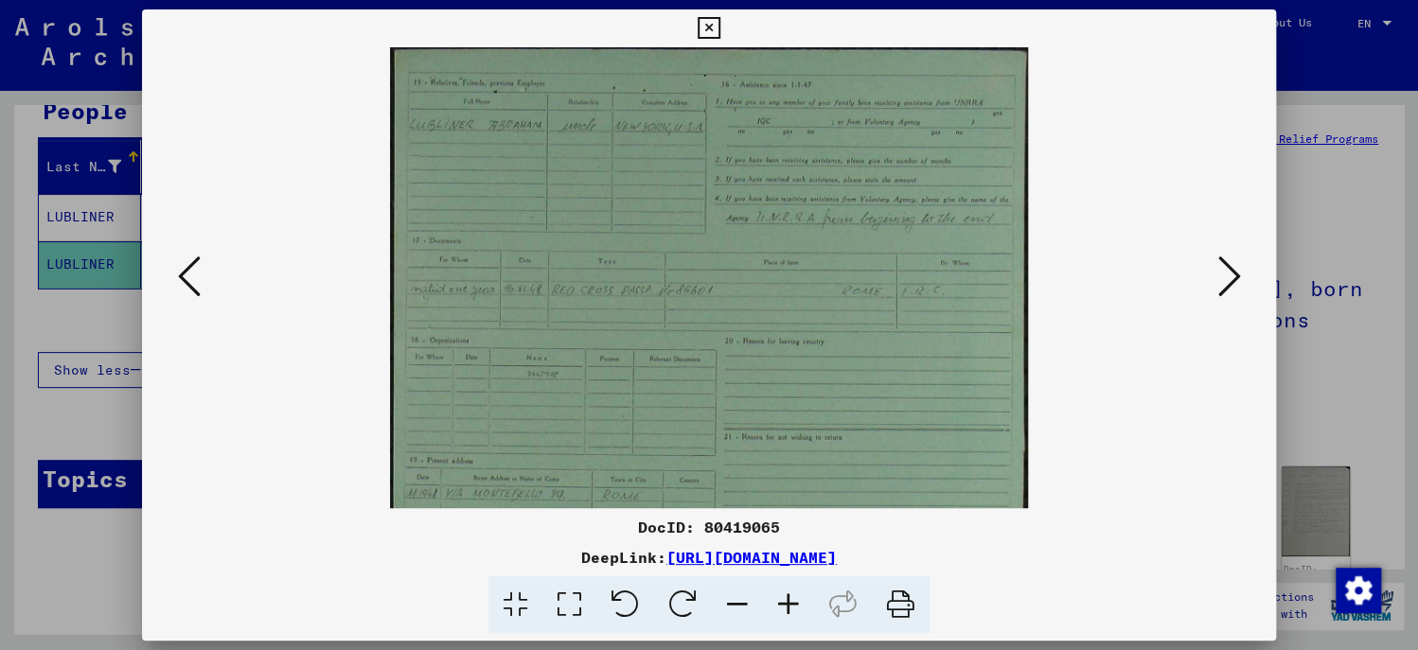
click at [781, 604] on icon at bounding box center [788, 606] width 51 height 58
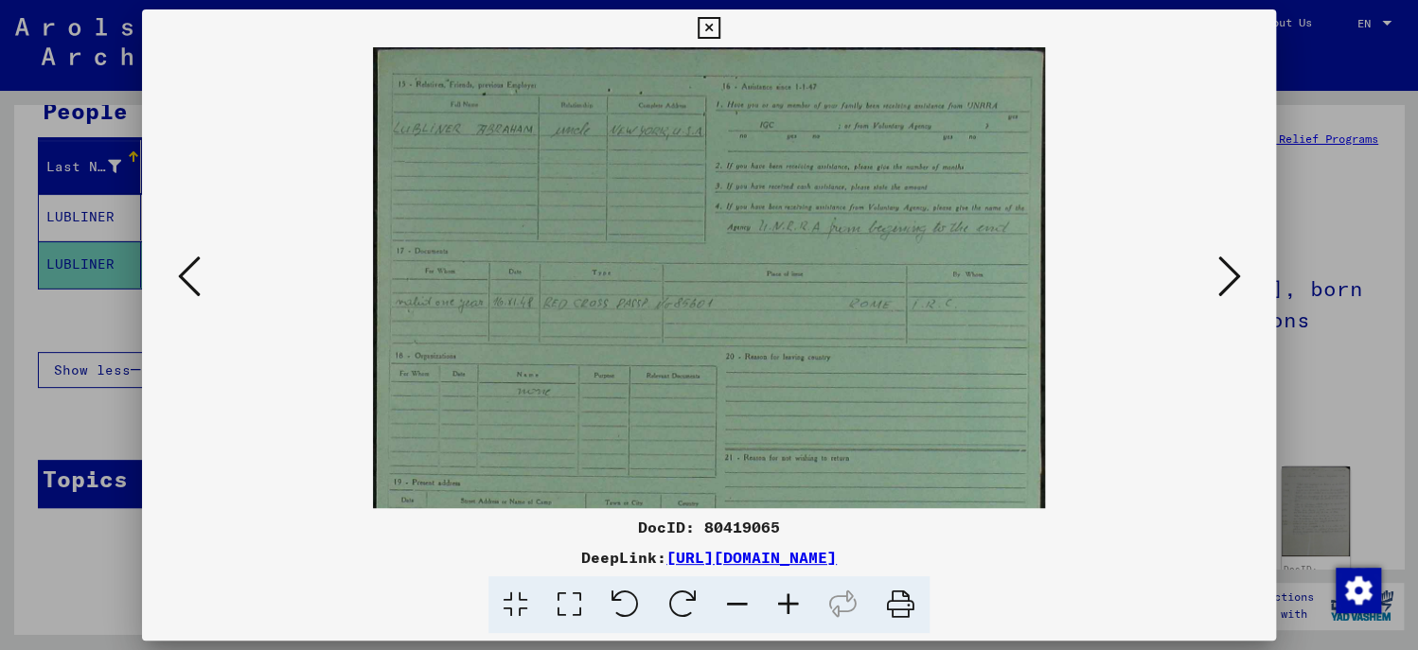
click at [781, 604] on icon at bounding box center [788, 606] width 51 height 58
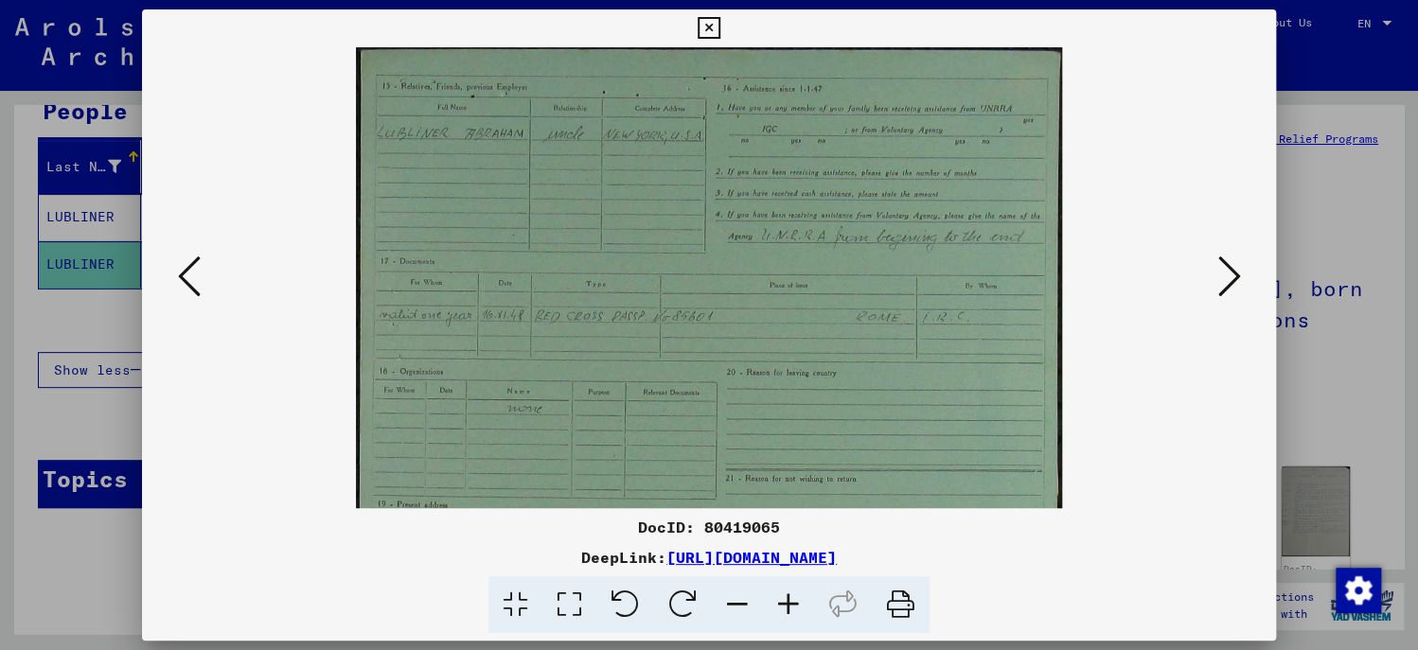
click at [781, 604] on icon at bounding box center [788, 606] width 51 height 58
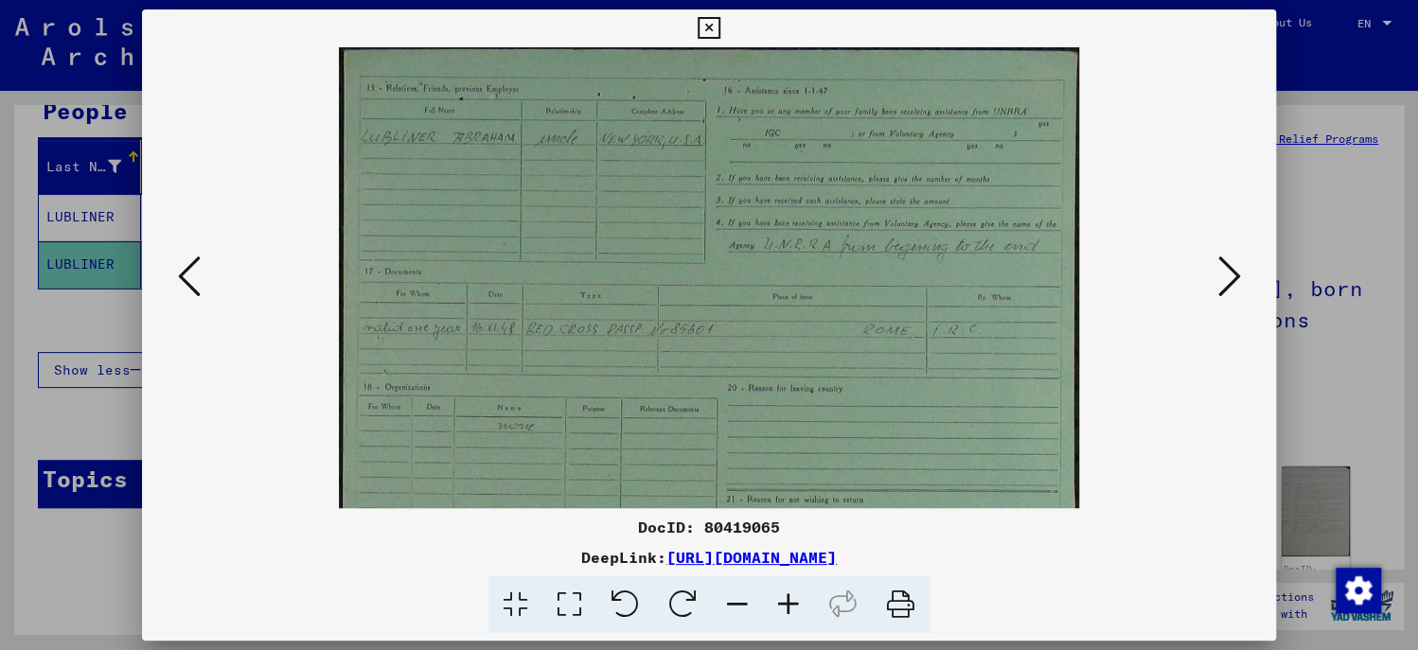
click at [781, 604] on icon at bounding box center [788, 606] width 51 height 58
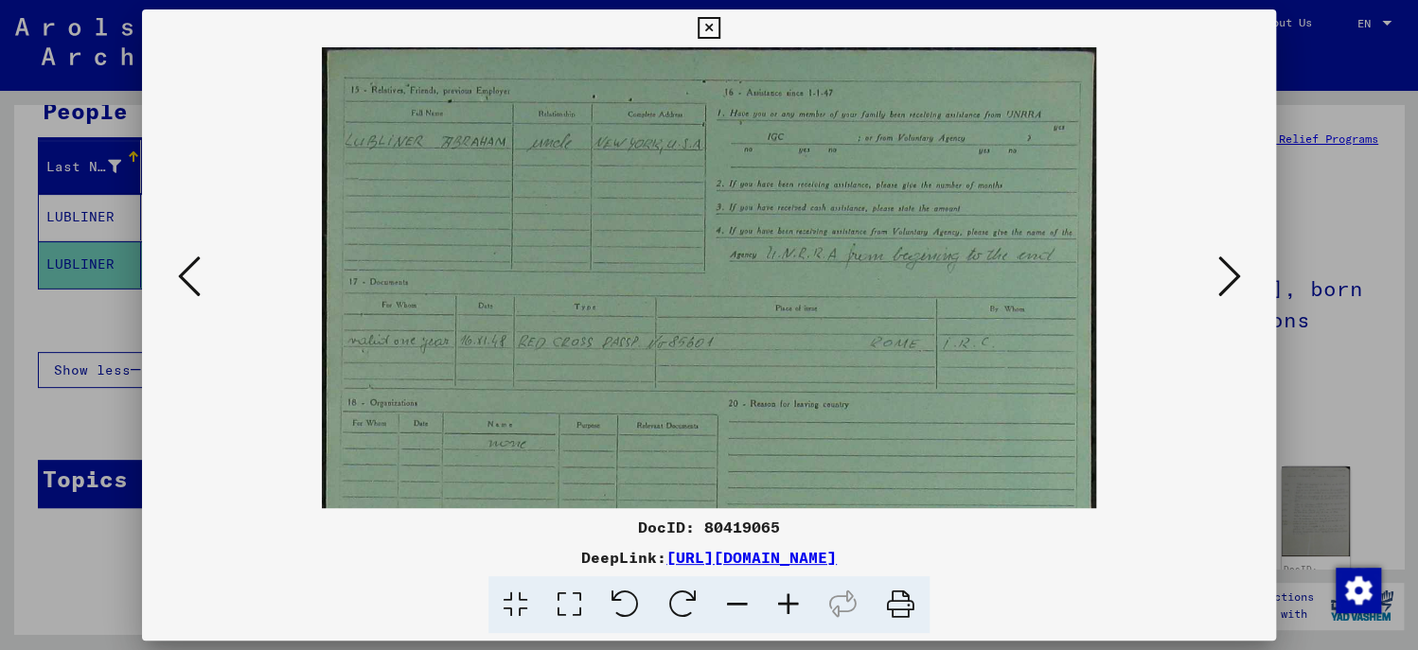
click at [781, 604] on icon at bounding box center [788, 606] width 51 height 58
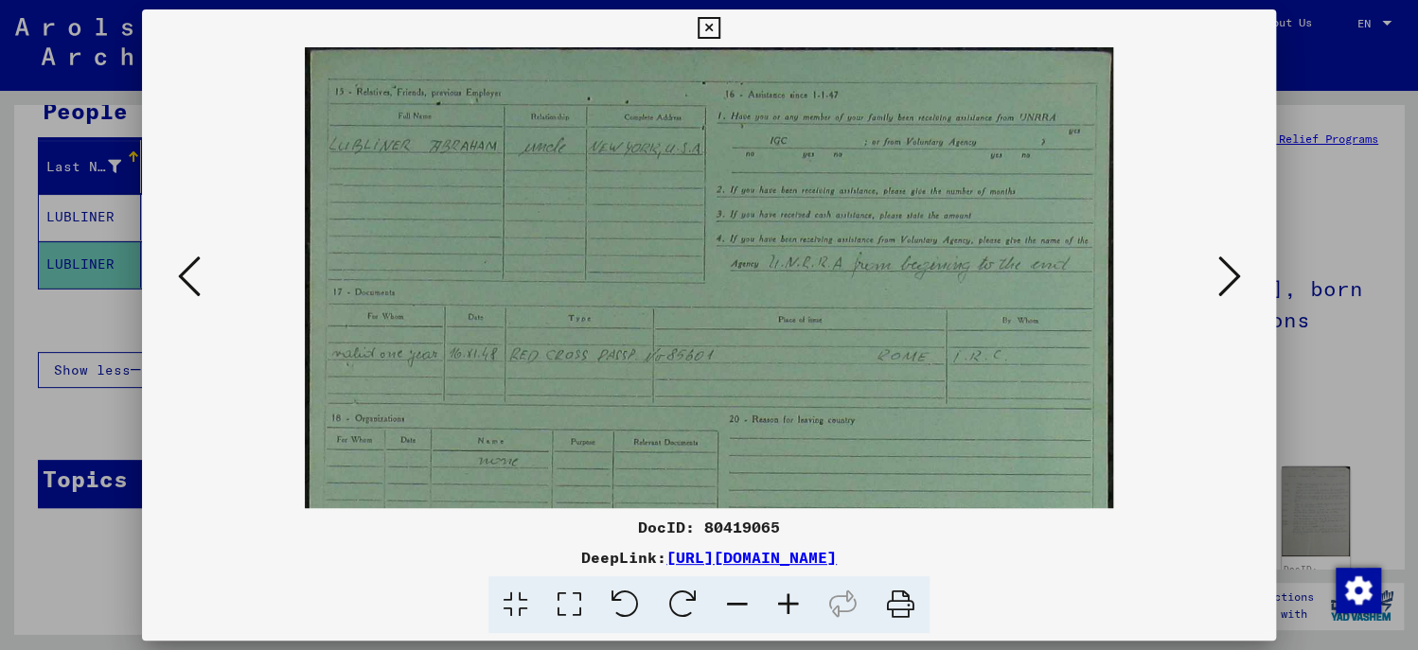
click at [781, 604] on icon at bounding box center [788, 606] width 51 height 58
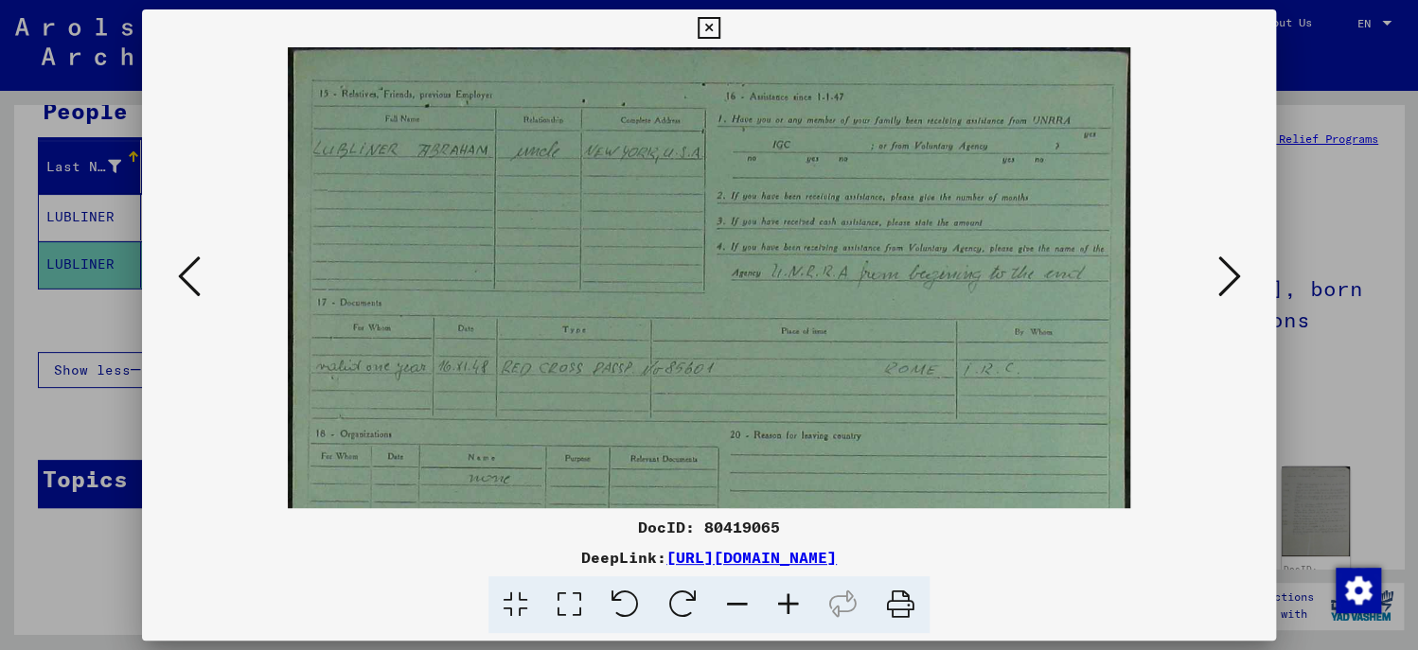
click at [781, 604] on icon at bounding box center [788, 606] width 51 height 58
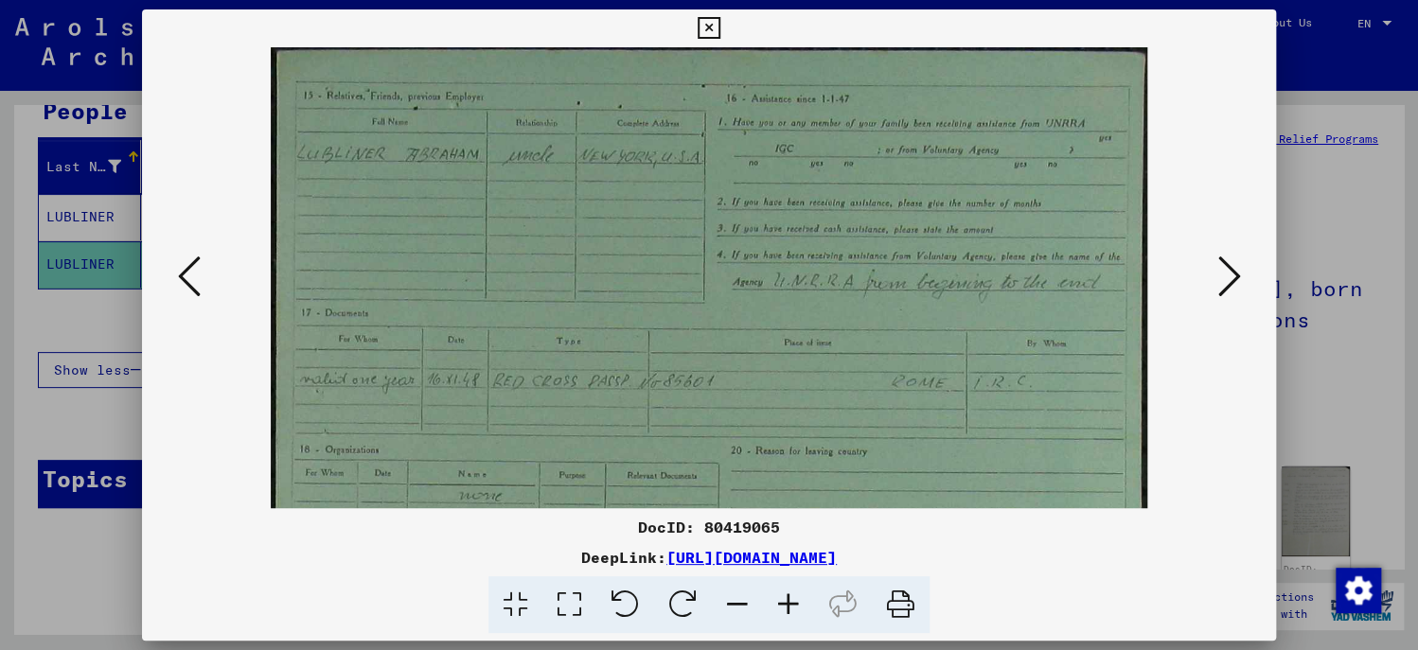
click at [781, 604] on icon at bounding box center [788, 606] width 51 height 58
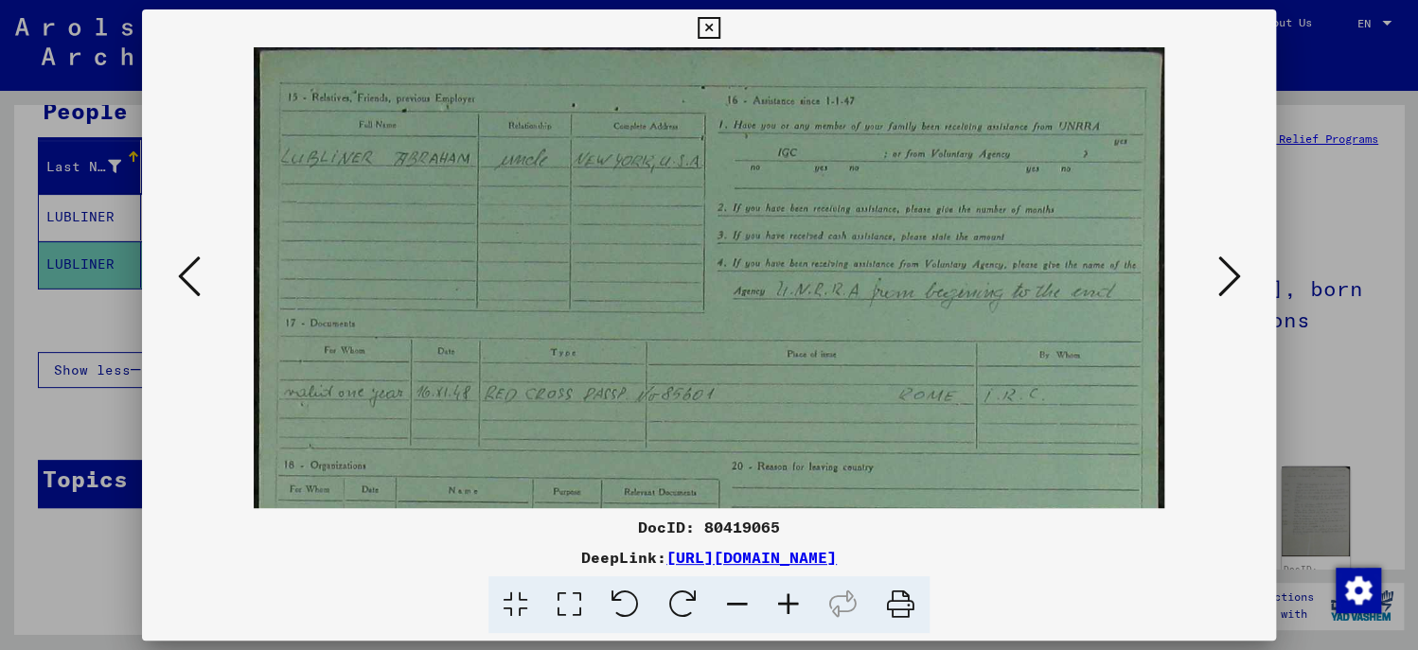
click at [781, 604] on icon at bounding box center [788, 606] width 51 height 58
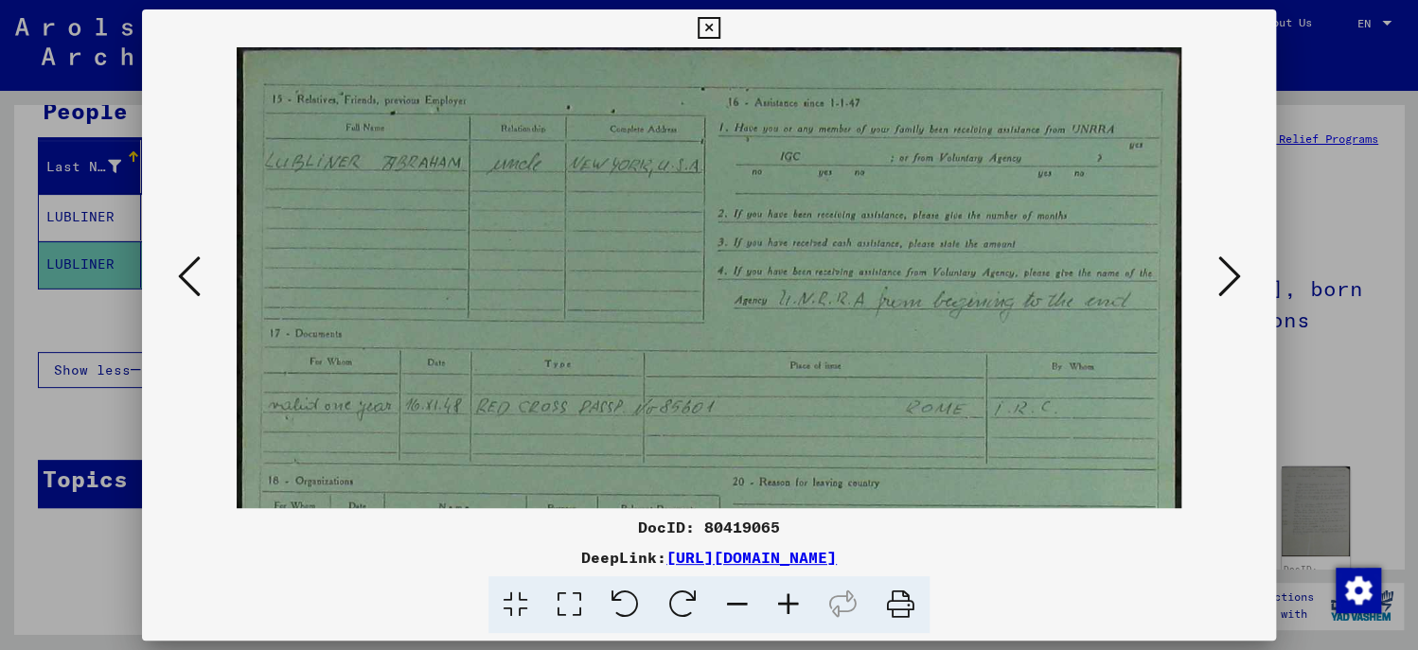
click at [781, 604] on icon at bounding box center [788, 606] width 51 height 58
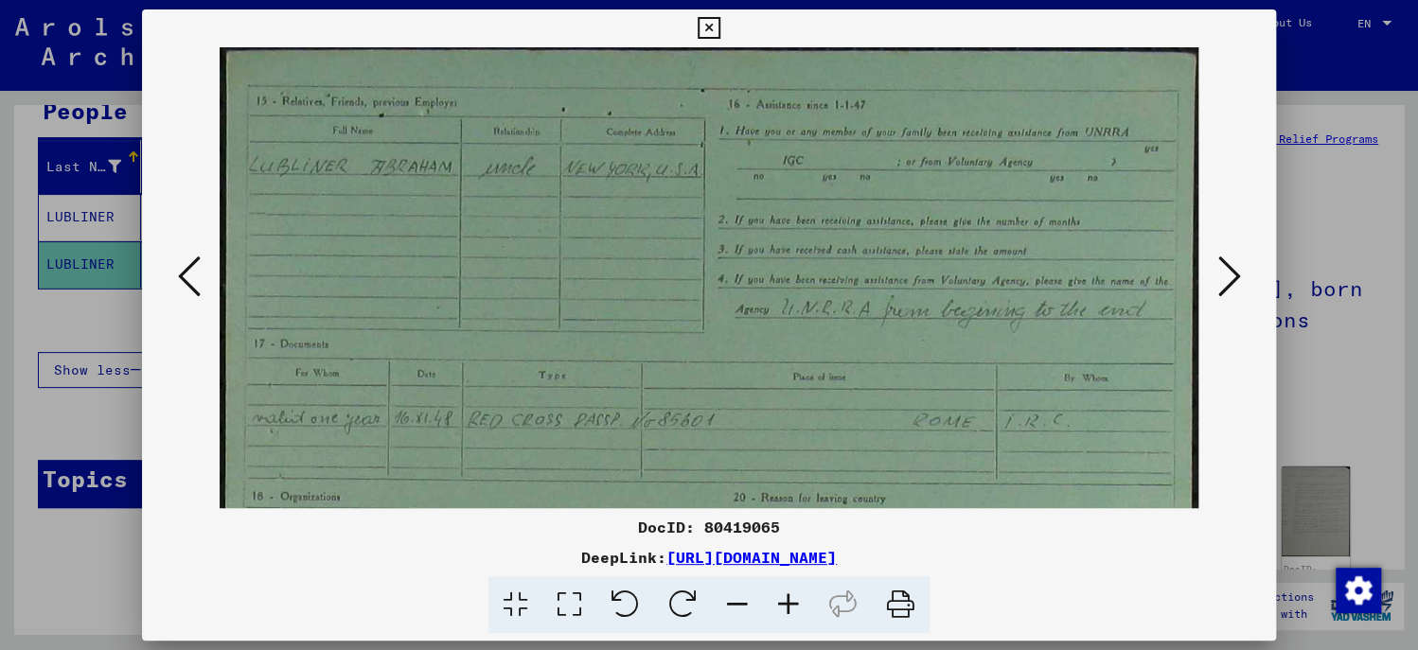
click at [781, 604] on icon at bounding box center [788, 606] width 51 height 58
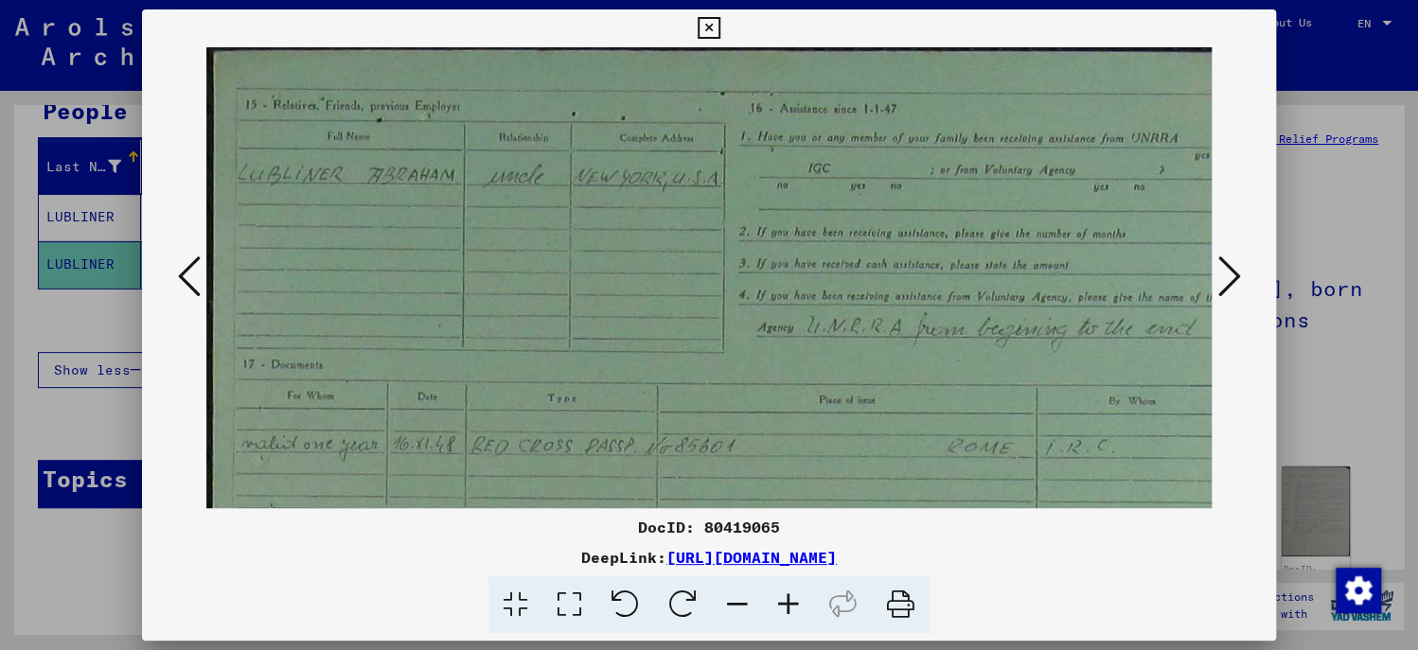
click at [781, 604] on icon at bounding box center [788, 606] width 51 height 58
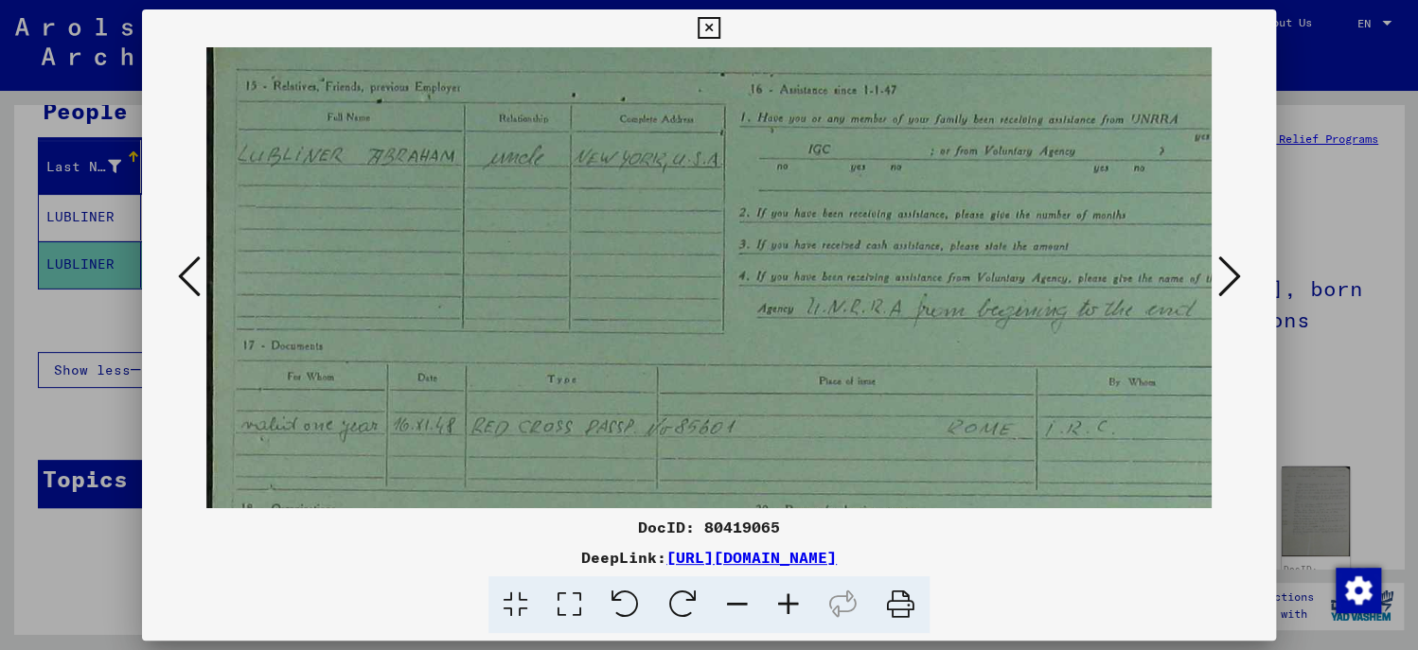
drag, startPoint x: 775, startPoint y: 444, endPoint x: 782, endPoint y: 406, distance: 38.4
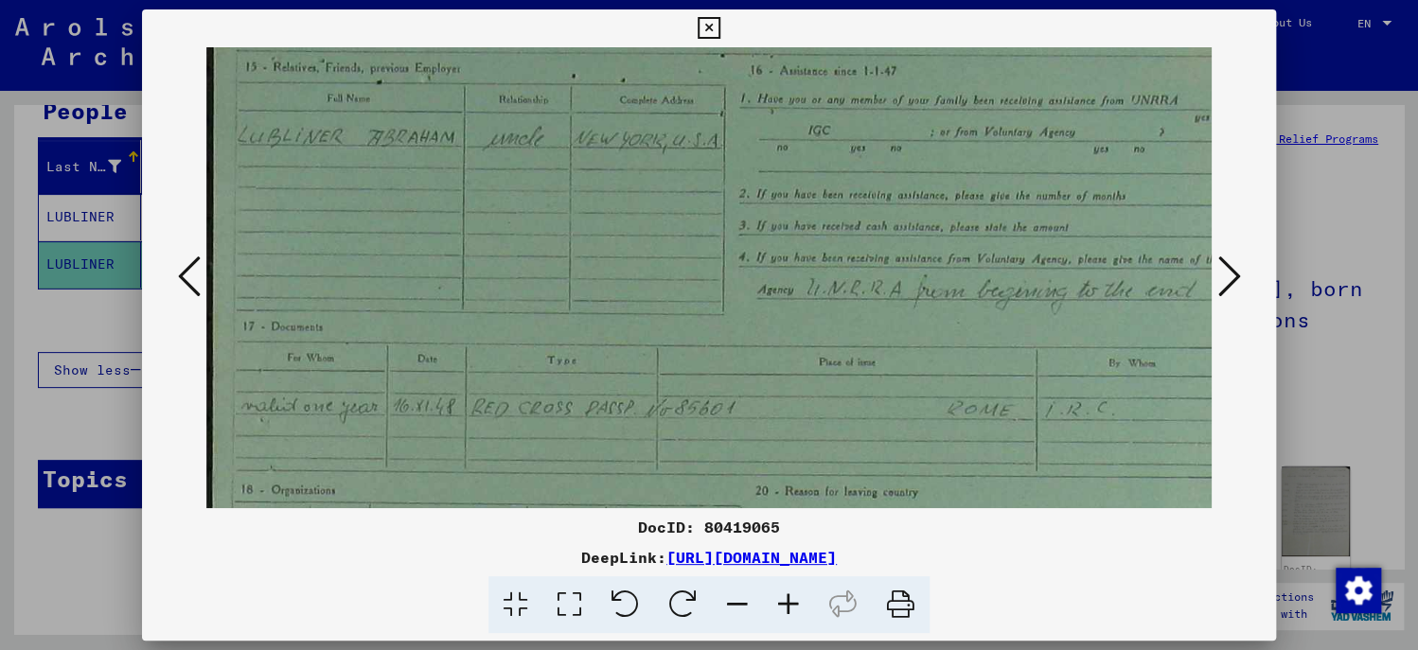
scroll to position [52, 0]
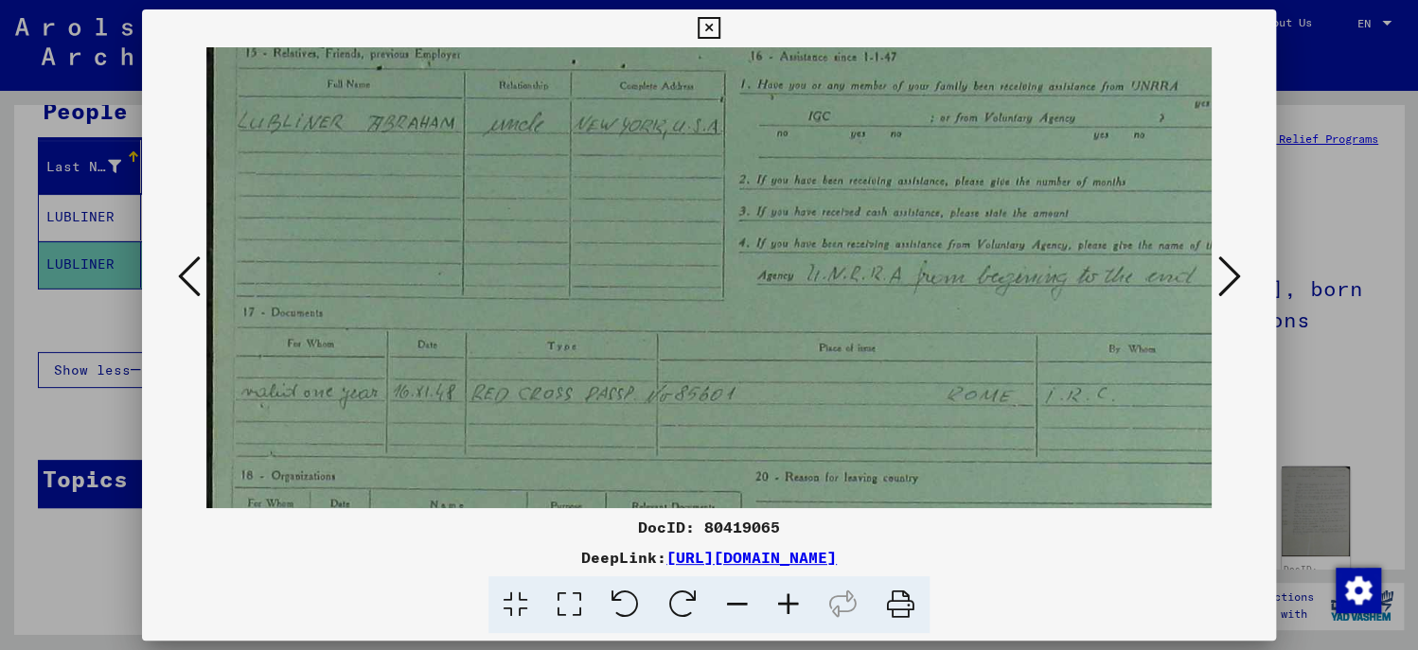
drag, startPoint x: 782, startPoint y: 406, endPoint x: 792, endPoint y: 382, distance: 26.4
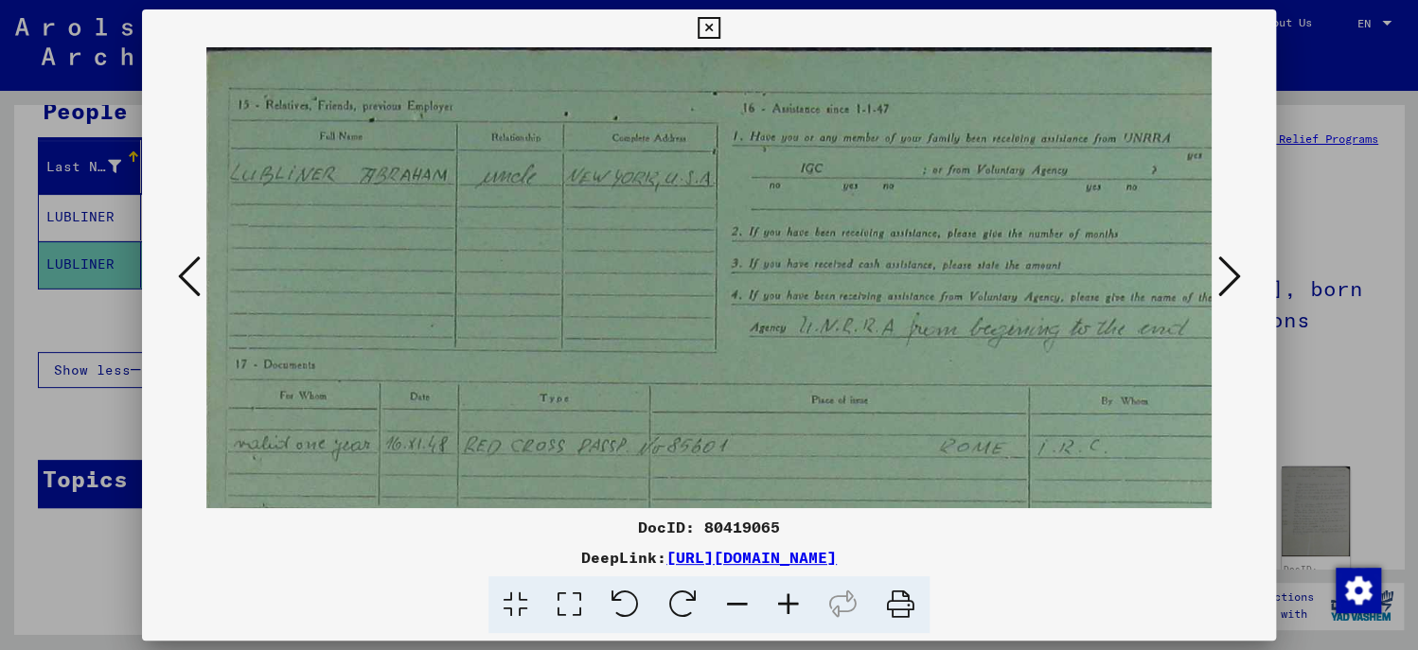
scroll to position [0, 4]
drag, startPoint x: 817, startPoint y: 313, endPoint x: 815, endPoint y: 462, distance: 148.7
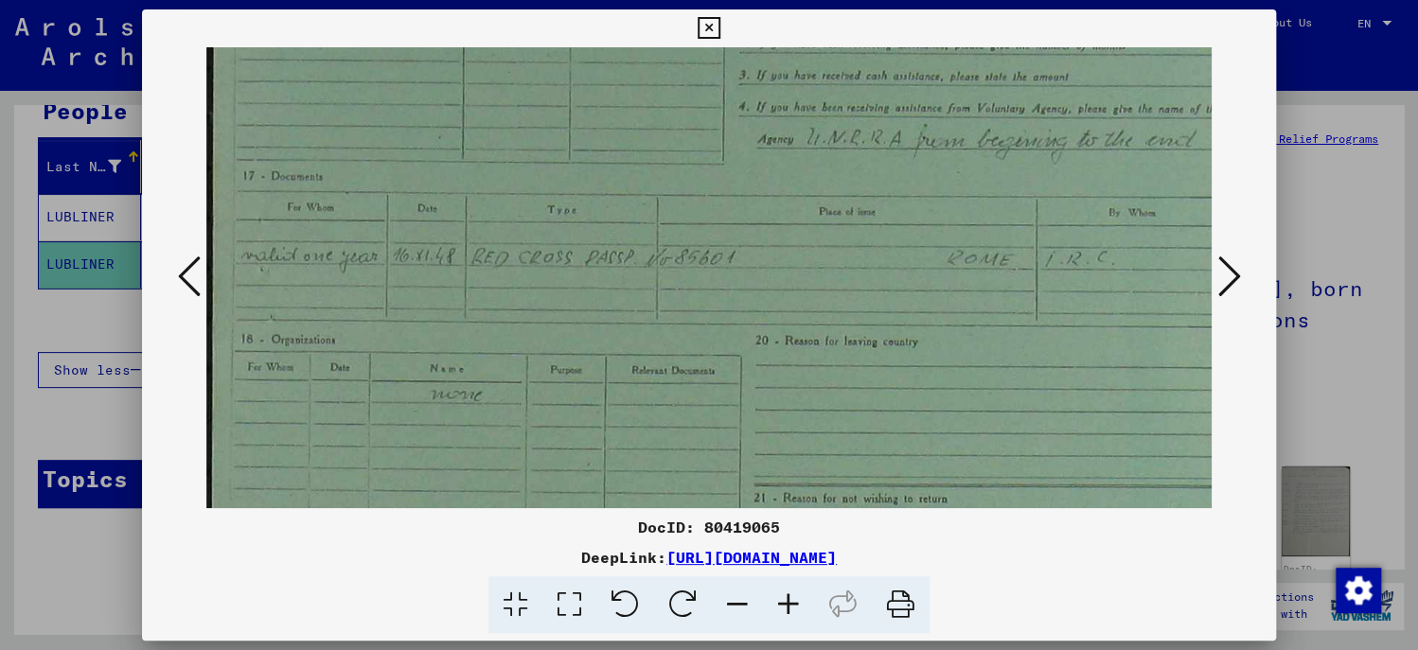
drag, startPoint x: 815, startPoint y: 463, endPoint x: 857, endPoint y: 272, distance: 195.7
click at [857, 272] on img at bounding box center [729, 586] width 1046 height 1455
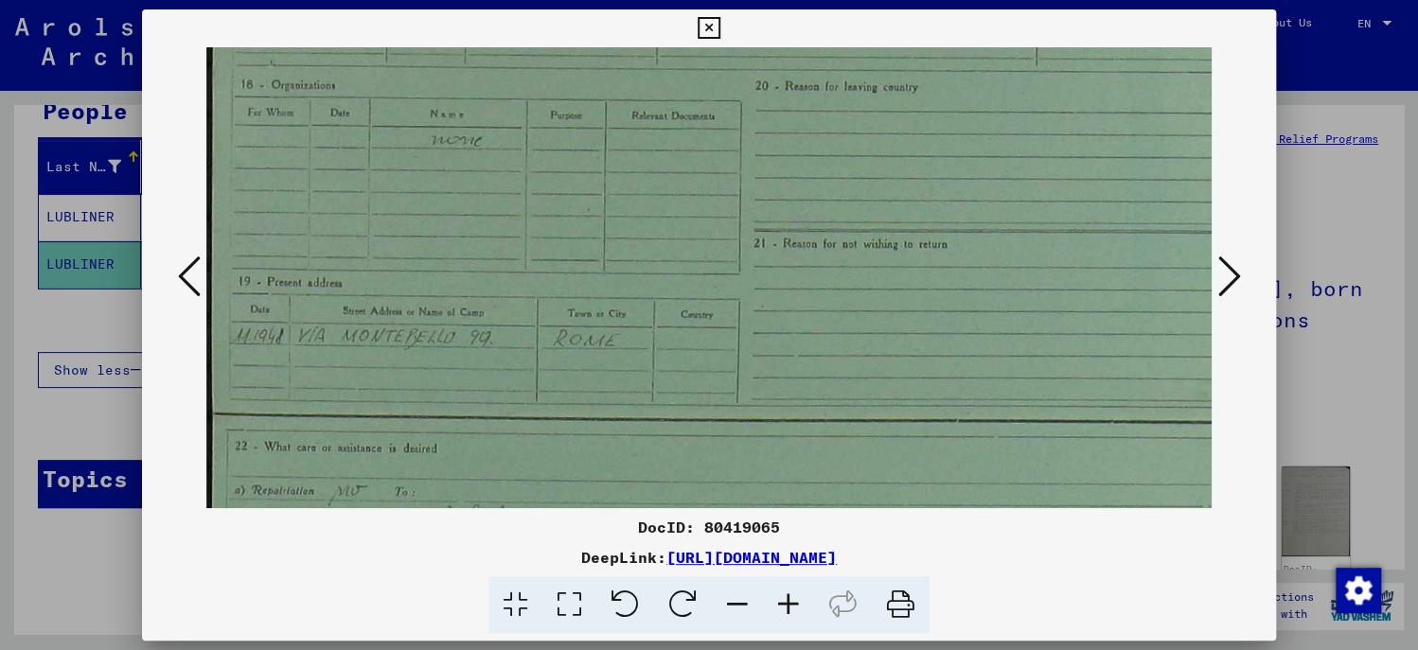
drag, startPoint x: 827, startPoint y: 443, endPoint x: 833, endPoint y: 194, distance: 249.1
click at [833, 194] on img at bounding box center [729, 331] width 1046 height 1455
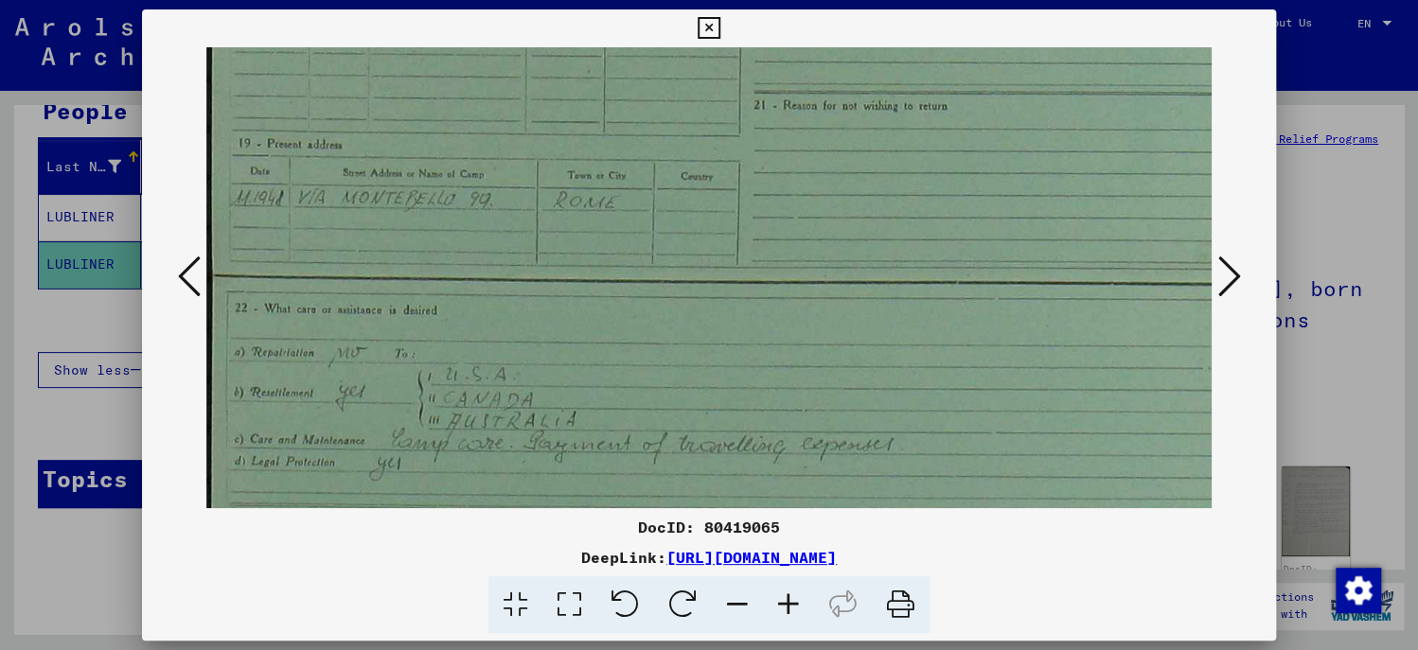
drag, startPoint x: 822, startPoint y: 426, endPoint x: 837, endPoint y: 288, distance: 139.1
click at [837, 288] on img at bounding box center [729, 193] width 1046 height 1455
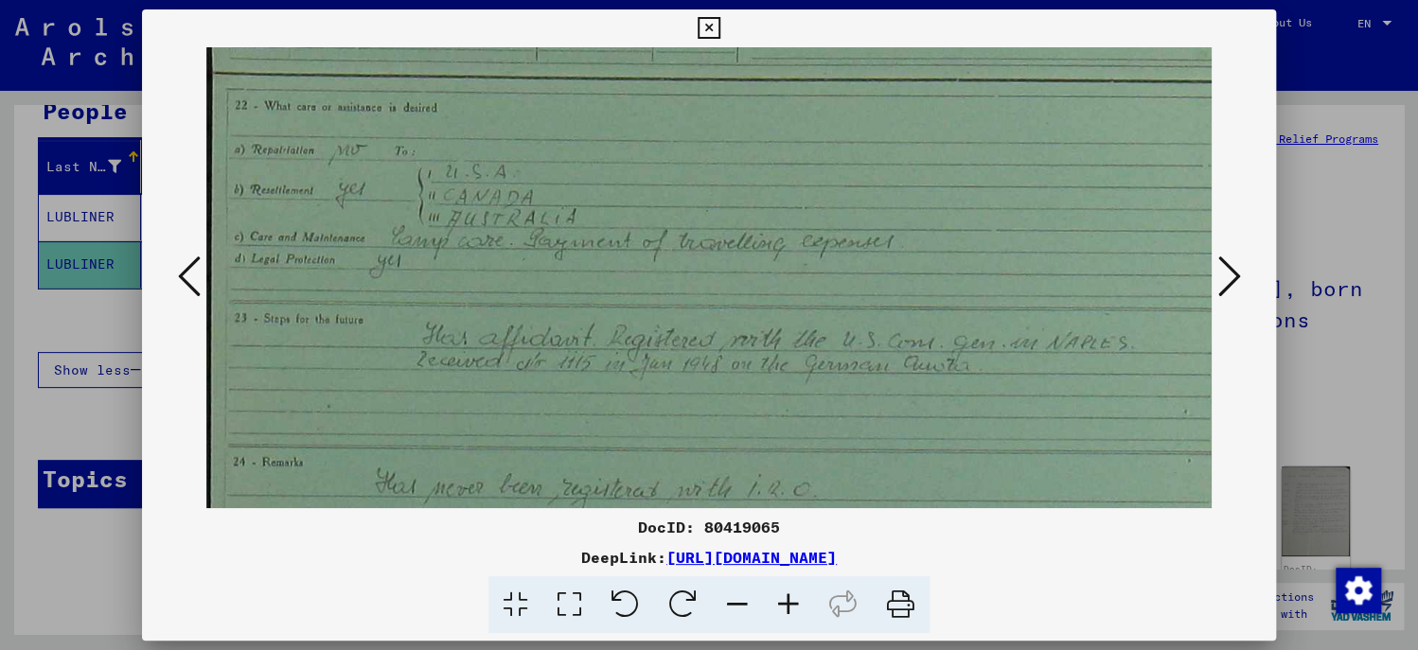
drag, startPoint x: 843, startPoint y: 436, endPoint x: 875, endPoint y: 234, distance: 204.2
drag, startPoint x: 853, startPoint y: 436, endPoint x: 850, endPoint y: 346, distance: 90.9
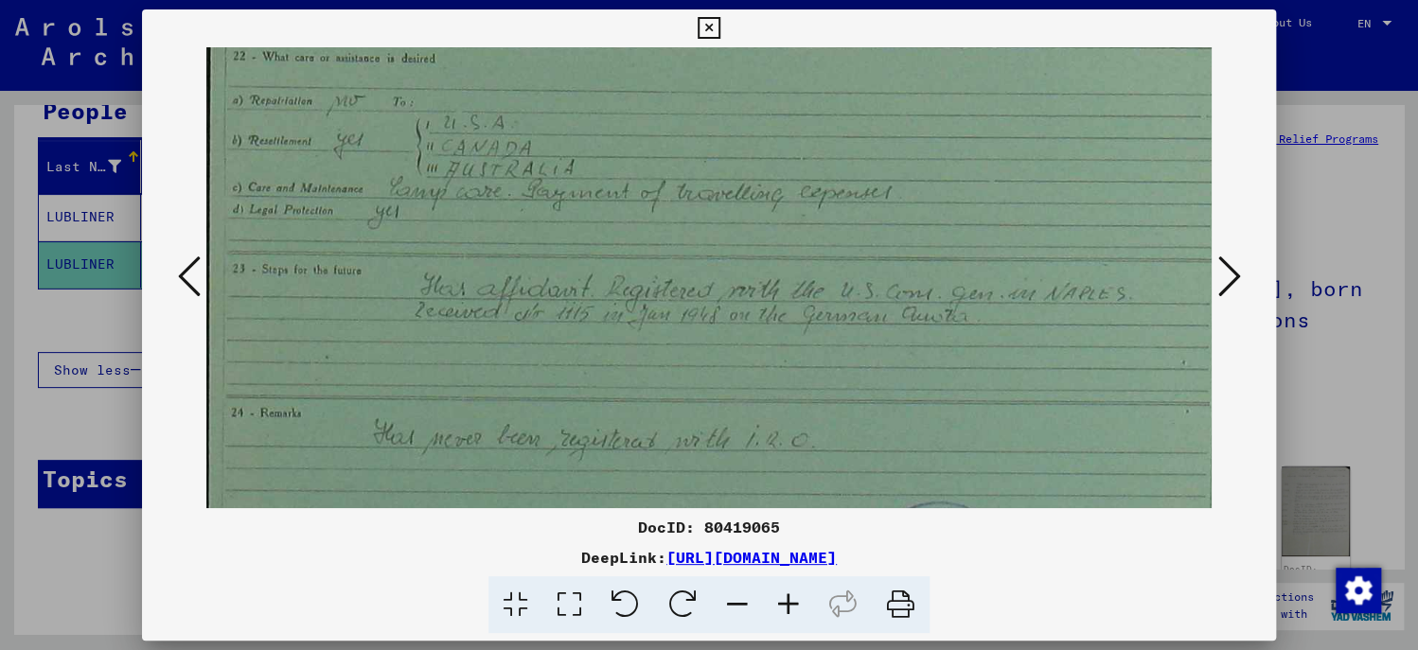
scroll to position [856, 1]
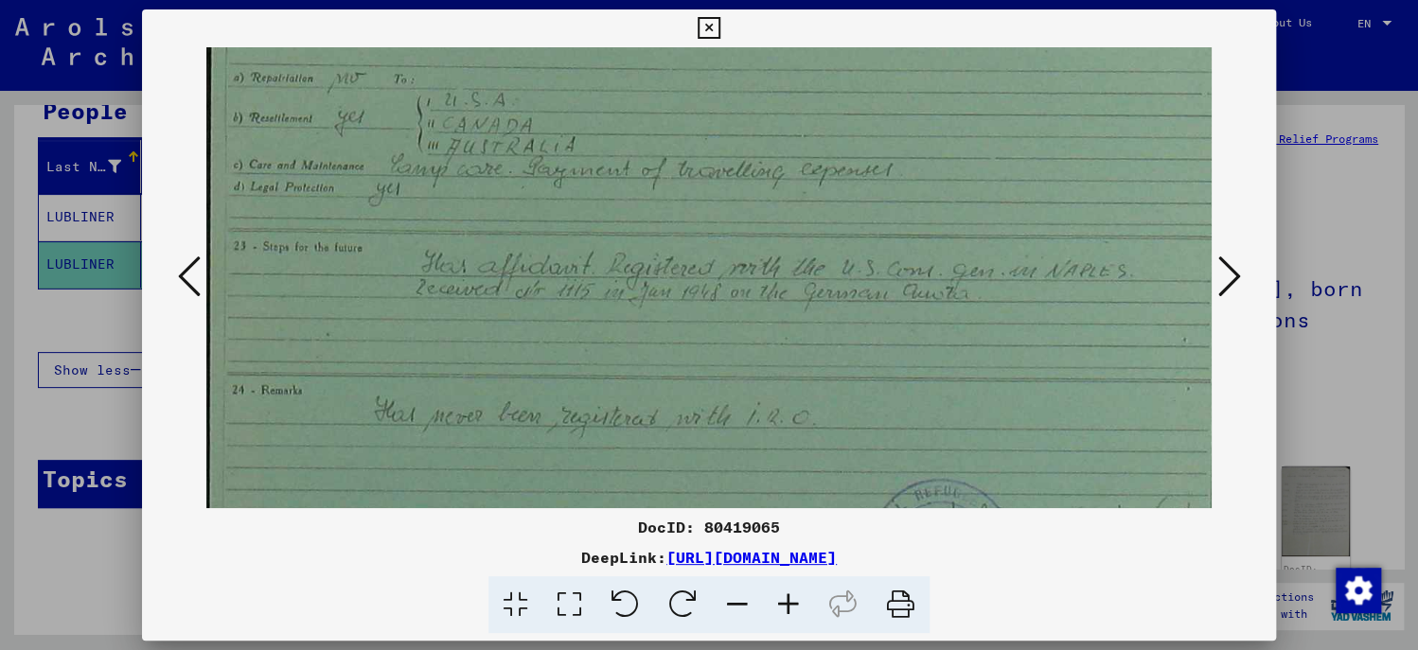
drag, startPoint x: 850, startPoint y: 346, endPoint x: 851, endPoint y: 333, distance: 12.3
click at [1231, 279] on icon at bounding box center [1229, 276] width 23 height 45
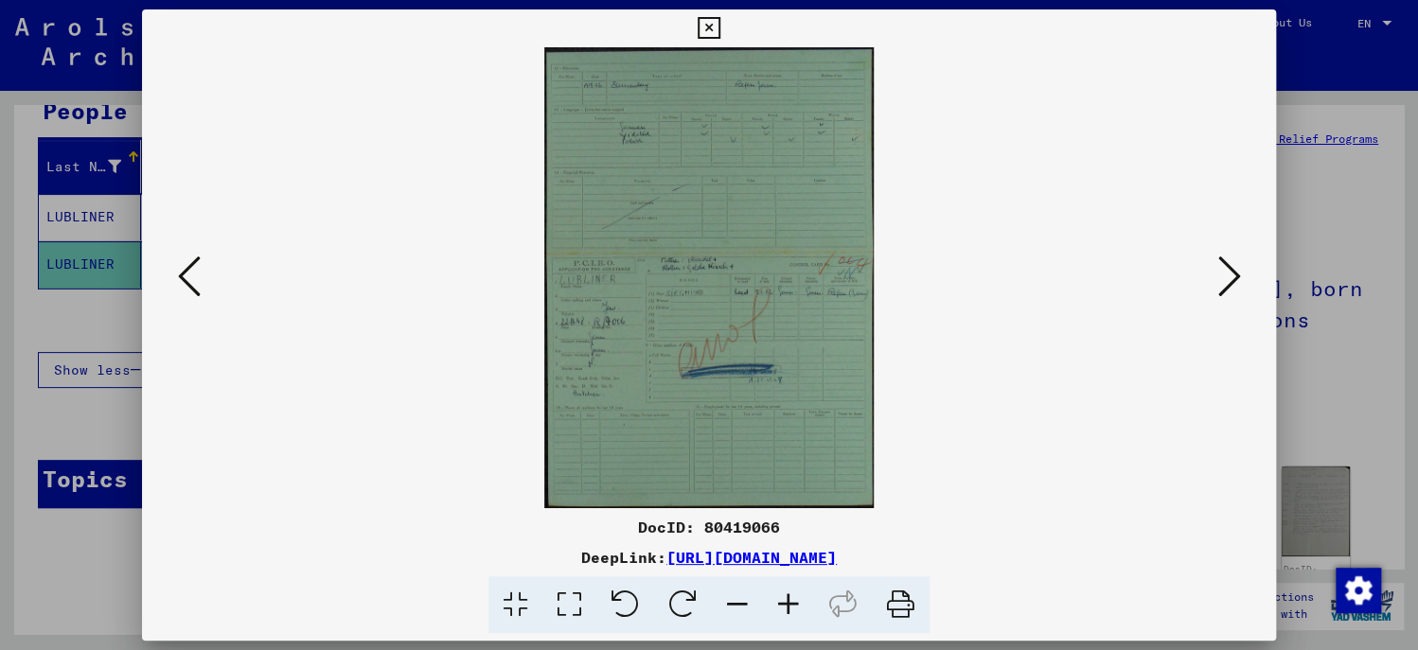
click at [778, 596] on icon at bounding box center [788, 606] width 51 height 58
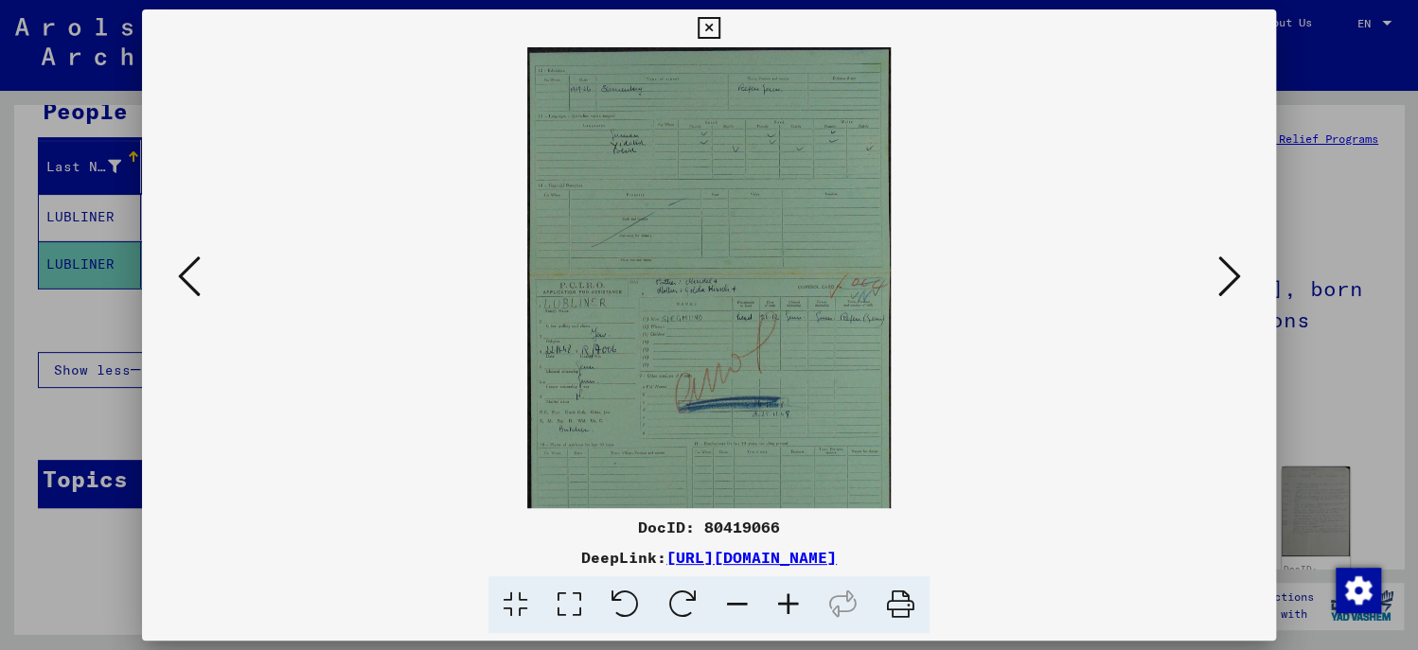
click at [778, 596] on icon at bounding box center [788, 606] width 51 height 58
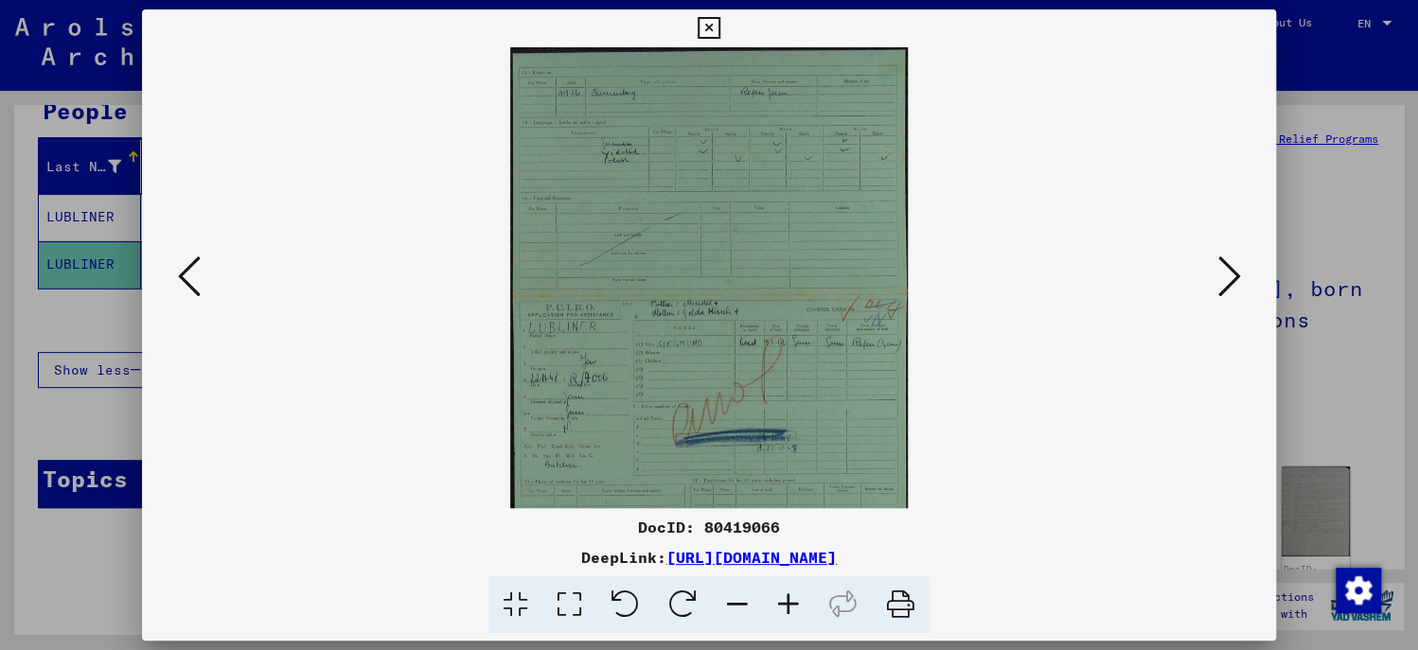
click at [778, 596] on icon at bounding box center [788, 606] width 51 height 58
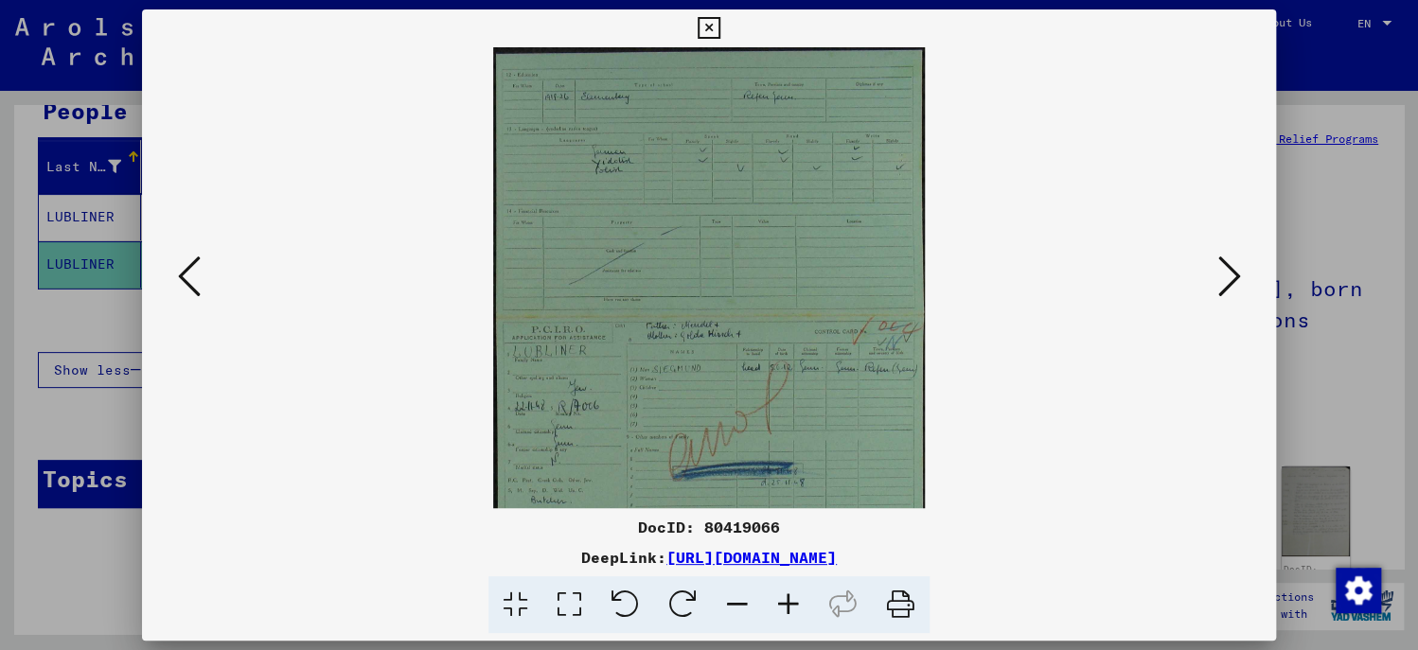
click at [778, 596] on icon at bounding box center [788, 606] width 51 height 58
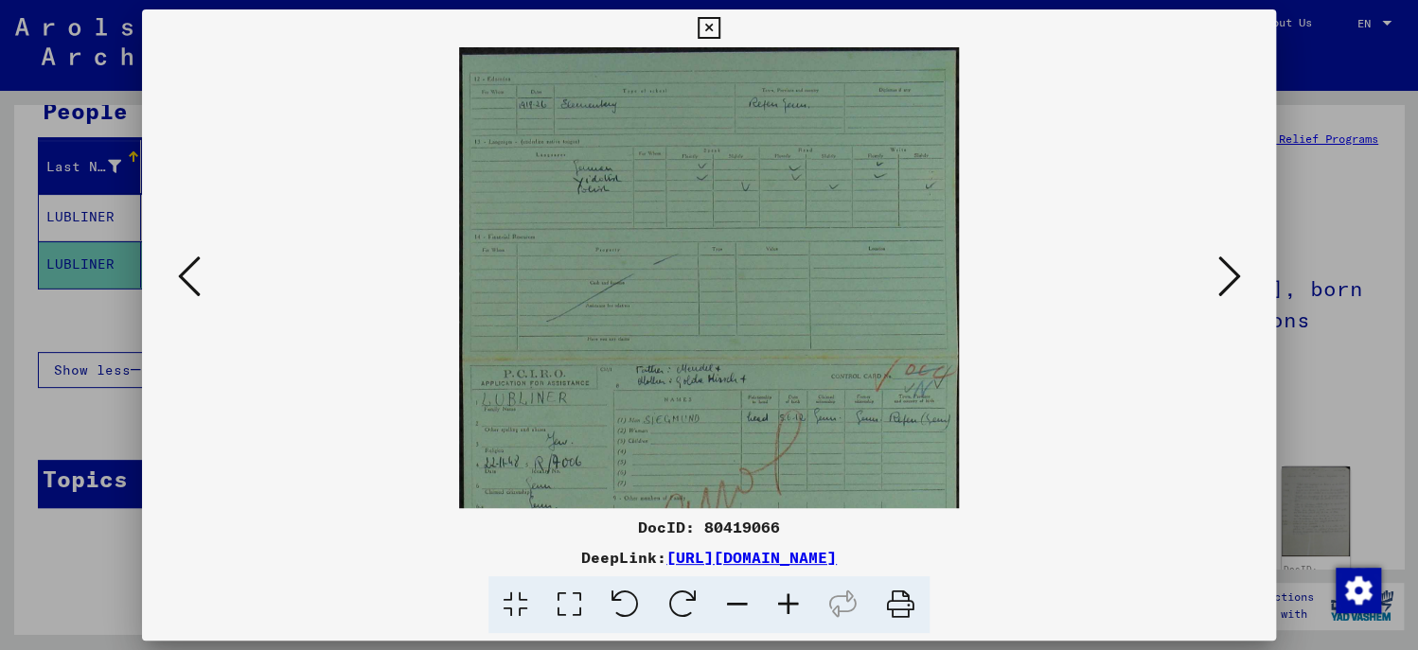
click at [778, 596] on icon at bounding box center [788, 606] width 51 height 58
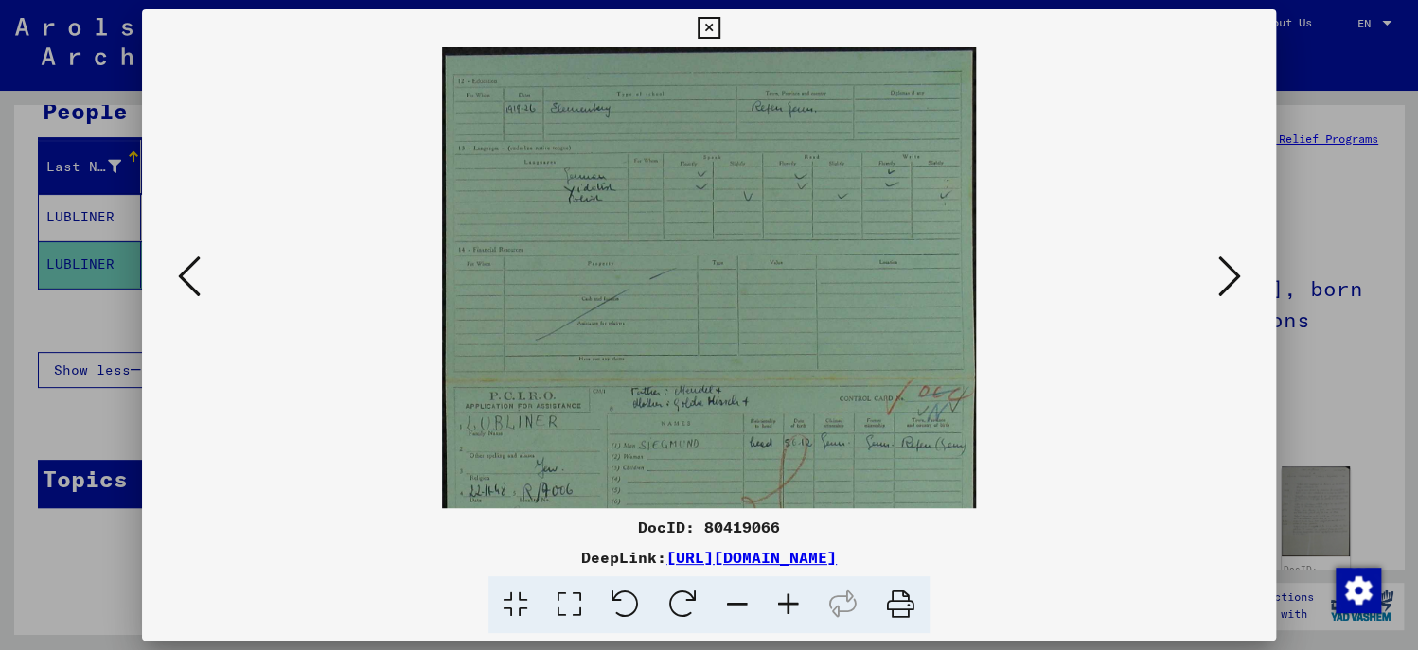
click at [778, 596] on icon at bounding box center [788, 606] width 51 height 58
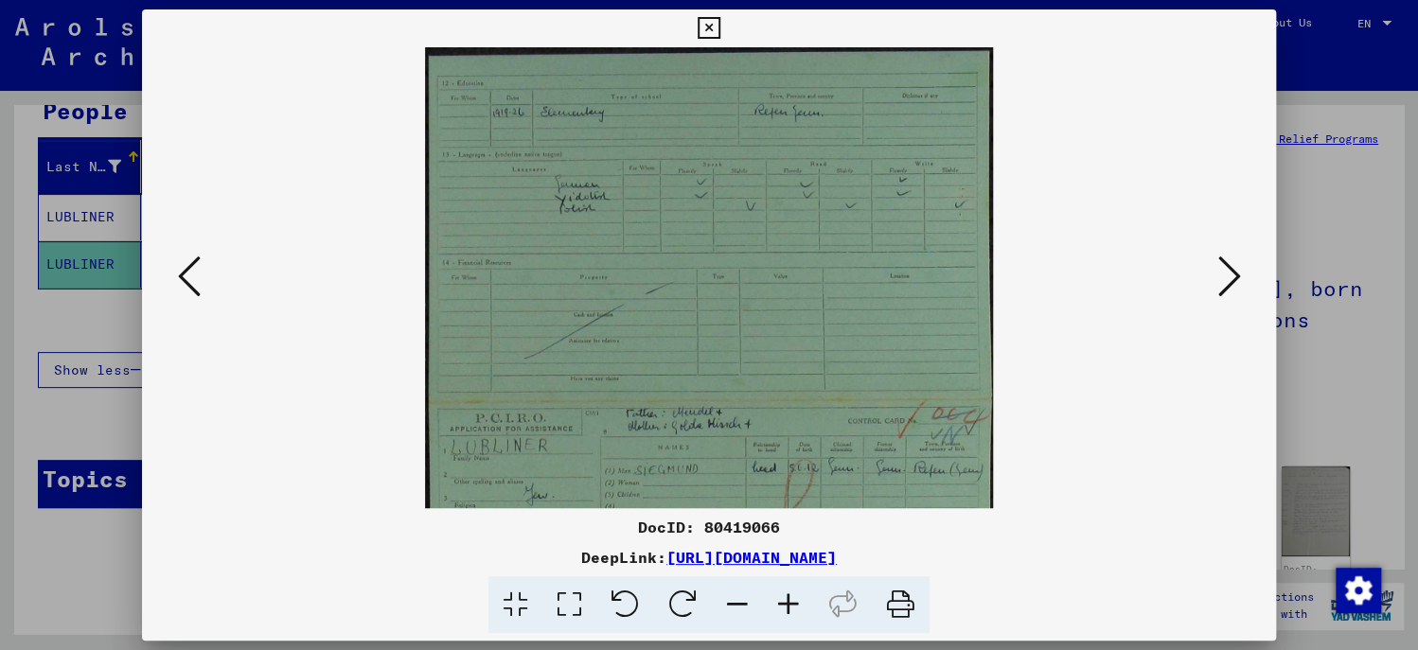
click at [778, 596] on icon at bounding box center [788, 606] width 51 height 58
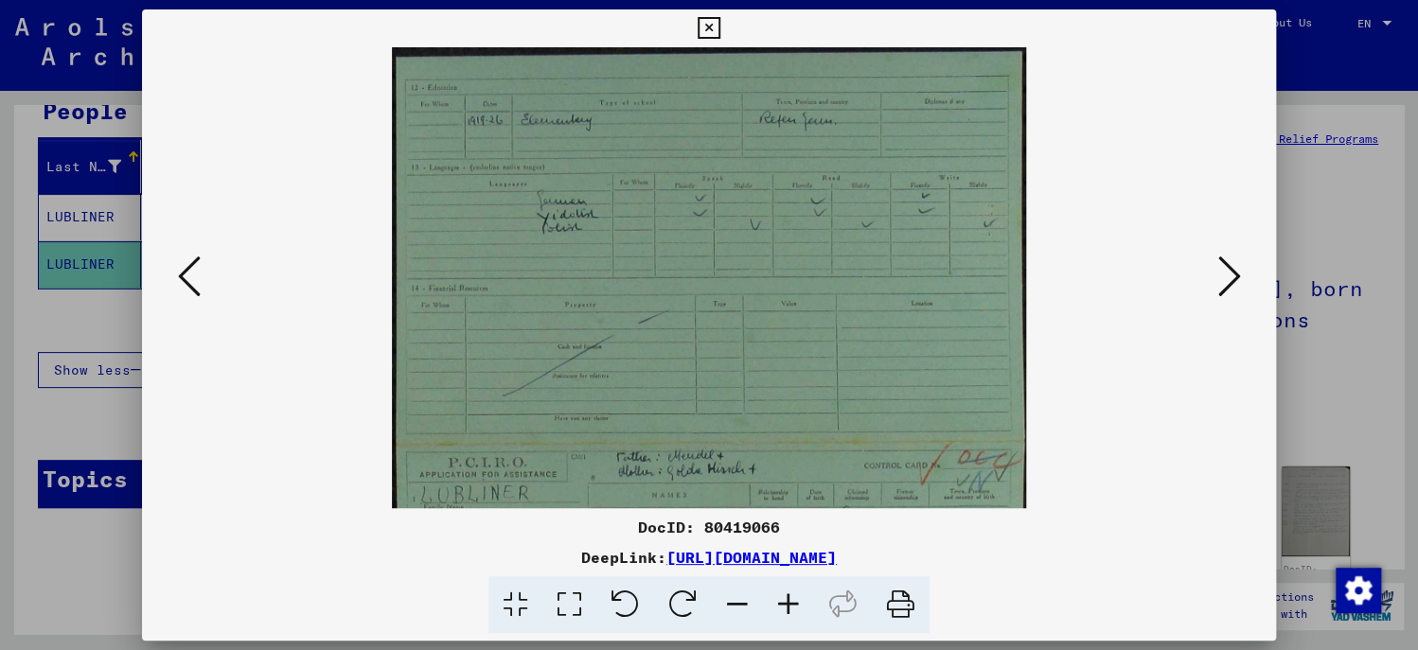
click at [778, 596] on icon at bounding box center [788, 606] width 51 height 58
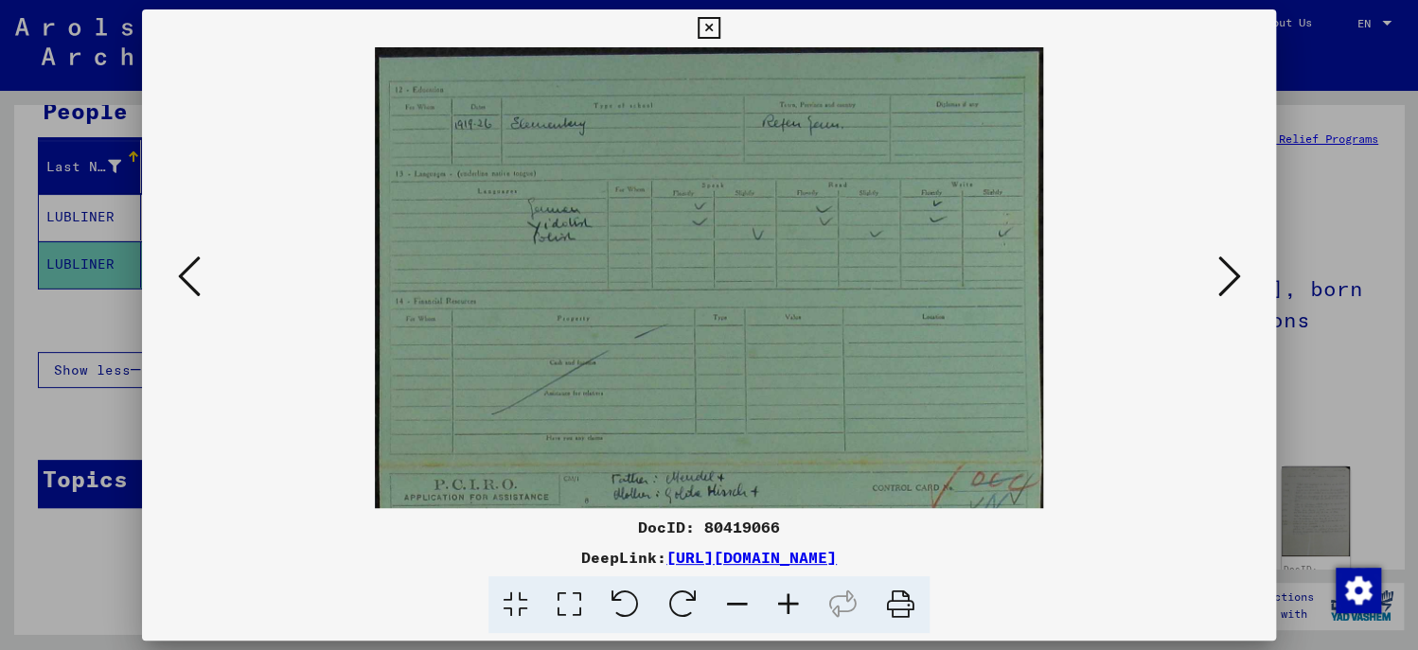
click at [778, 596] on icon at bounding box center [788, 606] width 51 height 58
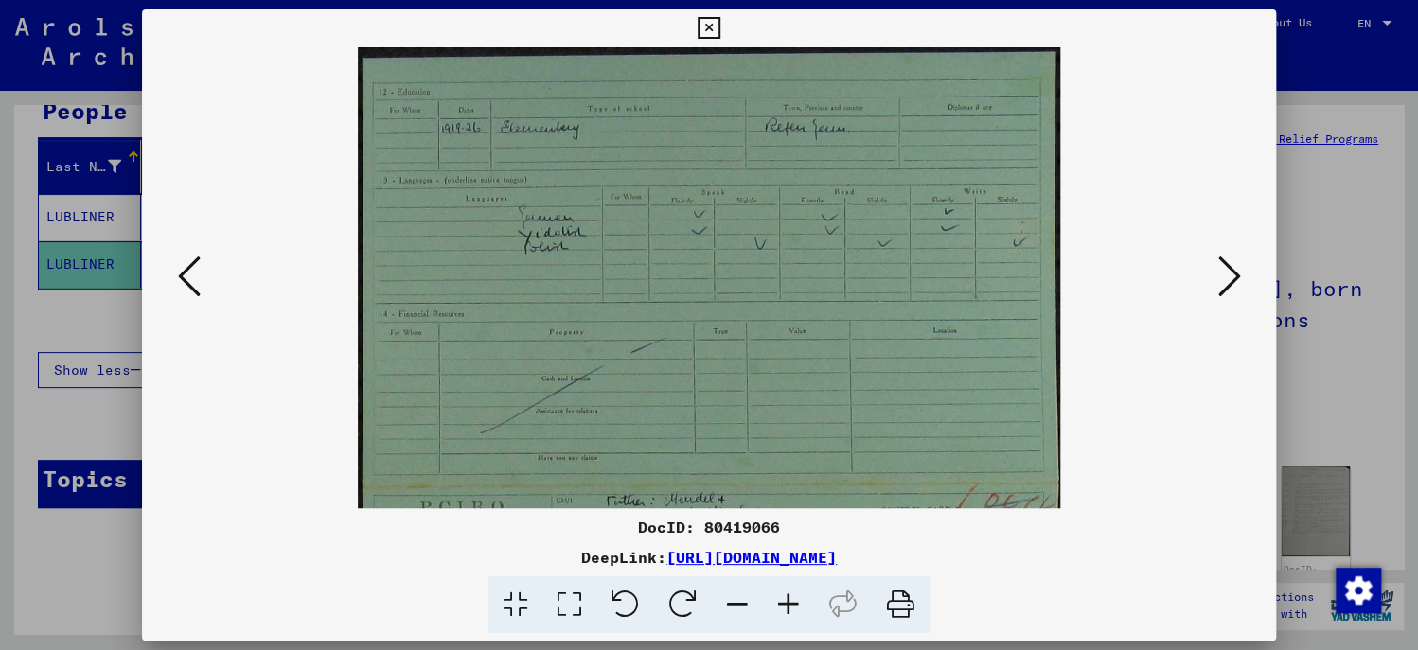
click at [778, 596] on icon at bounding box center [788, 606] width 51 height 58
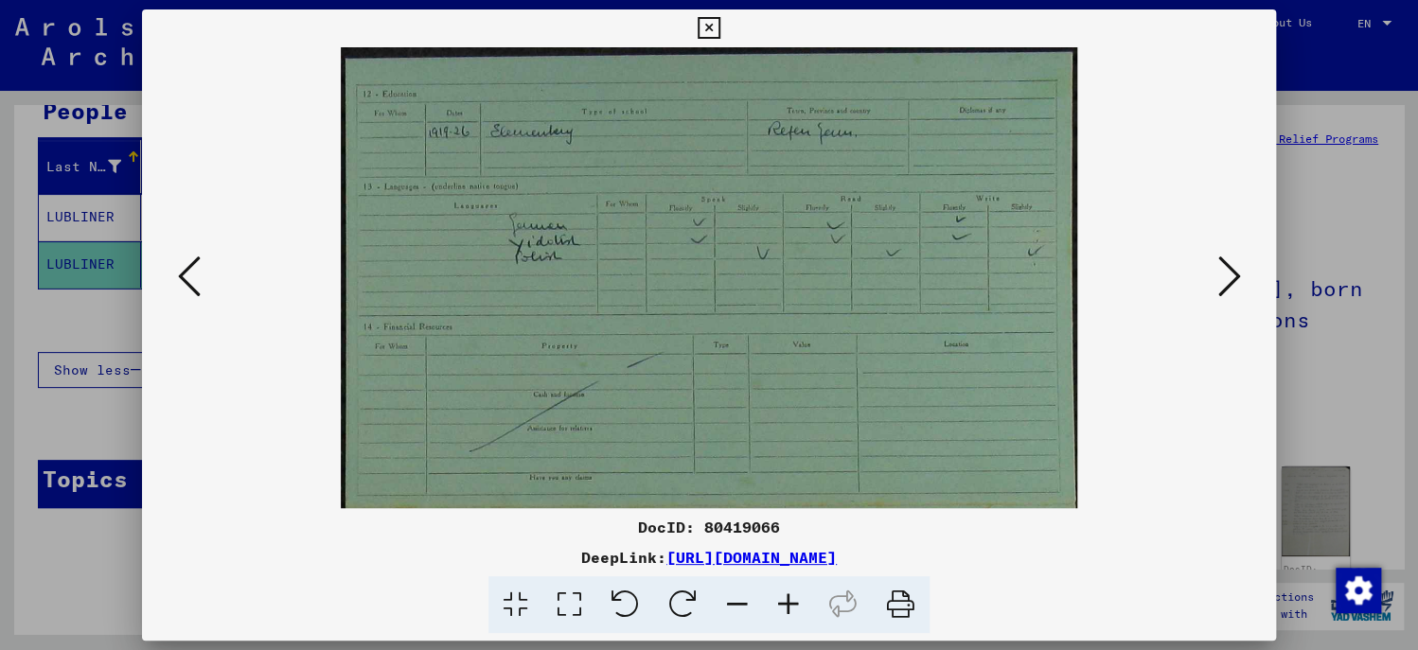
click at [721, 23] on button at bounding box center [708, 28] width 33 height 38
